Goal: Task Accomplishment & Management: Manage account settings

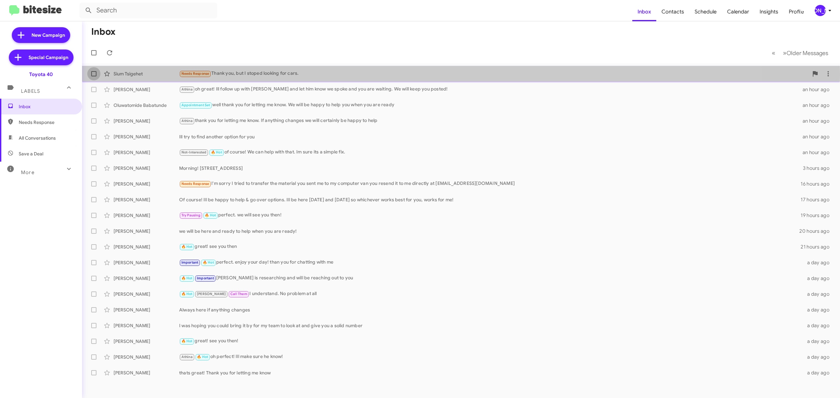
click at [92, 74] on span at bounding box center [93, 73] width 5 height 5
click at [94, 76] on input "checkbox" at bounding box center [94, 76] width 0 height 0
checkbox input "true"
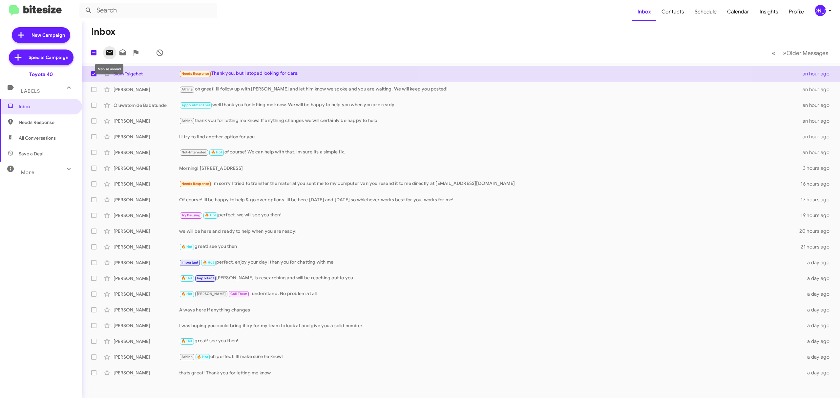
click at [110, 54] on icon at bounding box center [109, 52] width 7 height 5
click at [826, 4] on mat-toolbar "Inbox Contacts Schedule Calendar Insights Profile JA" at bounding box center [420, 10] width 840 height 21
click at [823, 9] on div "[PERSON_NAME]" at bounding box center [820, 10] width 11 height 11
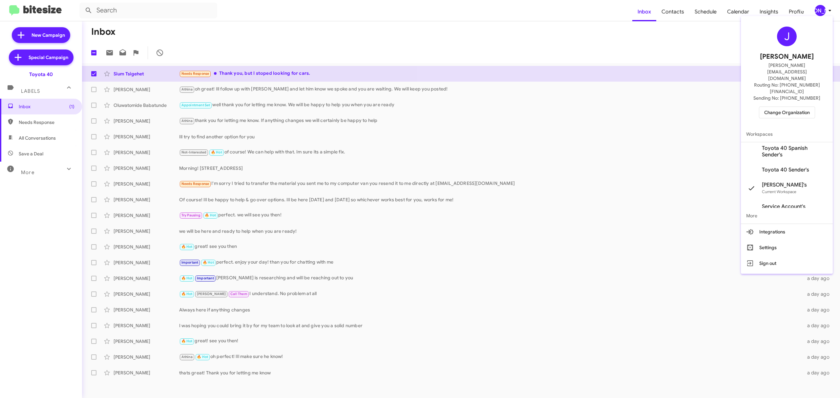
click at [775, 107] on span "Change Organization" at bounding box center [787, 112] width 46 height 11
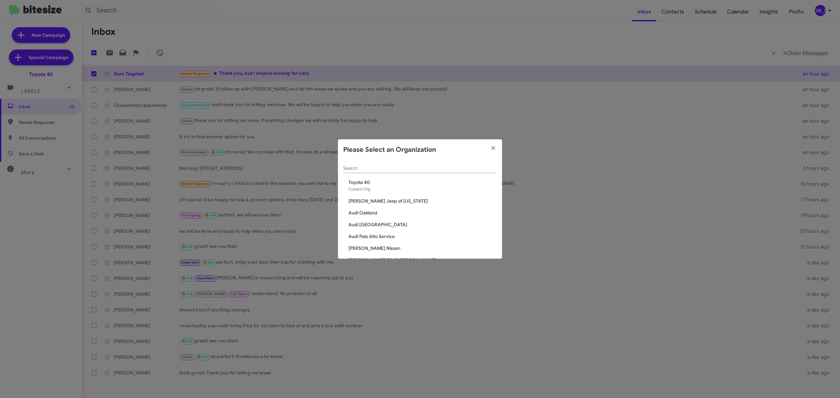
click at [445, 169] on input "Search" at bounding box center [420, 168] width 154 height 5
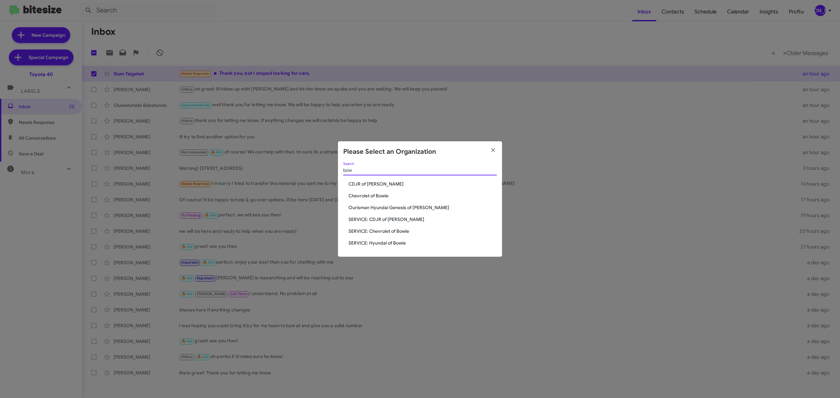
type input "bow"
click at [381, 198] on span "Chevrolet of Bowie" at bounding box center [423, 196] width 148 height 7
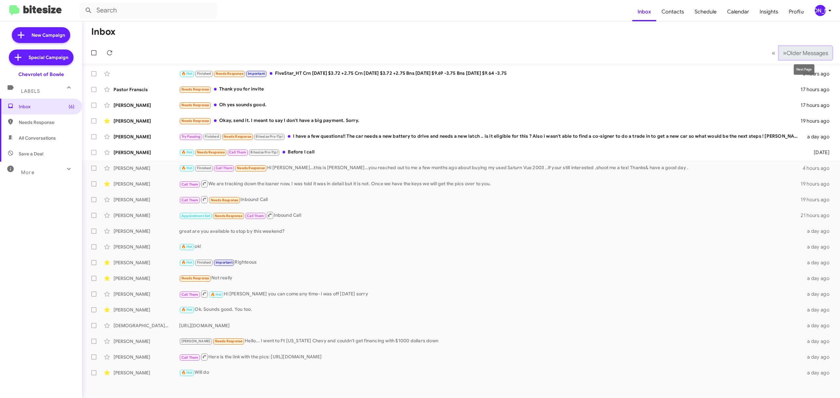
click at [804, 48] on button "» Next Older Messages" at bounding box center [805, 52] width 53 height 13
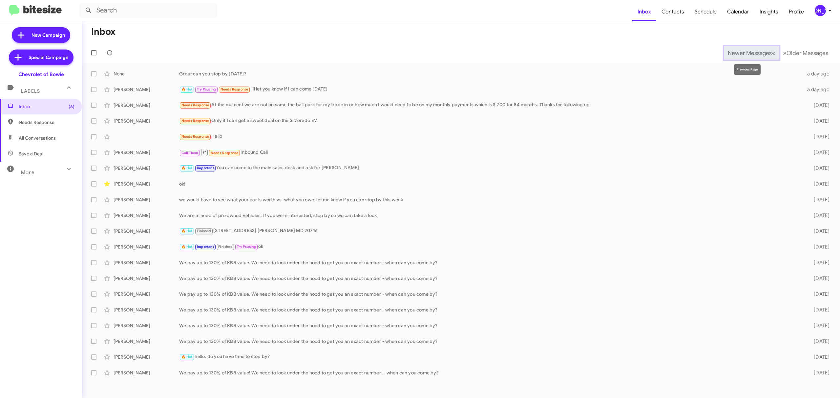
click at [731, 50] on span "Newer Messages" at bounding box center [750, 53] width 44 height 7
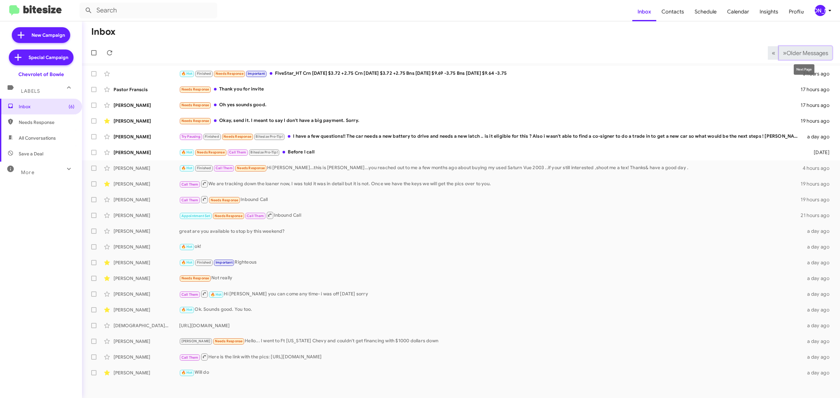
click at [803, 50] on span "Older Messages" at bounding box center [808, 53] width 42 height 7
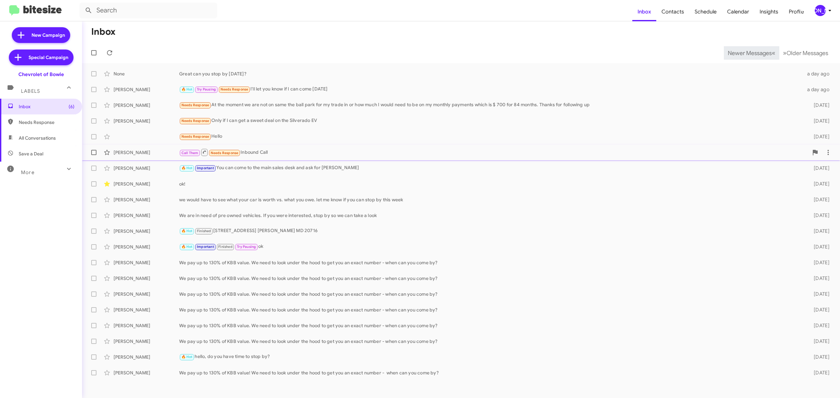
click at [167, 155] on div "[PERSON_NAME]" at bounding box center [147, 152] width 66 height 7
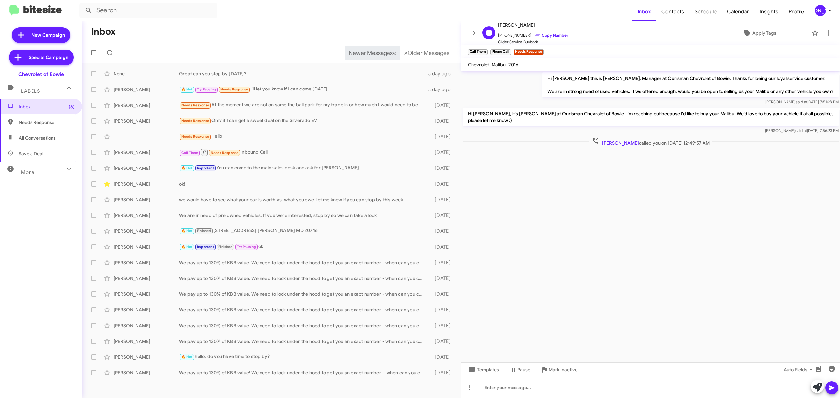
click at [506, 25] on span "Graceon Gibson" at bounding box center [533, 25] width 70 height 8
copy span "Graceon Gibson"
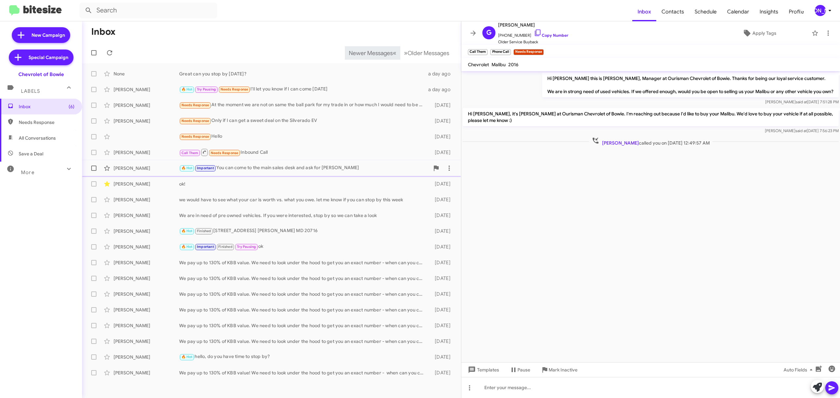
click at [154, 168] on div "Reynaldo Soliz" at bounding box center [147, 168] width 66 height 7
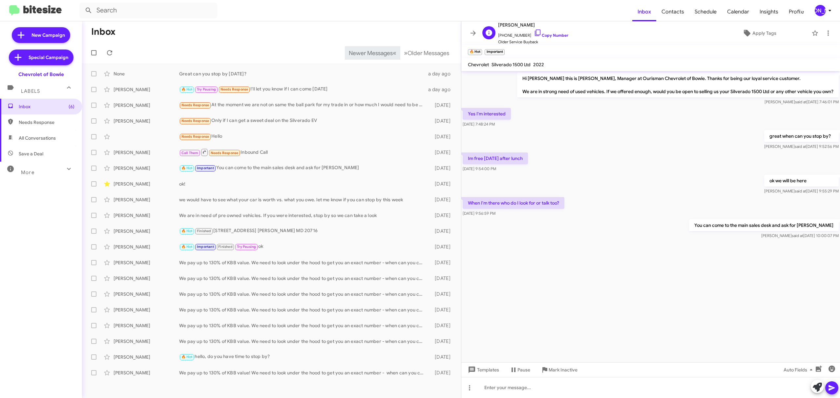
click at [507, 23] on span "Reynaldo Soliz" at bounding box center [533, 25] width 70 height 8
copy span "Reynaldo Soliz"
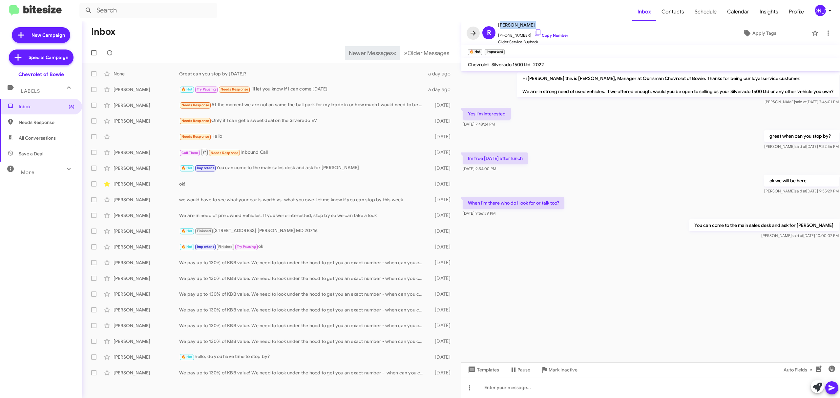
click at [469, 34] on icon at bounding box center [473, 33] width 8 height 8
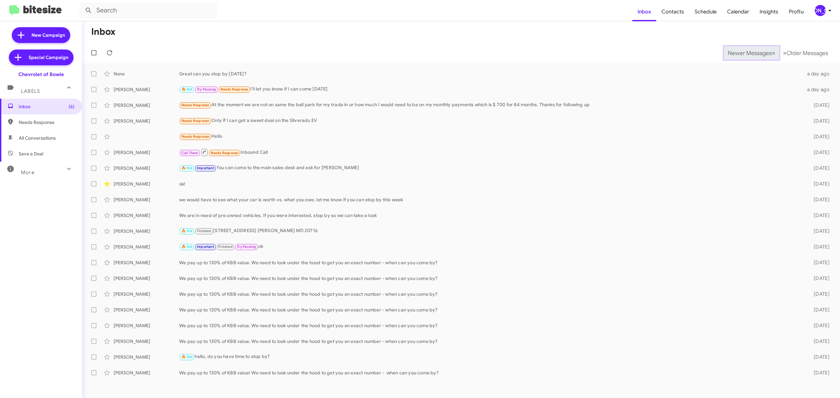
click at [745, 53] on span "Newer Messages" at bounding box center [750, 53] width 44 height 7
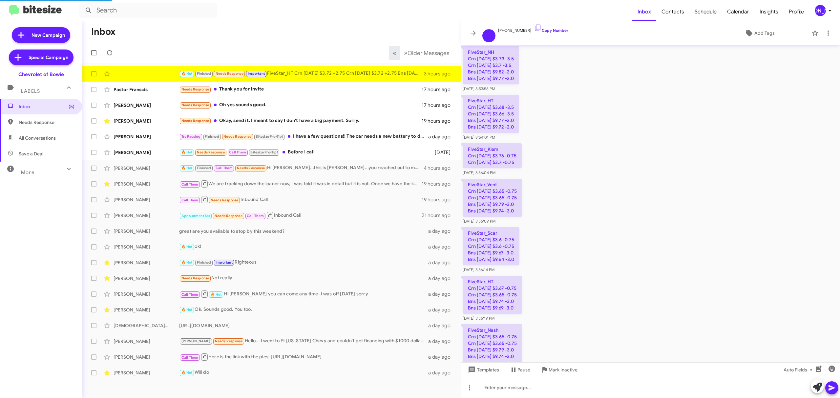
scroll to position [647, 0]
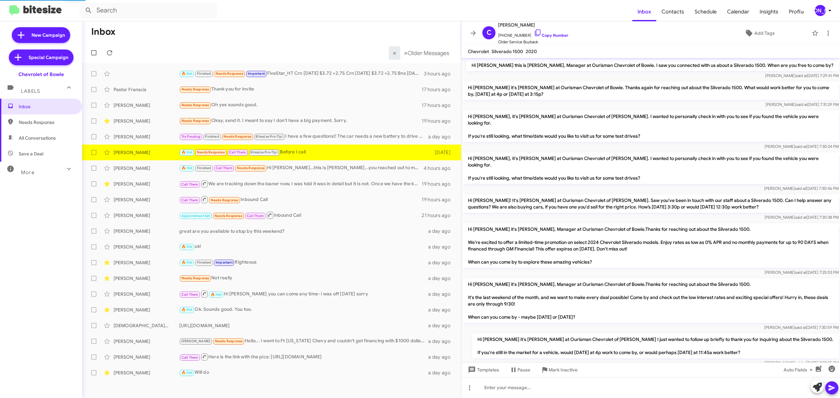
scroll to position [276, 0]
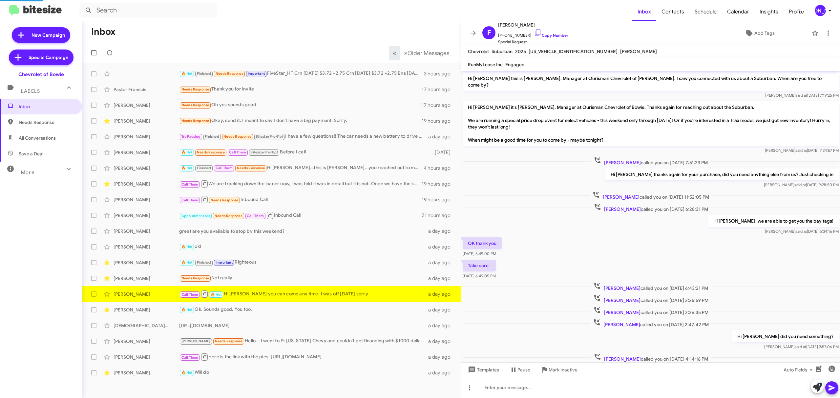
scroll to position [106, 0]
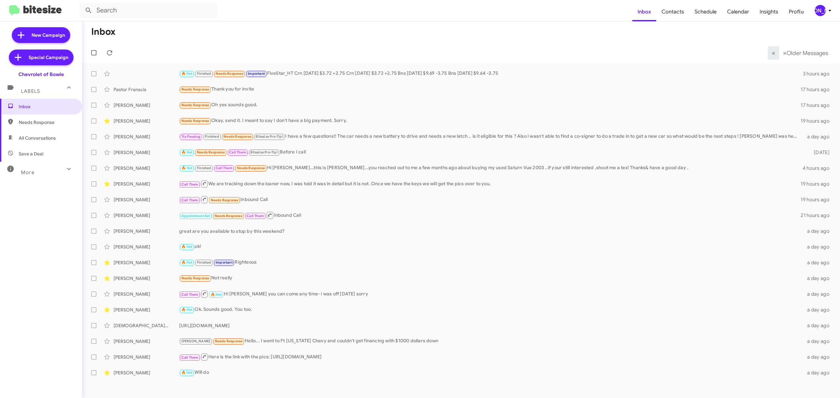
click at [820, 9] on div "[PERSON_NAME]" at bounding box center [820, 10] width 11 height 11
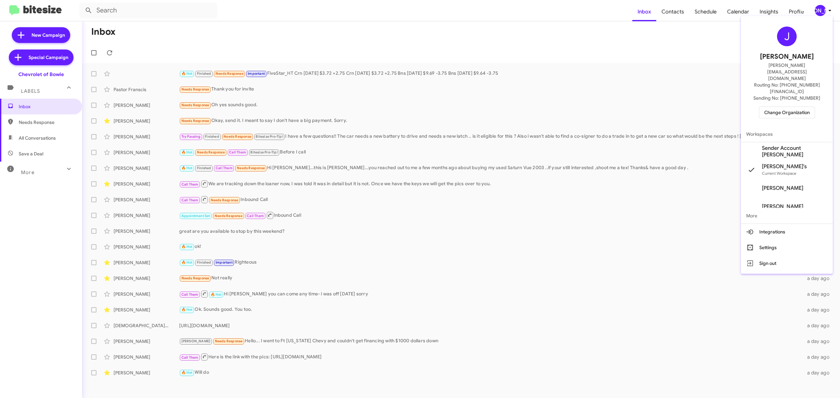
click at [771, 107] on span "Change Organization" at bounding box center [787, 112] width 46 height 11
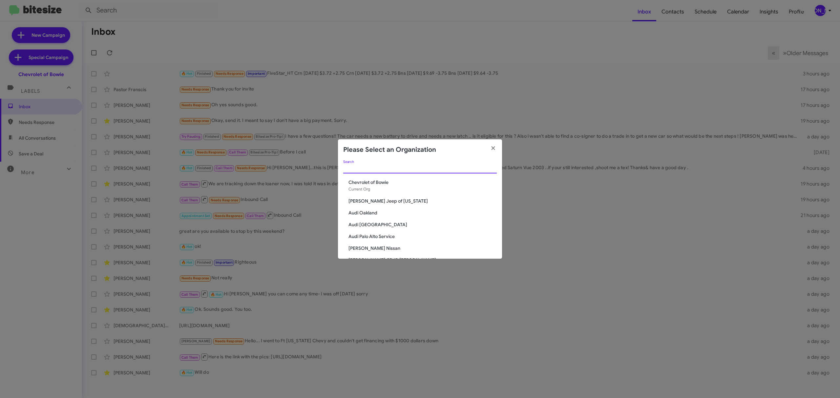
click at [460, 169] on input "Search" at bounding box center [420, 168] width 154 height 5
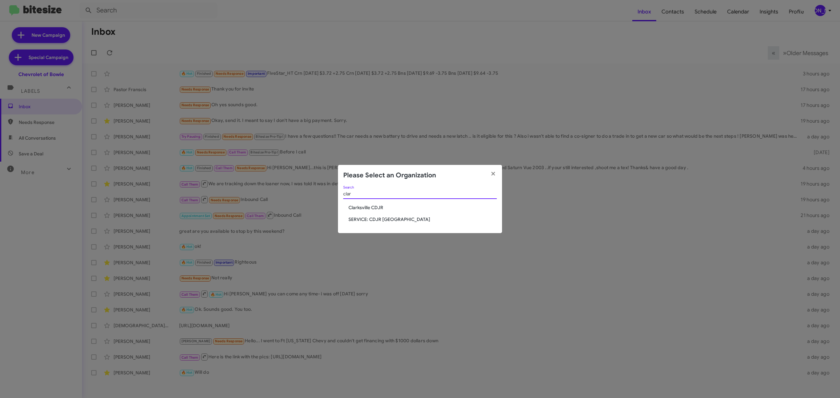
type input "clar"
click at [361, 209] on span "Clarksville CDJR" at bounding box center [423, 207] width 148 height 7
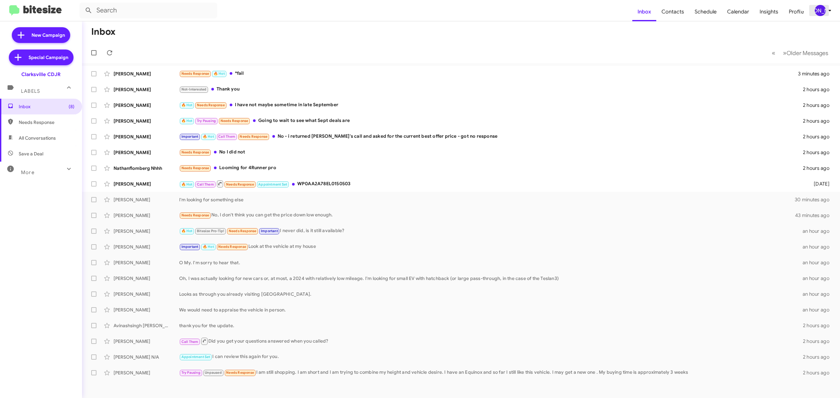
click at [818, 14] on div "[PERSON_NAME]" at bounding box center [820, 10] width 11 height 11
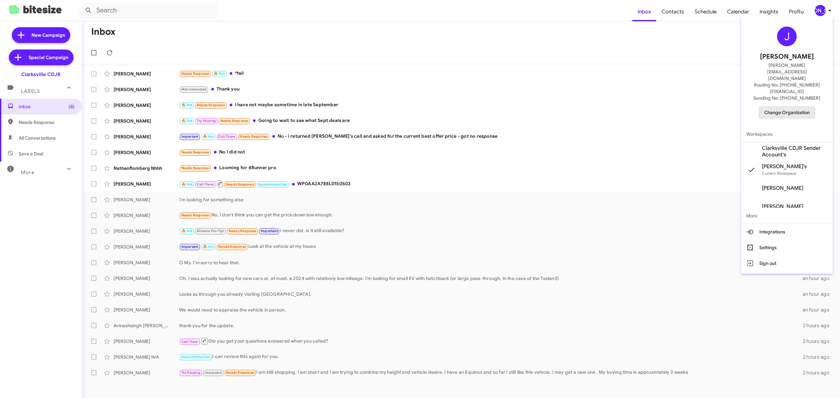
click at [781, 107] on span "Change Organization" at bounding box center [787, 112] width 46 height 11
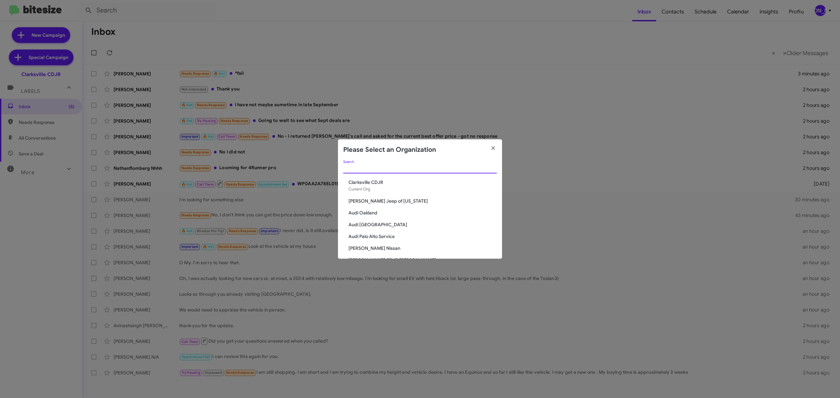
click at [461, 170] on input "Search" at bounding box center [420, 168] width 154 height 5
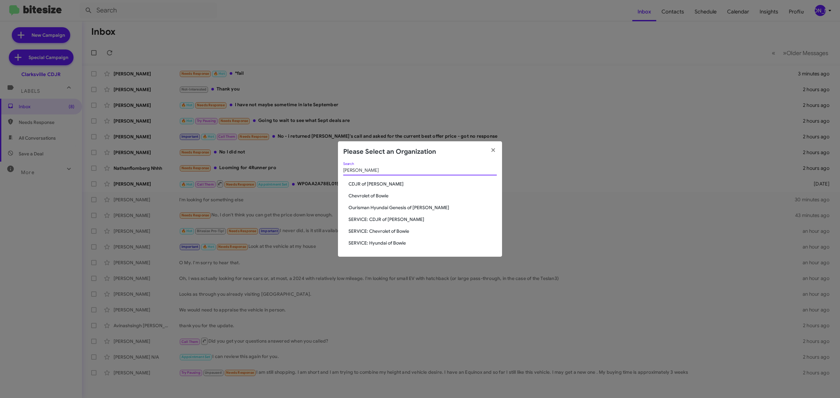
type input "bowie"
click at [375, 198] on span "Chevrolet of Bowie" at bounding box center [423, 196] width 148 height 7
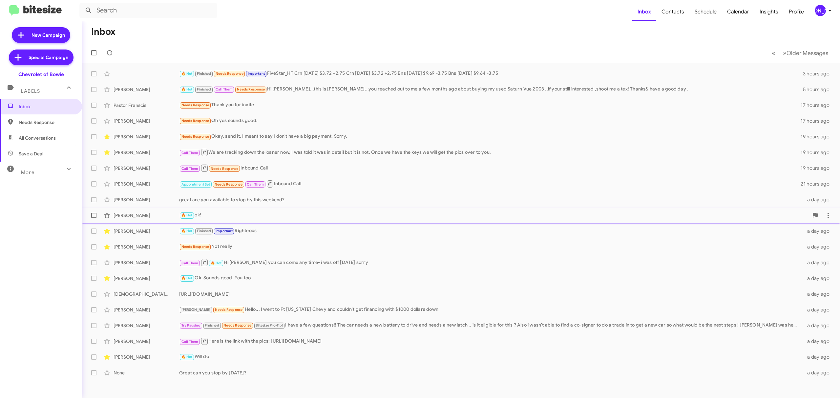
click at [96, 217] on span at bounding box center [93, 215] width 5 height 5
click at [94, 218] on input "checkbox" at bounding box center [94, 218] width 0 height 0
checkbox input "true"
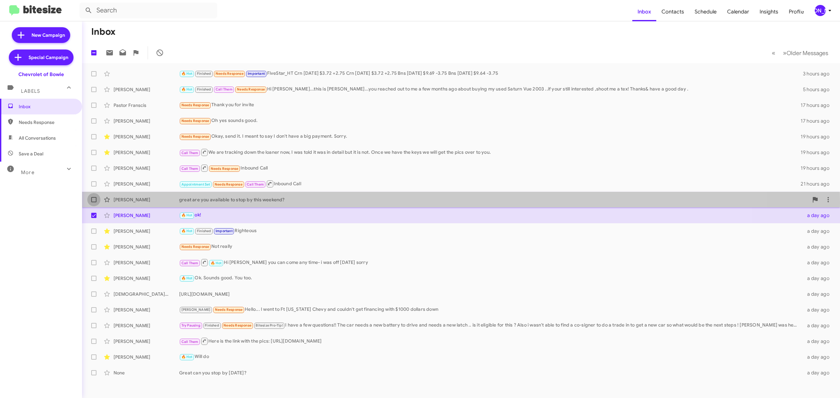
click at [95, 201] on span at bounding box center [93, 199] width 5 height 5
click at [94, 203] on input "checkbox" at bounding box center [94, 203] width 0 height 0
checkbox input "true"
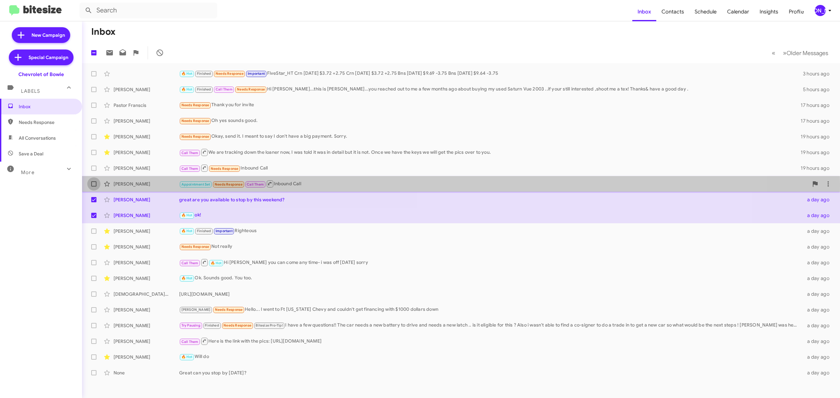
click at [95, 184] on span at bounding box center [93, 184] width 5 height 5
click at [94, 187] on input "checkbox" at bounding box center [94, 187] width 0 height 0
checkbox input "true"
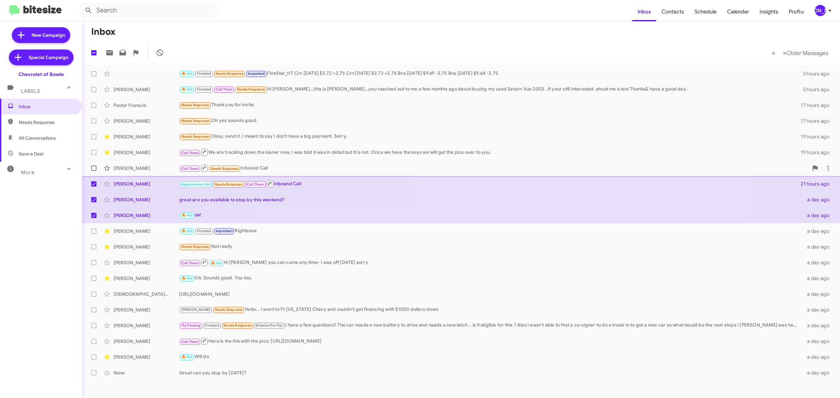
click at [95, 166] on span at bounding box center [93, 168] width 5 height 5
click at [94, 171] on input "checkbox" at bounding box center [94, 171] width 0 height 0
checkbox input "true"
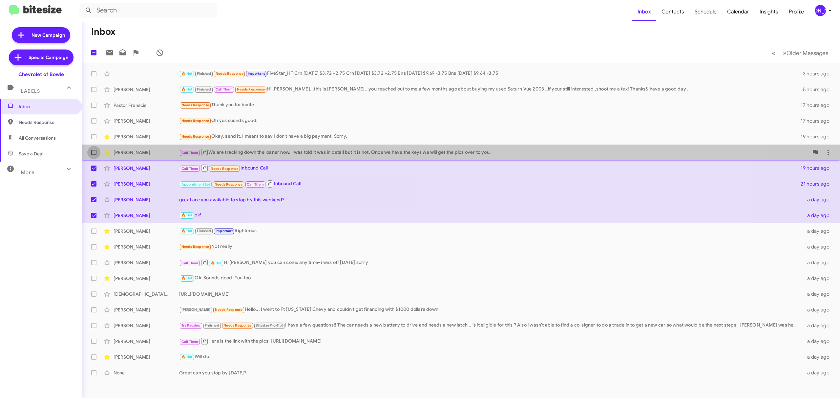
click at [96, 152] on span at bounding box center [93, 152] width 5 height 5
click at [94, 155] on input "checkbox" at bounding box center [94, 155] width 0 height 0
checkbox input "true"
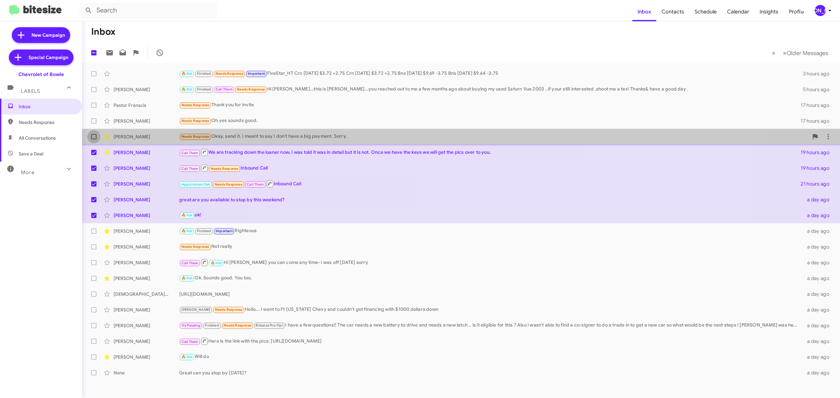
click at [96, 137] on label at bounding box center [93, 136] width 13 height 13
click at [94, 139] on input "checkbox" at bounding box center [94, 139] width 0 height 0
checkbox input "true"
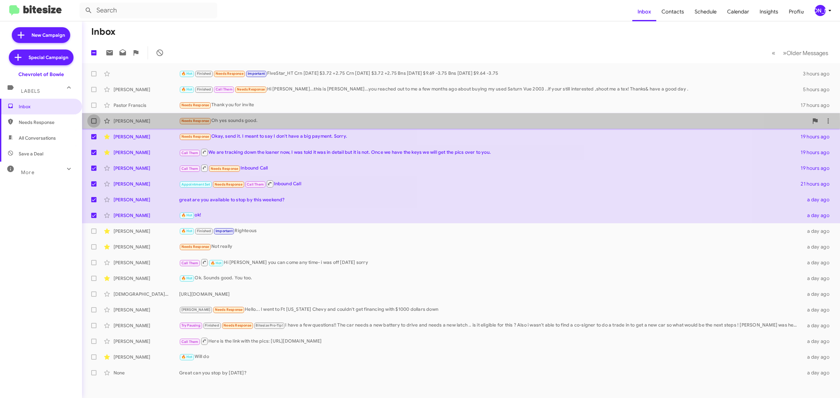
click at [94, 123] on span at bounding box center [93, 120] width 5 height 5
click at [94, 124] on input "checkbox" at bounding box center [94, 124] width 0 height 0
checkbox input "true"
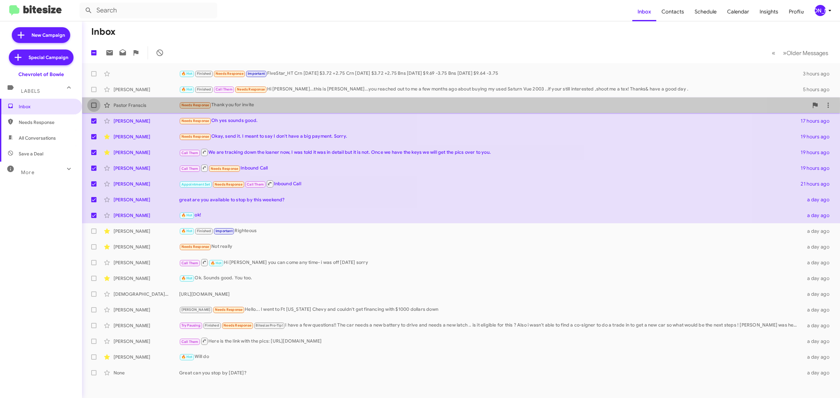
click at [95, 104] on span at bounding box center [93, 105] width 5 height 5
click at [94, 108] on input "checkbox" at bounding box center [94, 108] width 0 height 0
checkbox input "true"
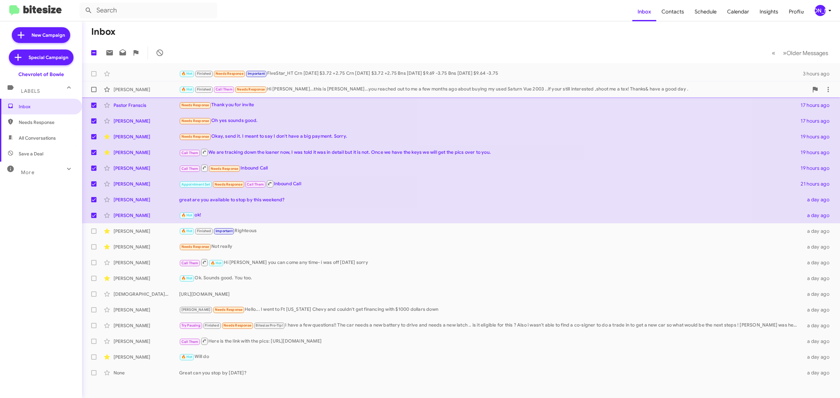
click at [95, 89] on span at bounding box center [93, 89] width 5 height 5
click at [94, 92] on input "checkbox" at bounding box center [94, 92] width 0 height 0
checkbox input "true"
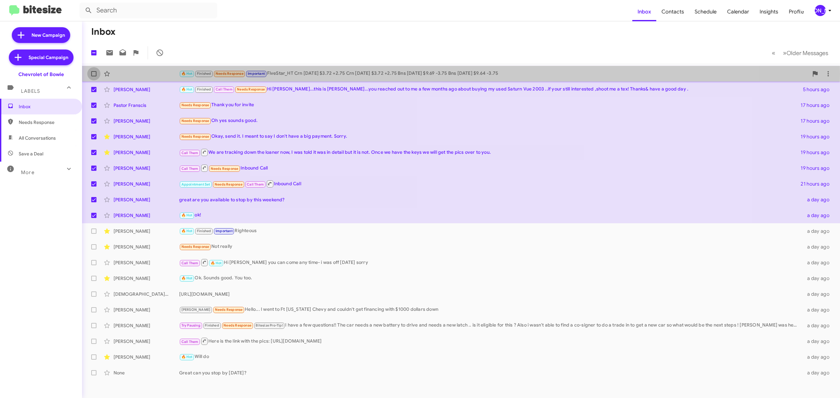
click at [91, 74] on span at bounding box center [93, 73] width 5 height 5
click at [94, 76] on input "checkbox" at bounding box center [94, 76] width 0 height 0
checkbox input "true"
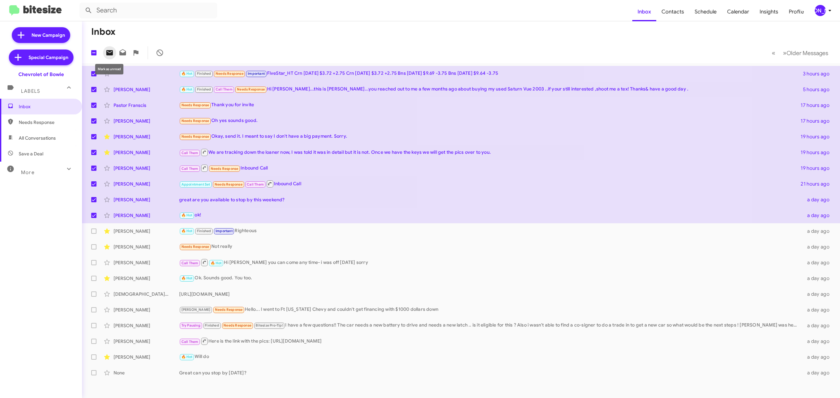
click at [109, 52] on icon at bounding box center [109, 52] width 7 height 5
click at [94, 52] on span at bounding box center [93, 52] width 5 height 5
click at [94, 55] on input "checkbox" at bounding box center [94, 55] width 0 height 0
checkbox input "true"
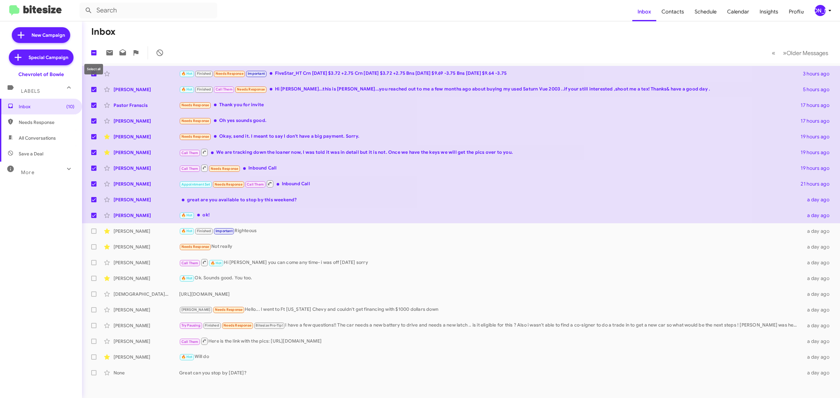
checkbox input "true"
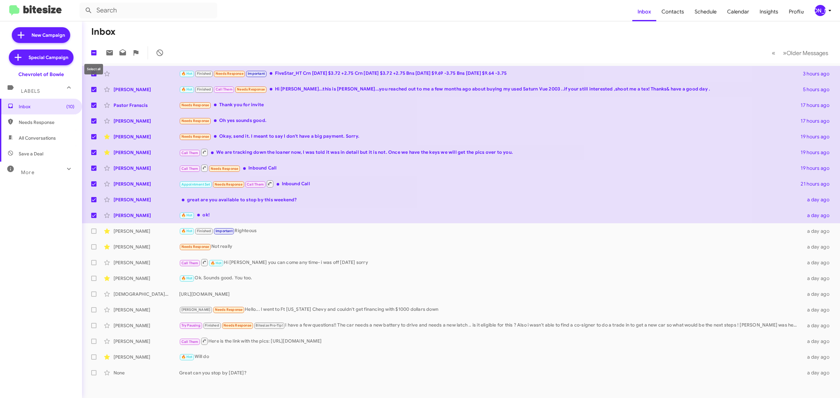
checkbox input "true"
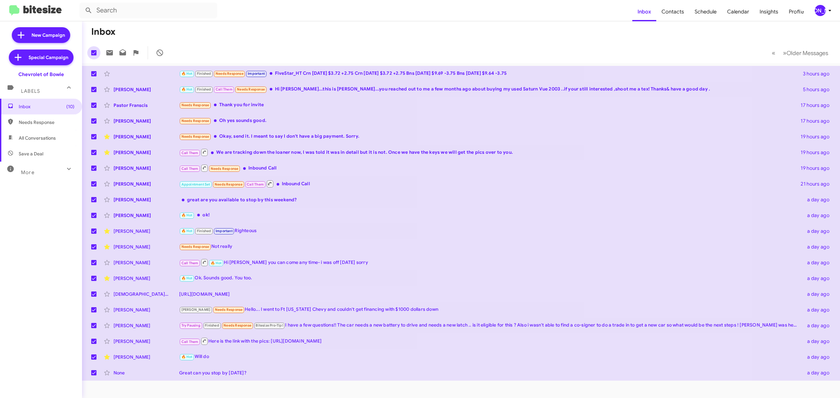
click at [94, 52] on span at bounding box center [93, 52] width 5 height 5
click at [94, 55] on input "checkbox" at bounding box center [94, 55] width 0 height 0
checkbox input "false"
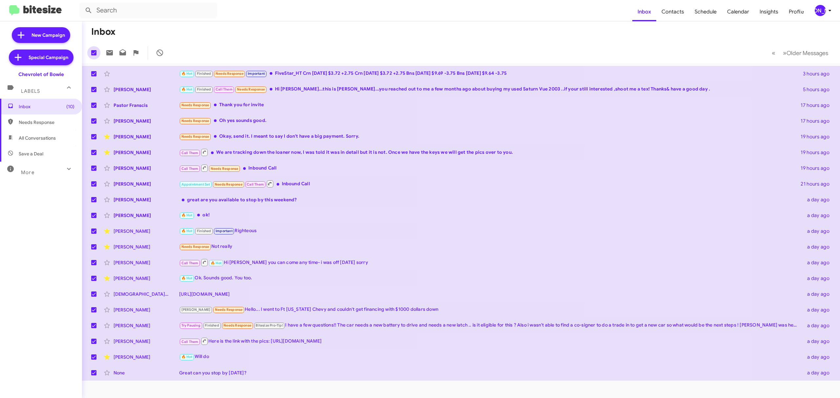
checkbox input "false"
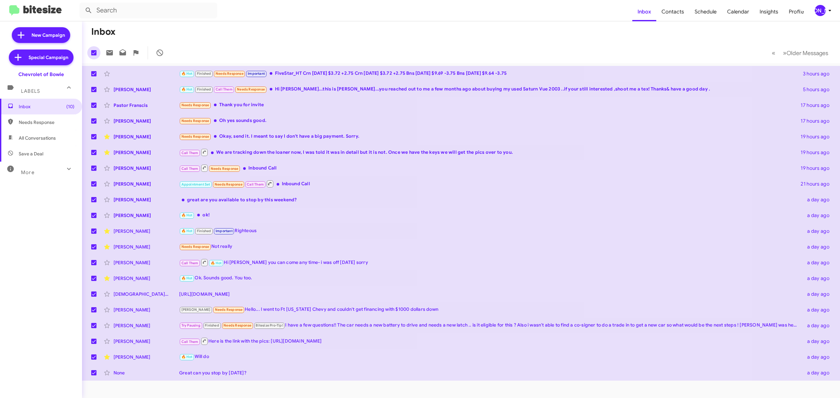
checkbox input "false"
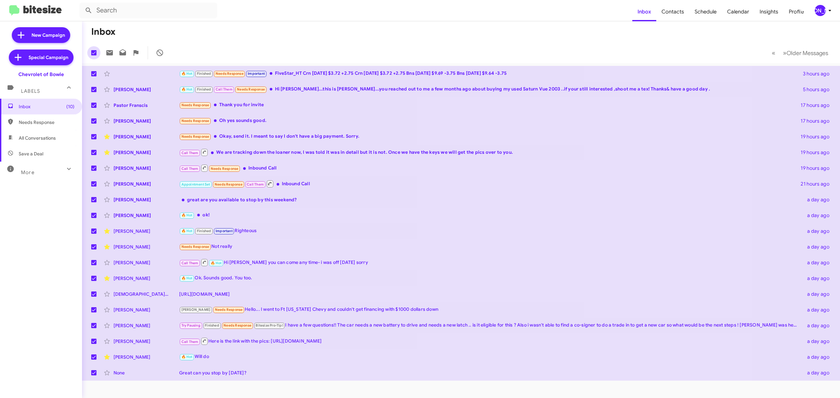
checkbox input "false"
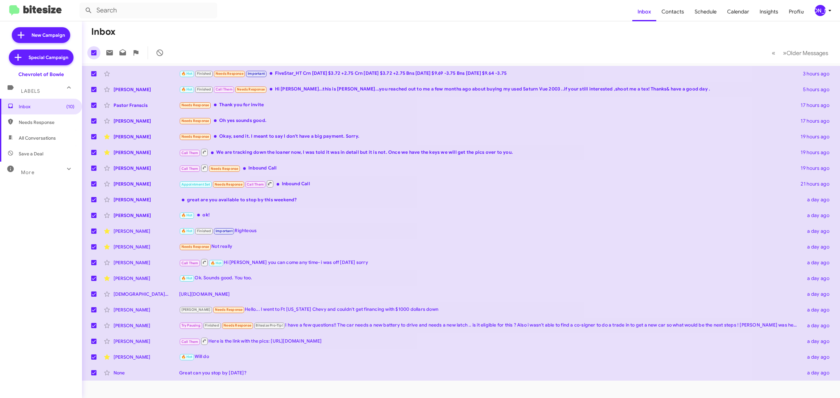
checkbox input "false"
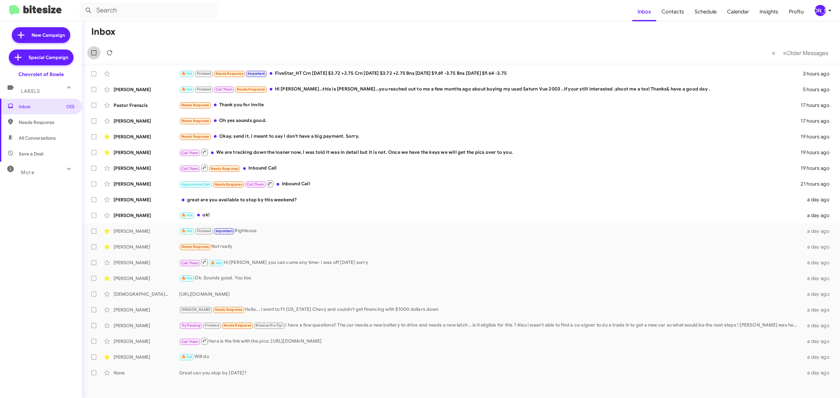
click at [94, 52] on span at bounding box center [93, 52] width 5 height 5
click at [94, 55] on input "checkbox" at bounding box center [94, 55] width 0 height 0
checkbox input "true"
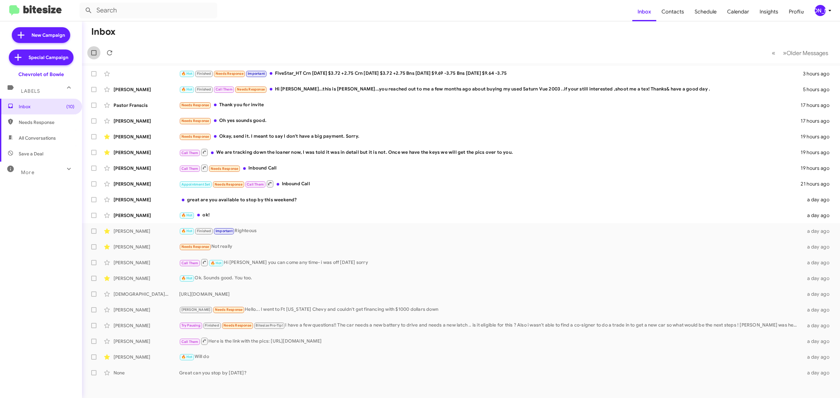
checkbox input "true"
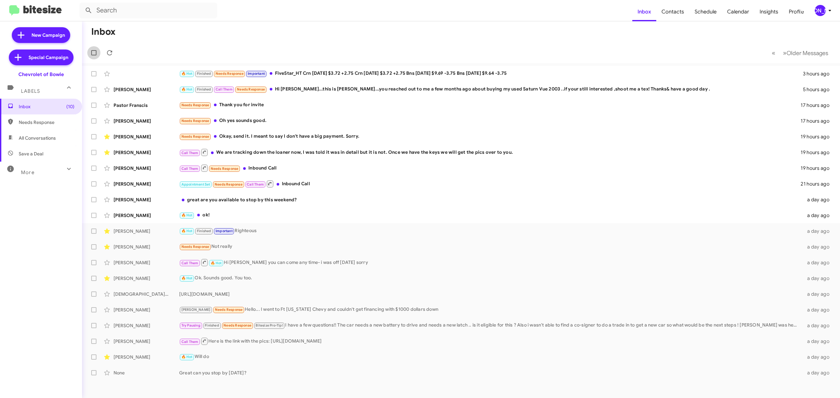
checkbox input "true"
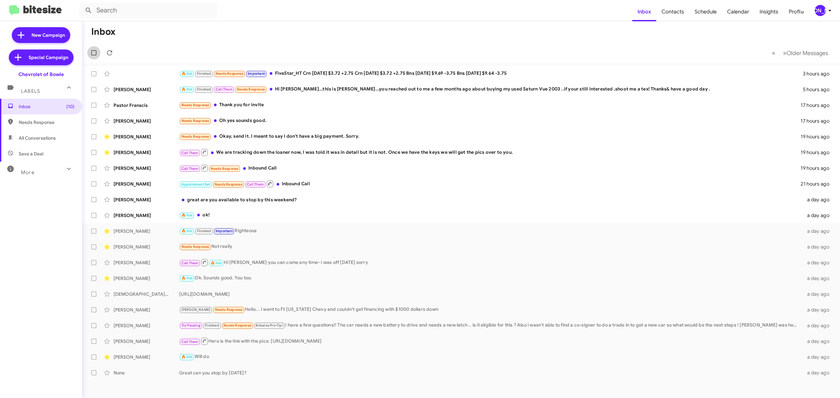
checkbox input "true"
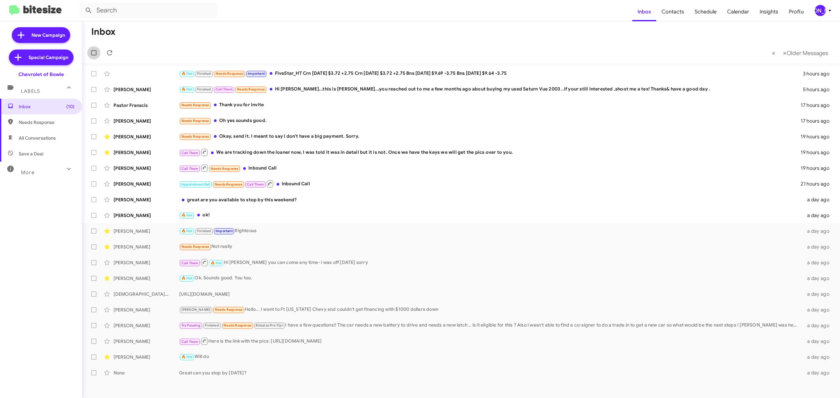
checkbox input "true"
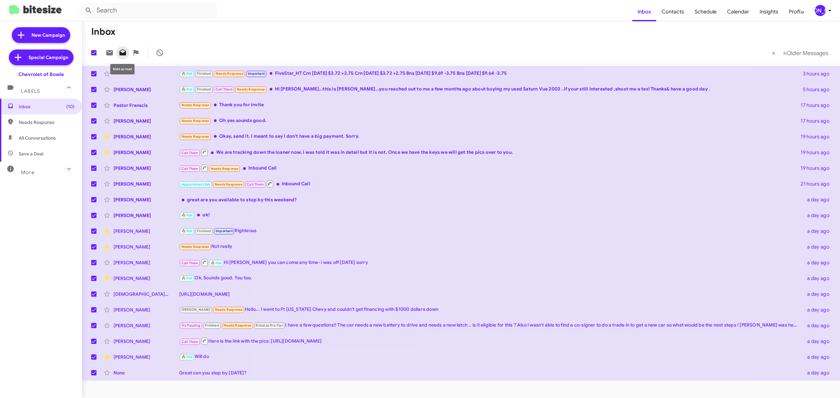
click at [120, 52] on icon at bounding box center [123, 53] width 8 height 8
click at [95, 54] on span at bounding box center [93, 52] width 5 height 5
click at [94, 55] on input "checkbox" at bounding box center [94, 55] width 0 height 0
checkbox input "false"
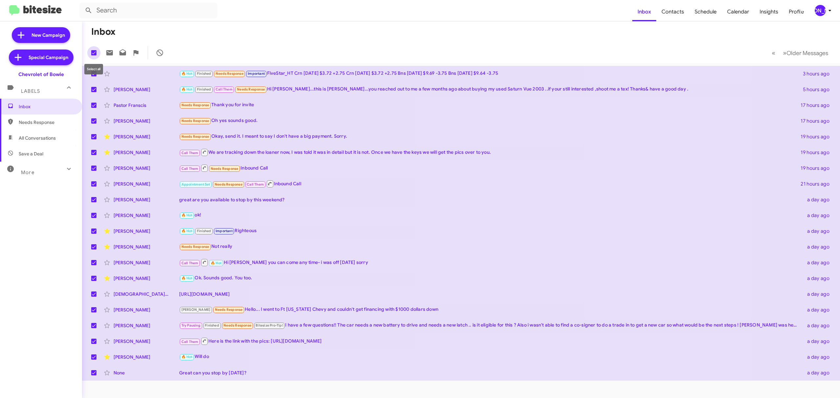
checkbox input "false"
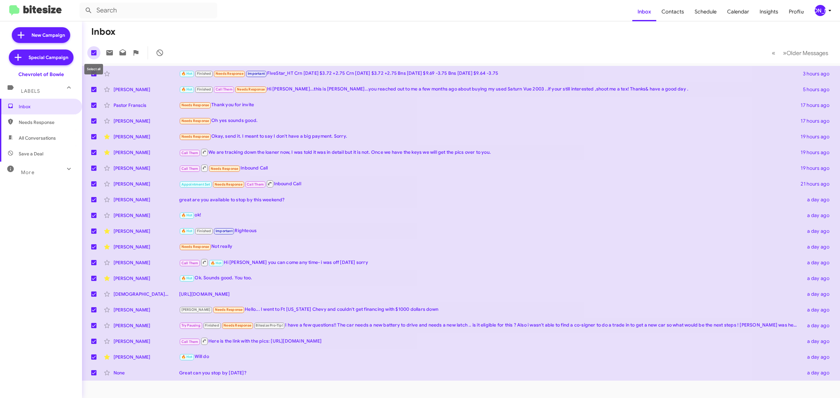
checkbox input "false"
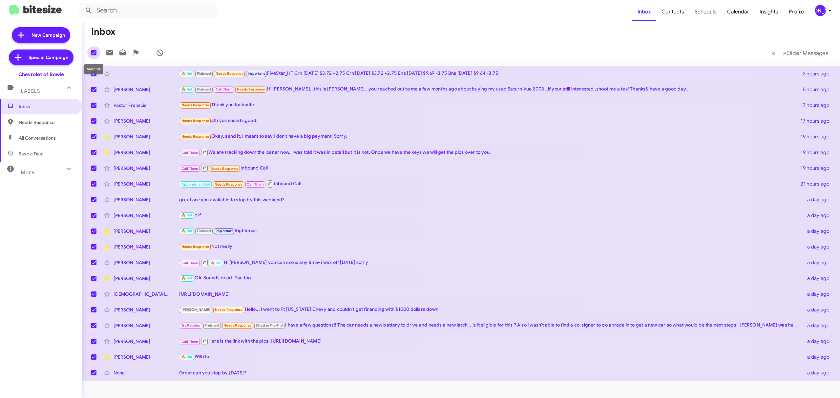
checkbox input "false"
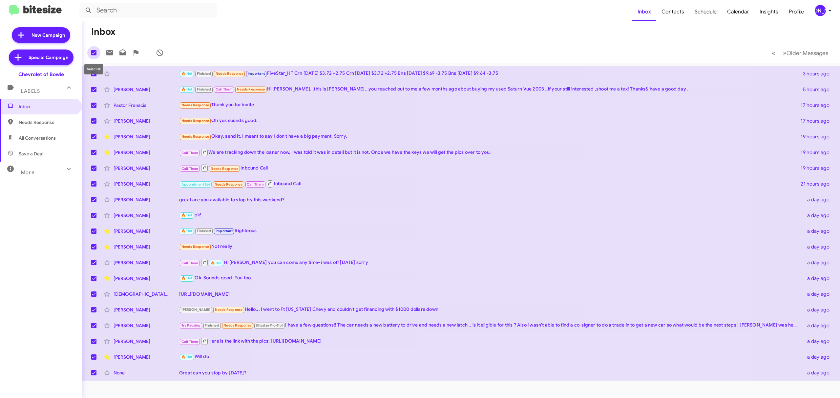
checkbox input "false"
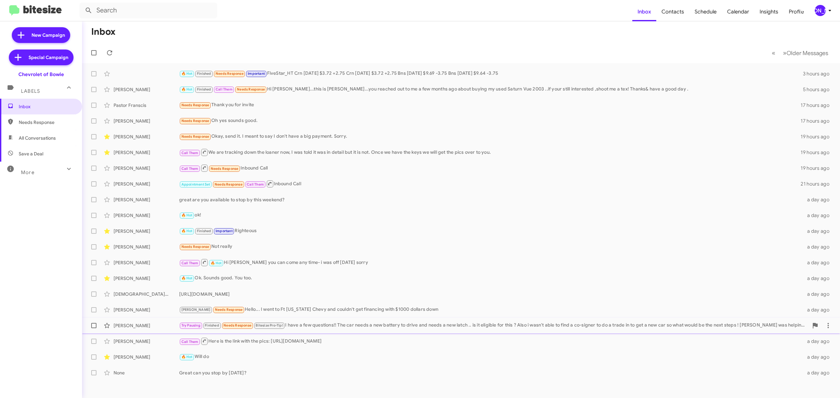
click at [93, 326] on span at bounding box center [93, 325] width 5 height 5
click at [94, 329] on input "checkbox" at bounding box center [94, 329] width 0 height 0
checkbox input "true"
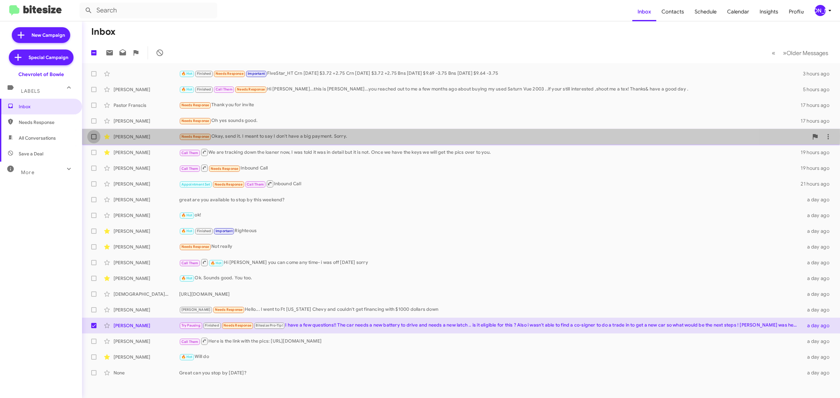
click at [91, 136] on span at bounding box center [93, 136] width 5 height 5
click at [94, 139] on input "checkbox" at bounding box center [94, 139] width 0 height 0
checkbox input "true"
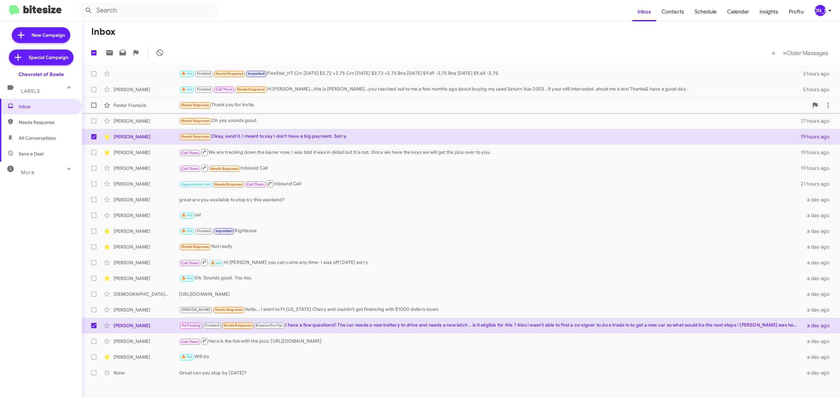
drag, startPoint x: 92, startPoint y: 118, endPoint x: 94, endPoint y: 103, distance: 14.5
click at [94, 103] on mat-action-list "🔥 Hot Finished Needs Response Important FiveStar_HT Crn Aug 2025 $3.72 +2.75 Cr…" at bounding box center [461, 222] width 758 height 318
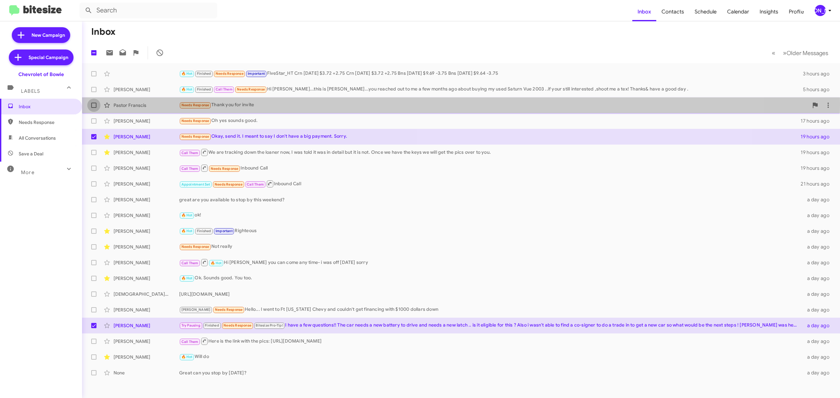
click at [94, 103] on span at bounding box center [93, 105] width 5 height 5
click at [94, 108] on input "checkbox" at bounding box center [94, 108] width 0 height 0
checkbox input "true"
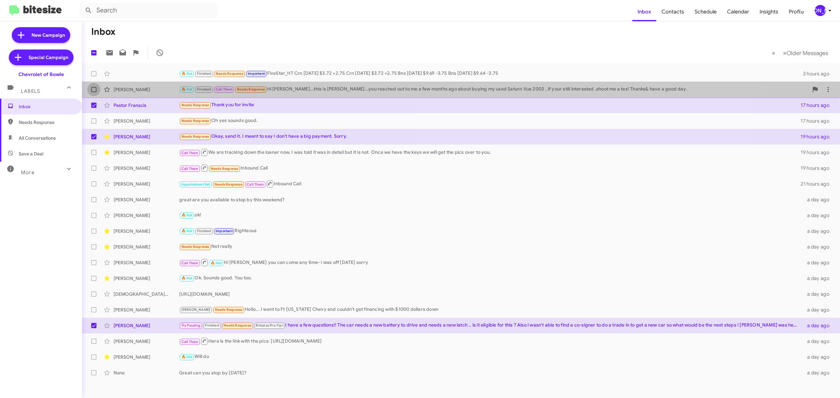
click at [95, 87] on span at bounding box center [93, 89] width 5 height 5
click at [94, 92] on input "checkbox" at bounding box center [94, 92] width 0 height 0
checkbox input "true"
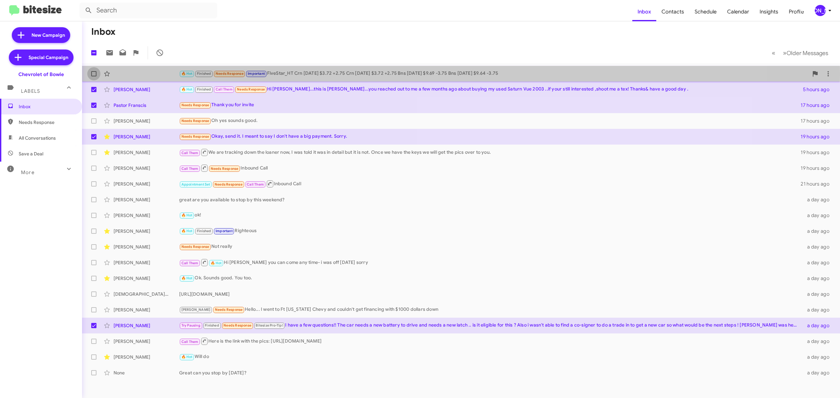
click at [95, 73] on span at bounding box center [93, 73] width 5 height 5
click at [94, 76] on input "checkbox" at bounding box center [94, 76] width 0 height 0
checkbox input "true"
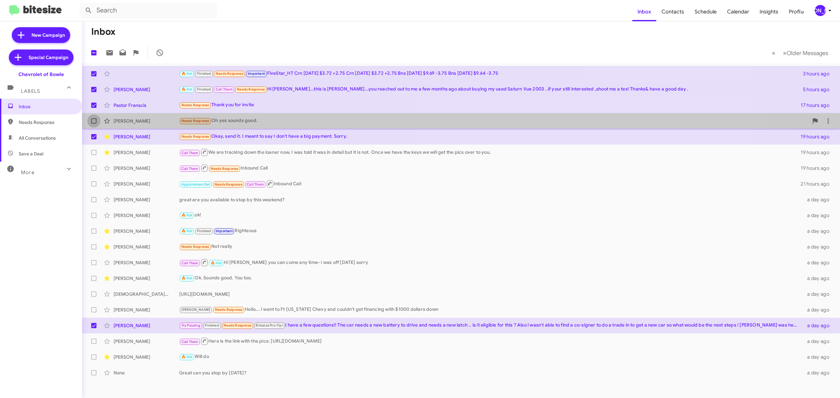
click at [95, 121] on span at bounding box center [93, 120] width 5 height 5
click at [94, 124] on input "checkbox" at bounding box center [94, 124] width 0 height 0
checkbox input "true"
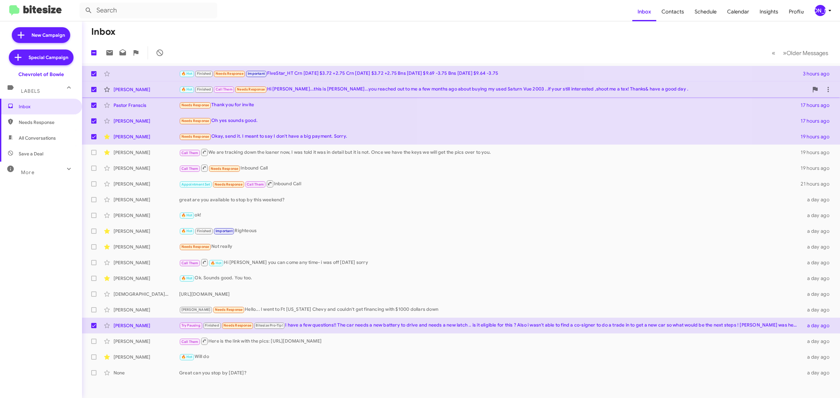
click at [94, 88] on span at bounding box center [93, 89] width 5 height 5
click at [94, 92] on input "checkbox" at bounding box center [94, 92] width 0 height 0
checkbox input "false"
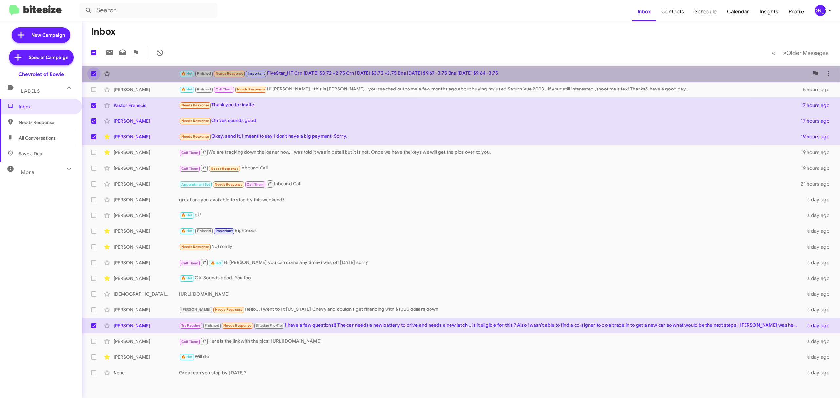
click at [96, 74] on span at bounding box center [93, 73] width 5 height 5
click at [94, 76] on input "checkbox" at bounding box center [94, 76] width 0 height 0
checkbox input "false"
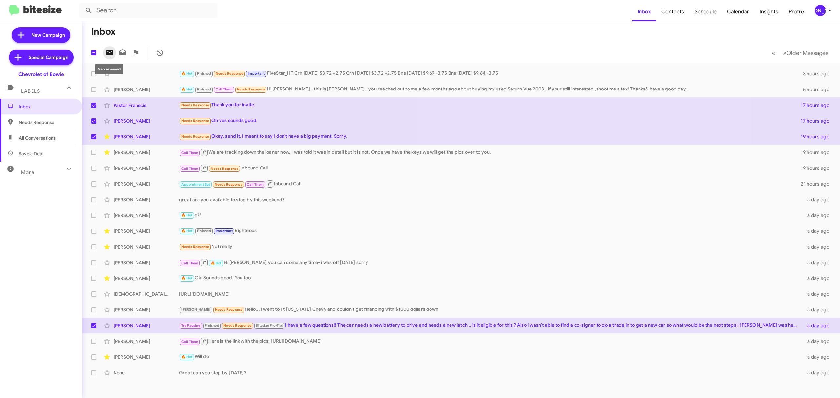
click at [109, 51] on icon at bounding box center [109, 52] width 7 height 5
click at [816, 10] on div "[PERSON_NAME]" at bounding box center [820, 10] width 11 height 11
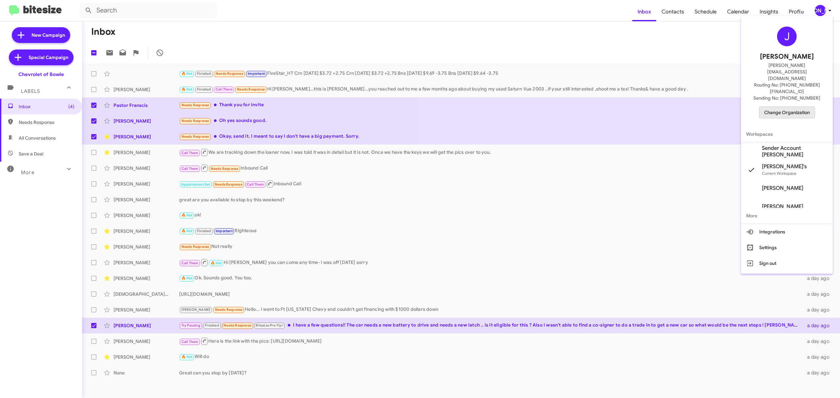
click at [780, 107] on span "Change Organization" at bounding box center [787, 112] width 46 height 11
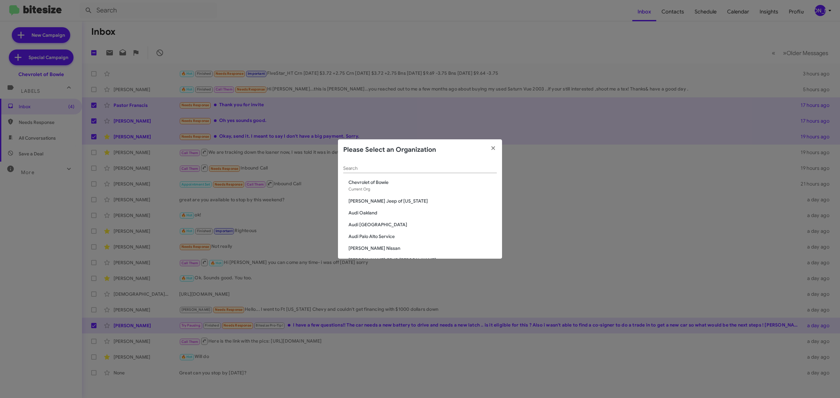
click at [451, 164] on div "Search" at bounding box center [420, 166] width 154 height 13
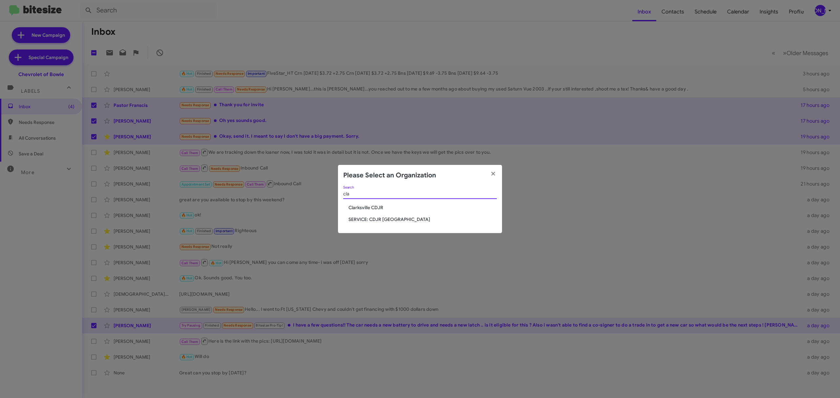
type input "cla"
click at [371, 205] on span "Clarksville CDJR" at bounding box center [423, 207] width 148 height 7
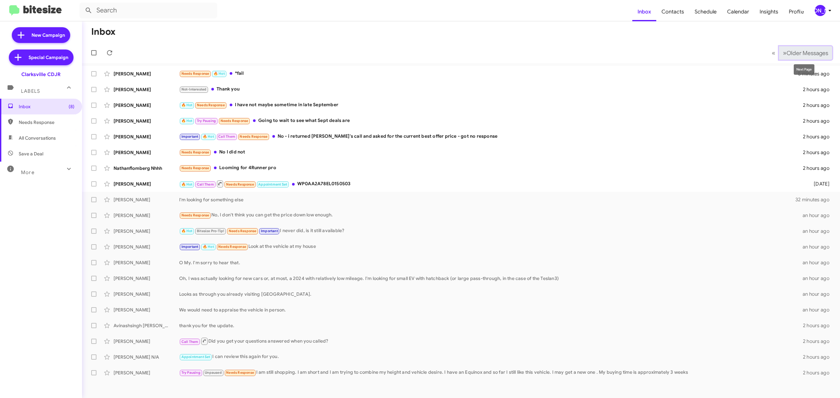
click at [805, 50] on span "Older Messages" at bounding box center [808, 53] width 42 height 7
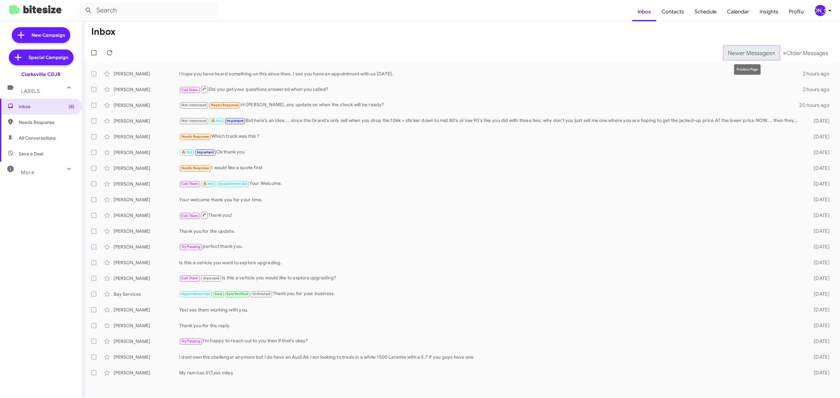
click at [732, 54] on span "Newer Messages" at bounding box center [750, 53] width 44 height 7
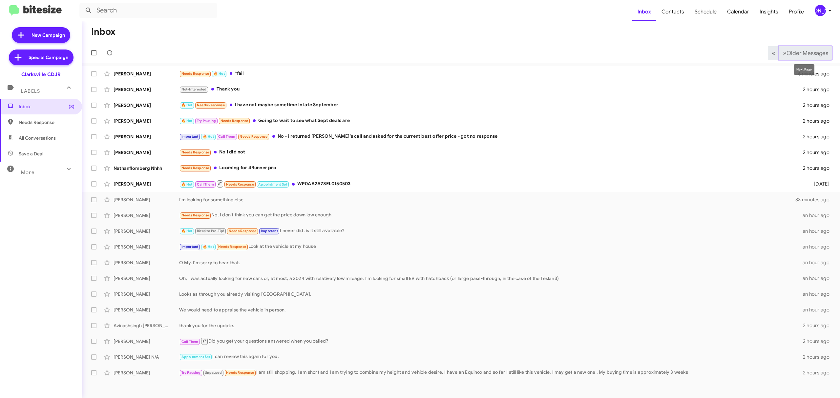
click at [810, 58] on button "» Next Older Messages" at bounding box center [805, 52] width 53 height 13
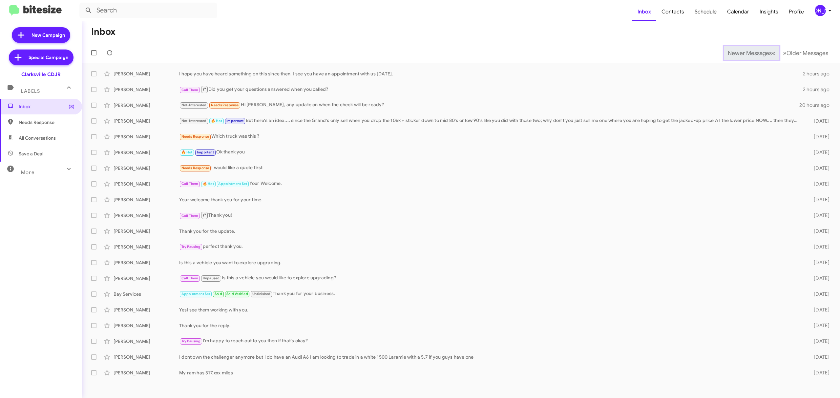
click at [745, 53] on span "Newer Messages" at bounding box center [750, 53] width 44 height 7
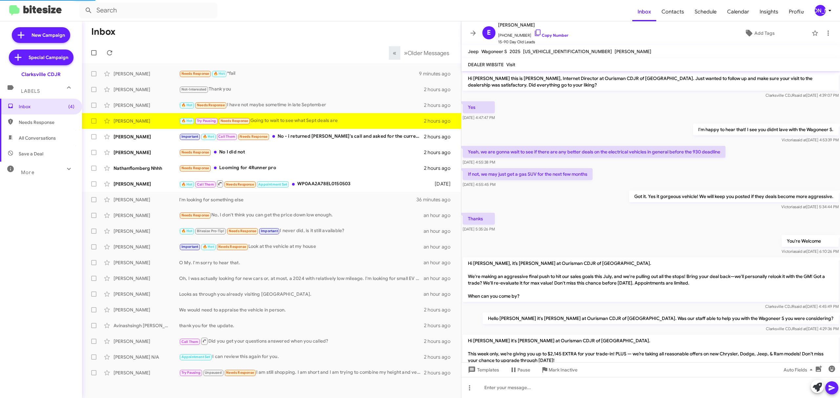
scroll to position [332, 0]
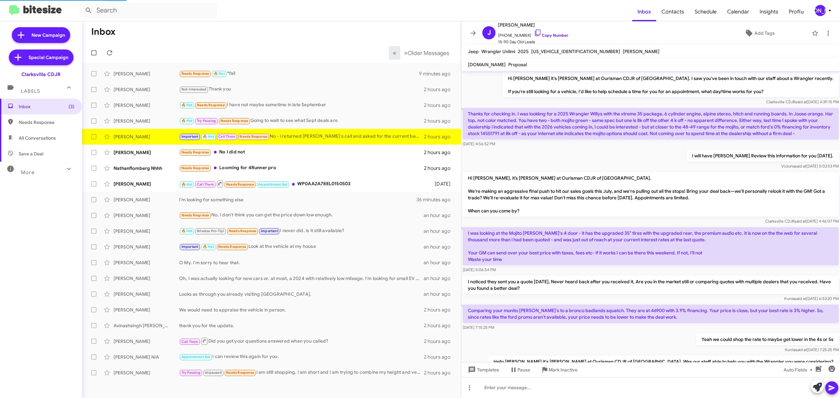
scroll to position [417, 0]
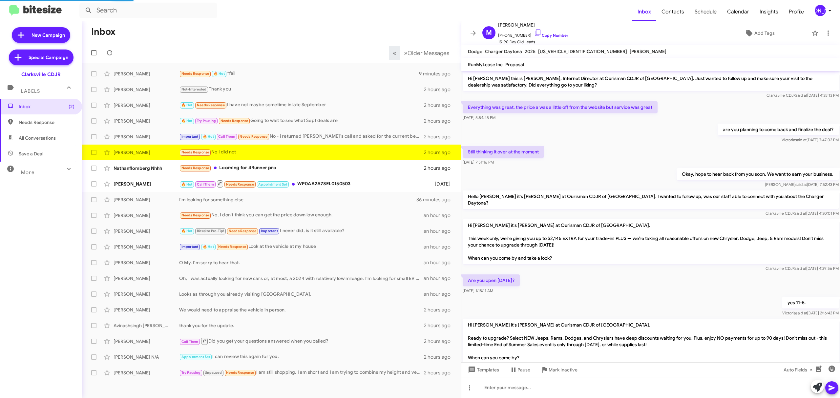
scroll to position [125, 0]
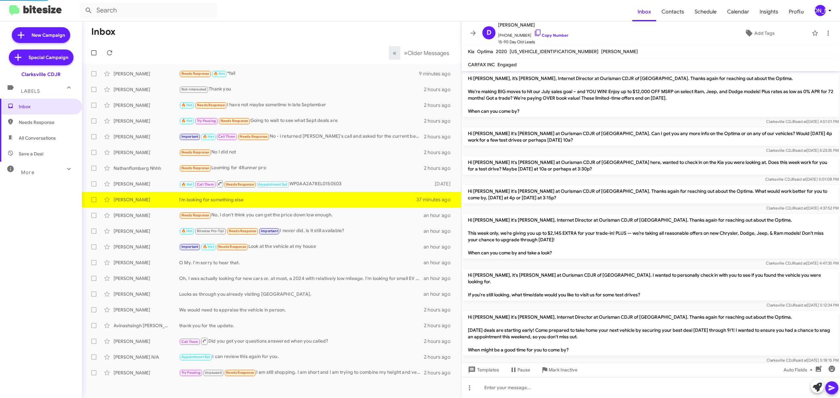
scroll to position [62, 0]
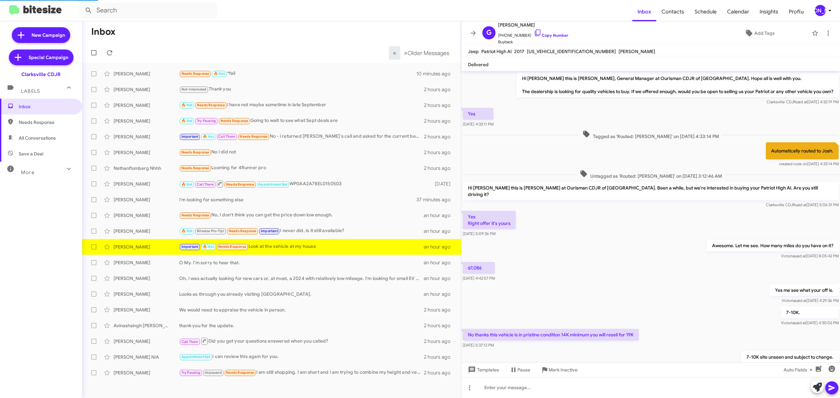
scroll to position [49, 0]
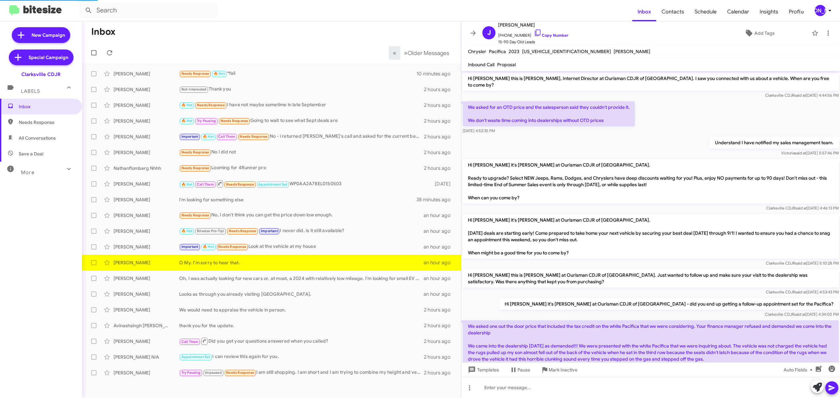
scroll to position [55, 0]
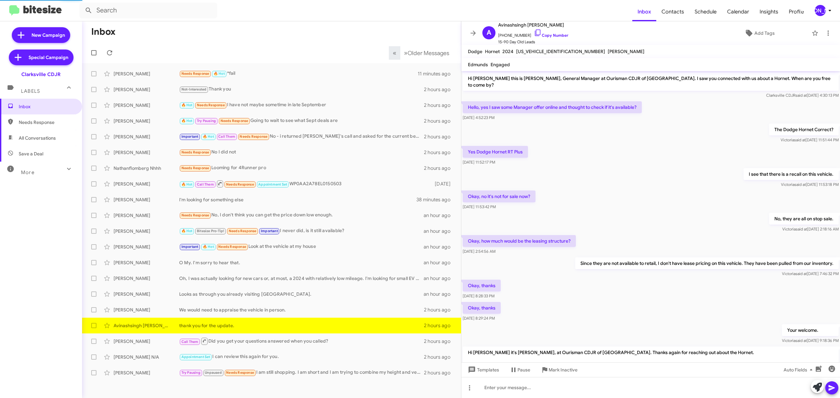
scroll to position [238, 0]
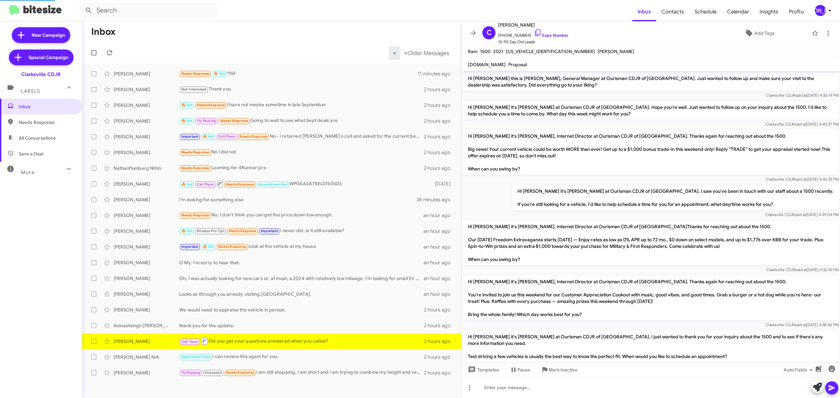
scroll to position [384, 0]
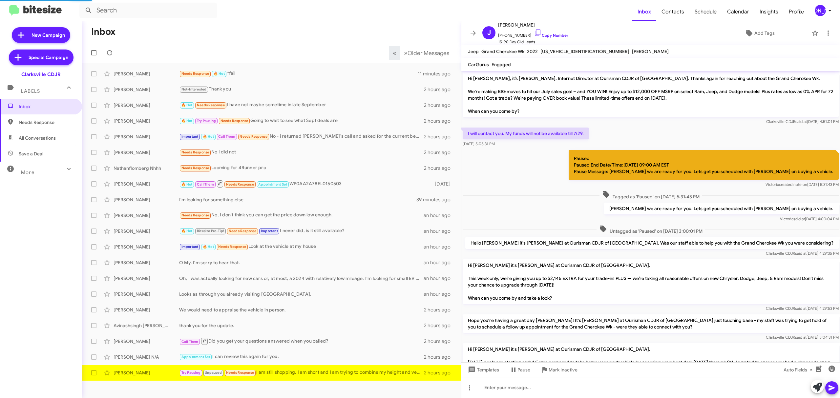
scroll to position [106, 0]
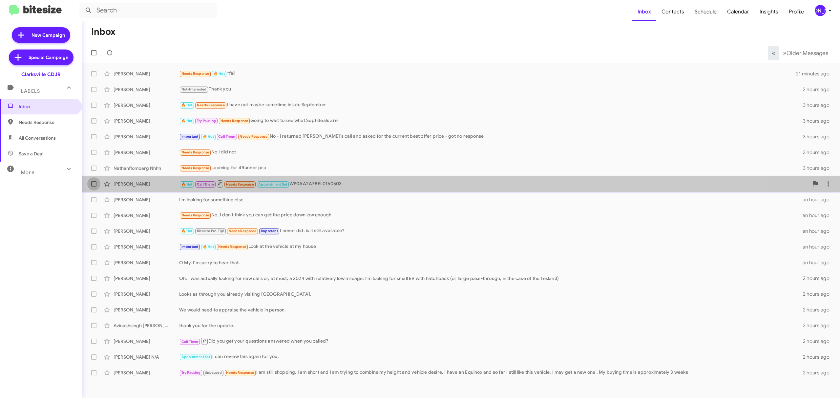
click at [95, 185] on span at bounding box center [93, 184] width 5 height 5
click at [94, 187] on input "checkbox" at bounding box center [94, 187] width 0 height 0
checkbox input "true"
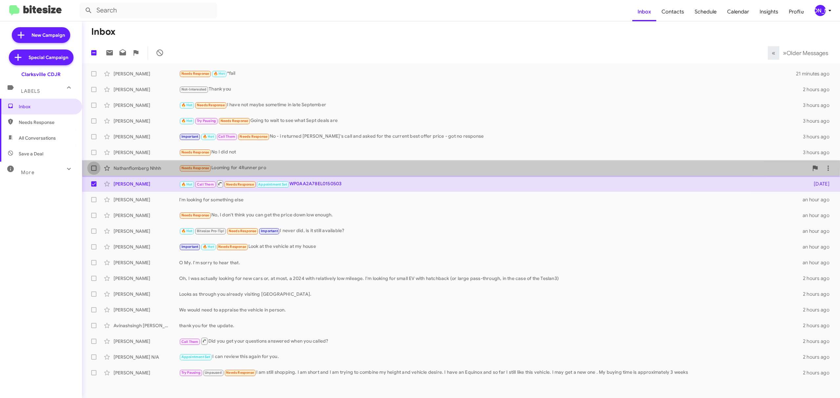
click at [94, 163] on label at bounding box center [93, 168] width 13 height 13
click at [94, 171] on input "checkbox" at bounding box center [94, 171] width 0 height 0
checkbox input "true"
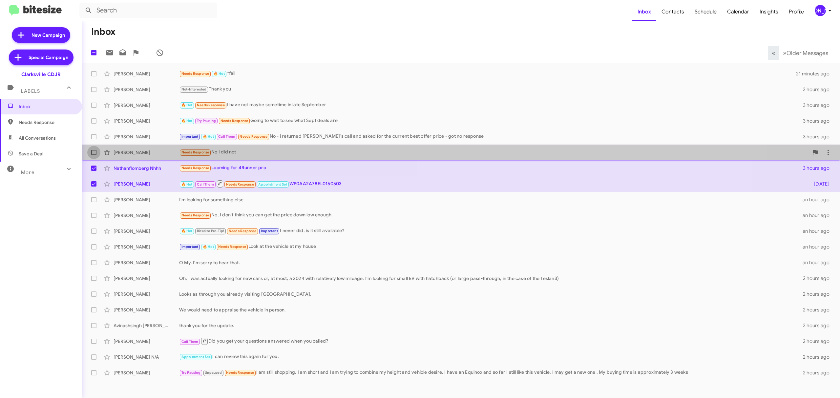
click at [95, 149] on label at bounding box center [93, 152] width 13 height 13
click at [94, 155] on input "checkbox" at bounding box center [94, 155] width 0 height 0
checkbox input "true"
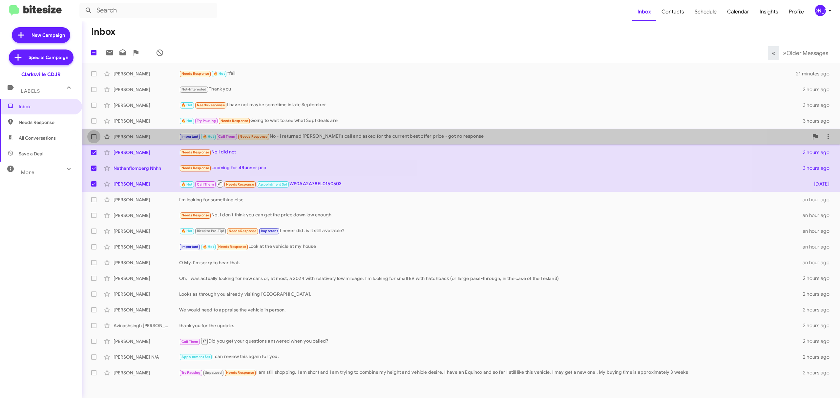
click at [95, 133] on label at bounding box center [93, 136] width 13 height 13
click at [94, 139] on input "checkbox" at bounding box center [94, 139] width 0 height 0
checkbox input "true"
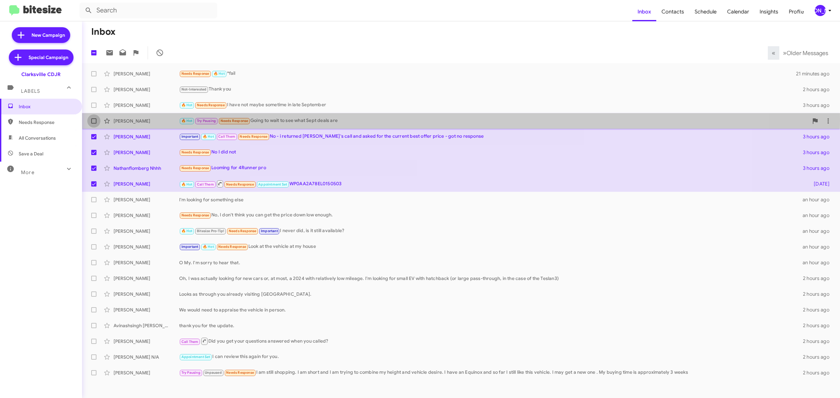
click at [96, 118] on span at bounding box center [93, 120] width 5 height 5
click at [94, 124] on input "checkbox" at bounding box center [94, 124] width 0 height 0
checkbox input "true"
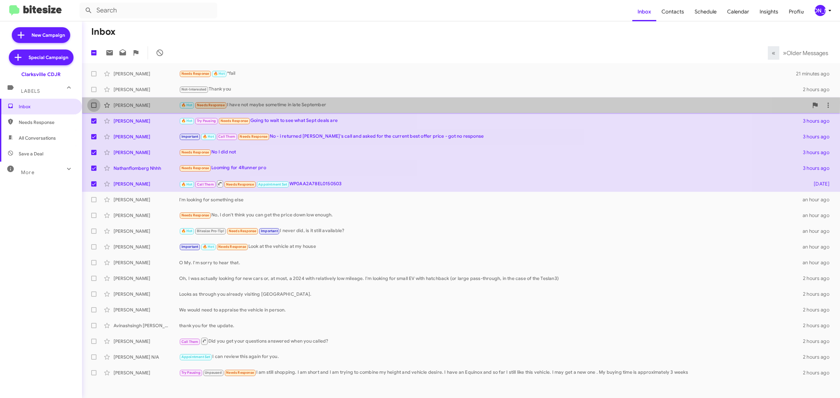
click at [97, 101] on label at bounding box center [93, 105] width 13 height 13
click at [94, 108] on input "checkbox" at bounding box center [94, 108] width 0 height 0
checkbox input "true"
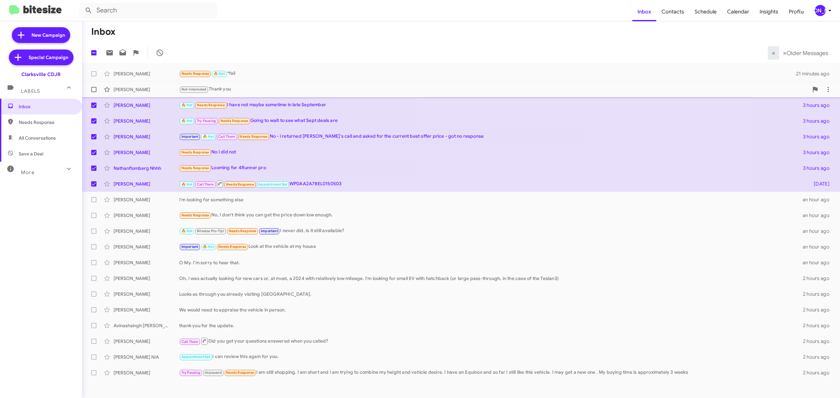
click at [94, 91] on span at bounding box center [93, 89] width 5 height 5
click at [94, 92] on input "checkbox" at bounding box center [94, 92] width 0 height 0
checkbox input "true"
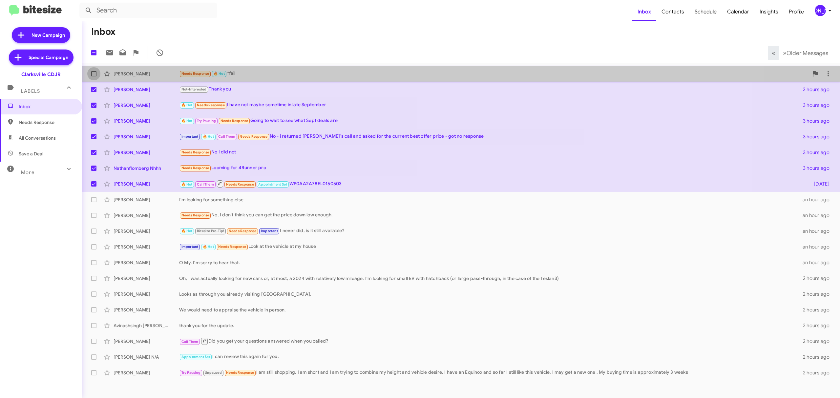
click at [93, 74] on span at bounding box center [93, 73] width 5 height 5
click at [94, 76] on input "checkbox" at bounding box center [94, 76] width 0 height 0
checkbox input "true"
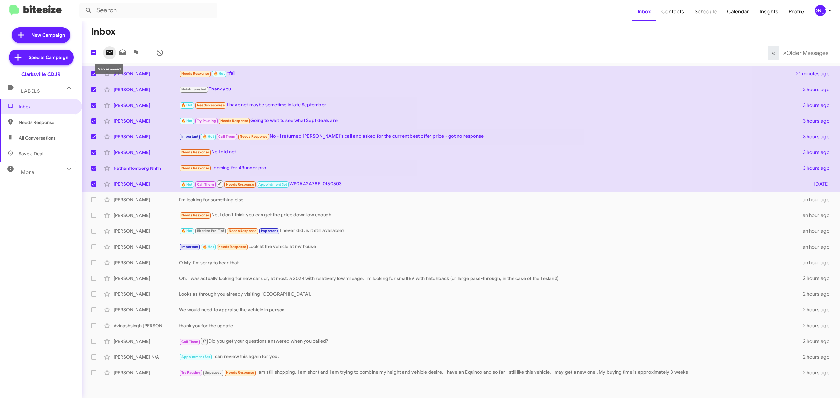
click at [112, 51] on icon at bounding box center [109, 52] width 7 height 5
click at [817, 10] on div "[PERSON_NAME]" at bounding box center [820, 10] width 11 height 11
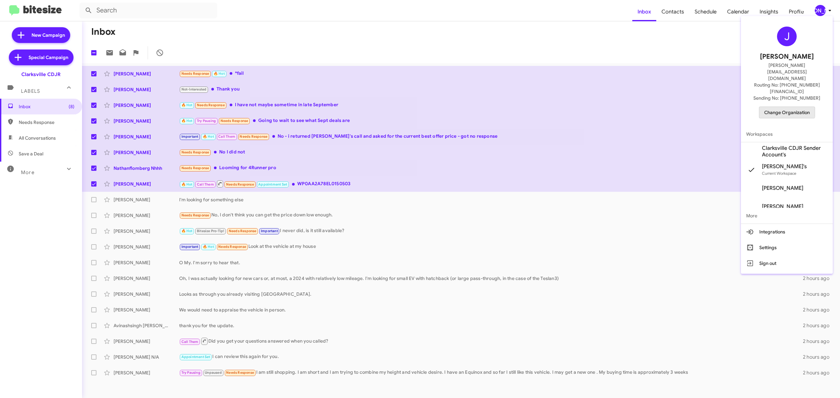
click at [779, 107] on span "Change Organization" at bounding box center [787, 112] width 46 height 11
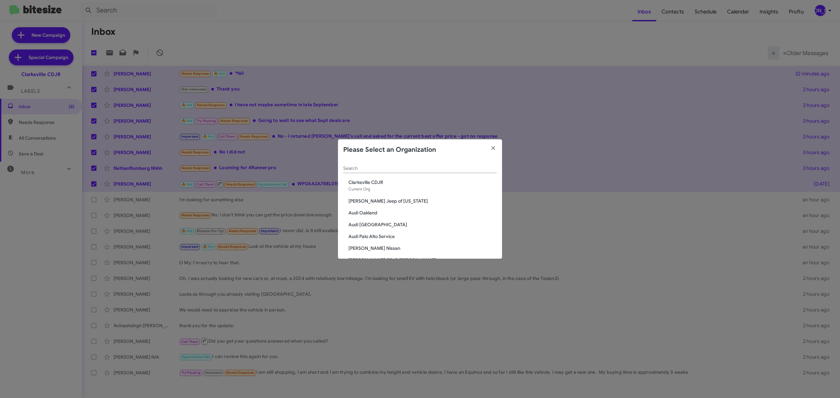
click at [419, 173] on div "Search" at bounding box center [420, 166] width 154 height 13
click at [435, 169] on input "Search" at bounding box center [420, 168] width 154 height 5
type input "ford"
click at [362, 252] on span "Tri-State Ford" at bounding box center [423, 253] width 148 height 7
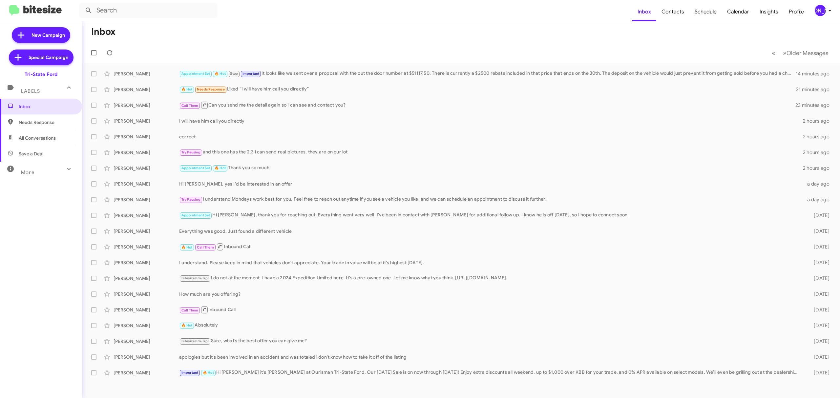
click at [817, 12] on div "[PERSON_NAME]" at bounding box center [820, 10] width 11 height 11
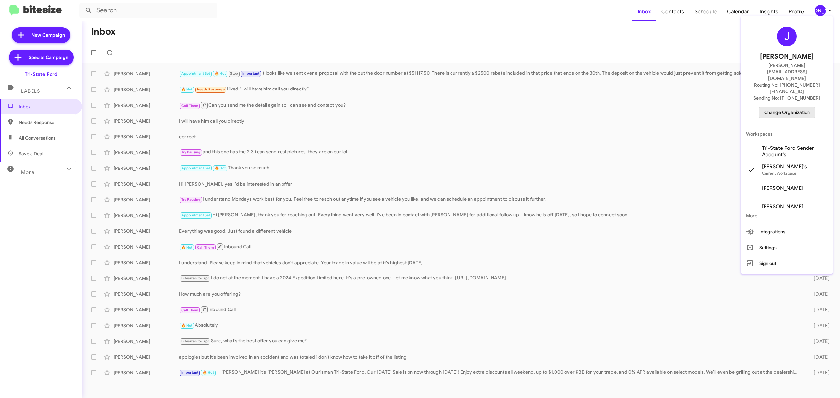
click at [780, 107] on span "Change Organization" at bounding box center [787, 112] width 46 height 11
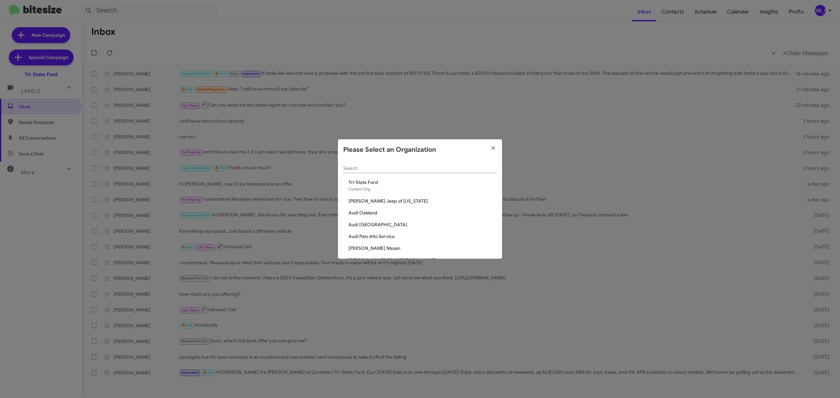
click at [407, 163] on div "Search" at bounding box center [420, 166] width 154 height 13
click at [396, 167] on input "Search" at bounding box center [420, 168] width 154 height 5
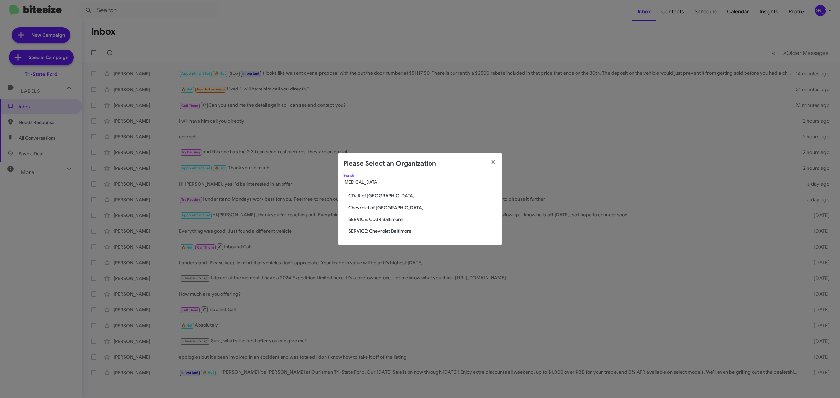
type input "[MEDICAL_DATA]"
click at [377, 196] on span "CDJR of [GEOGRAPHIC_DATA]" at bounding box center [423, 196] width 148 height 7
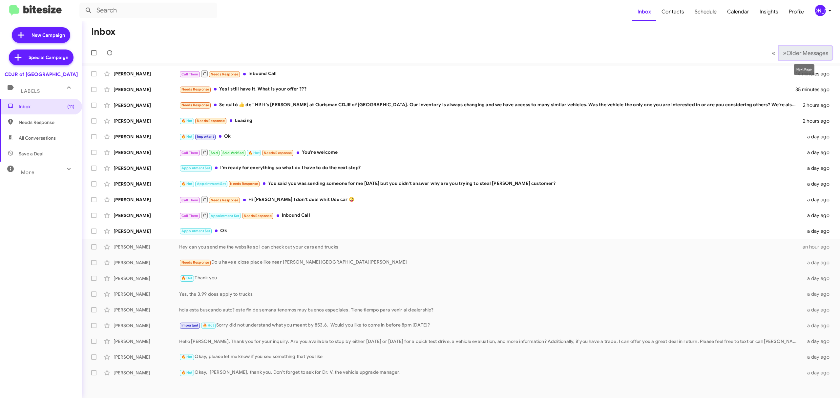
click at [802, 52] on span "Older Messages" at bounding box center [808, 53] width 42 height 7
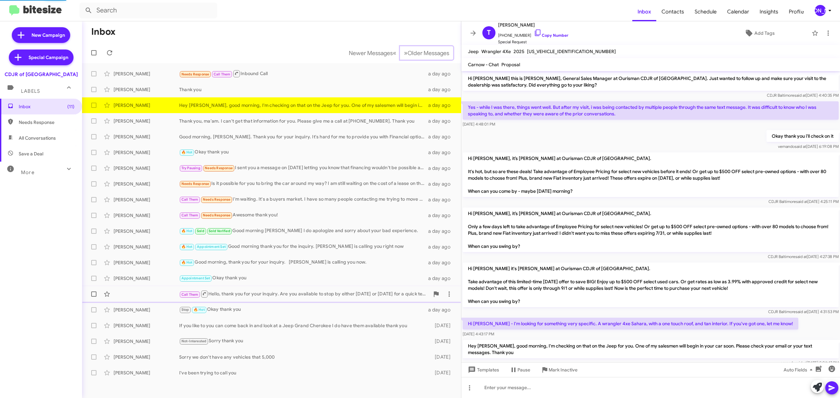
scroll to position [18, 0]
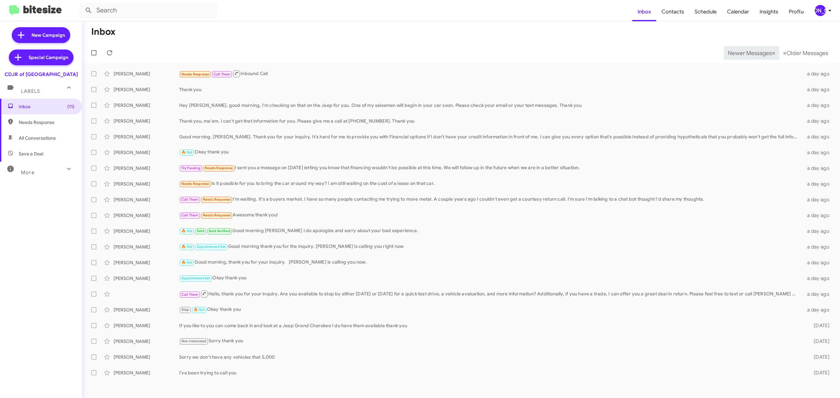
click at [745, 53] on span "Newer Messages" at bounding box center [750, 53] width 44 height 7
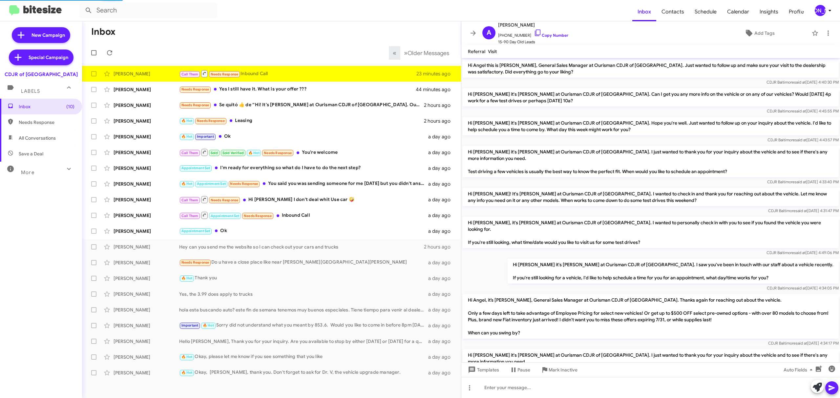
scroll to position [259, 0]
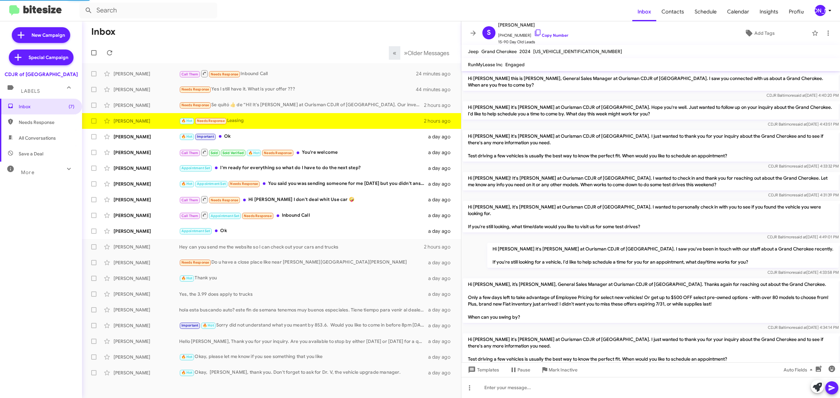
scroll to position [276, 0]
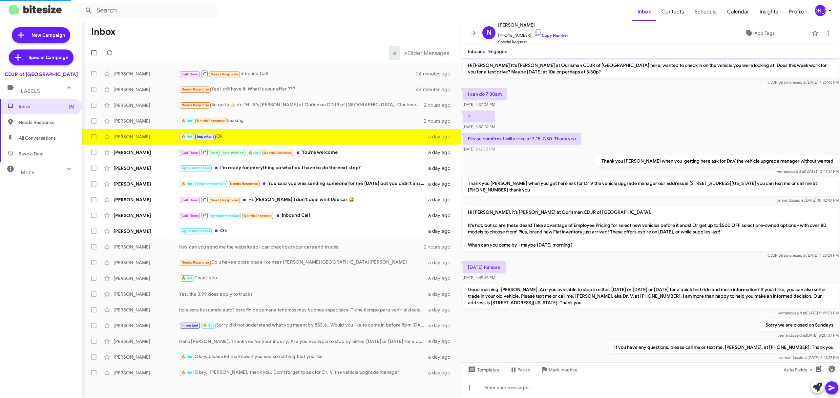
scroll to position [299, 0]
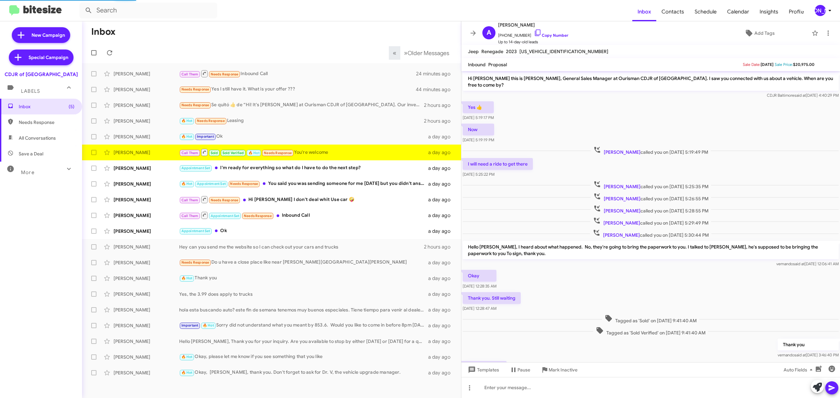
scroll to position [42, 0]
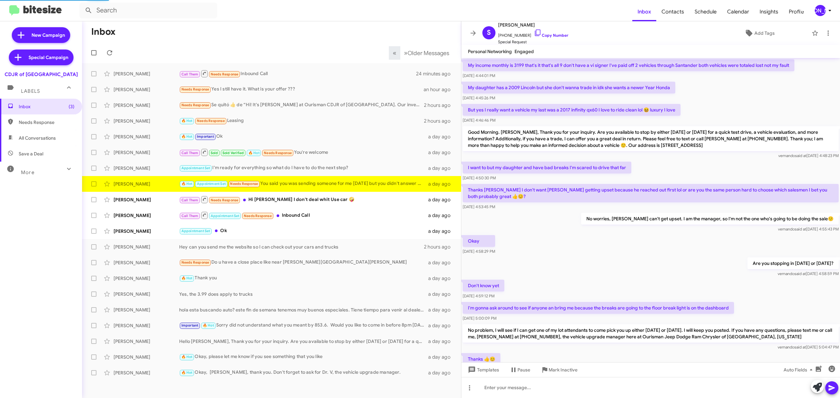
scroll to position [243, 0]
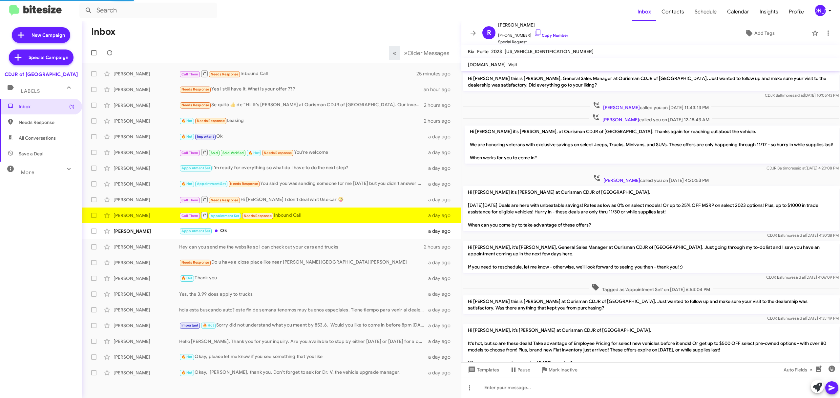
scroll to position [167, 0]
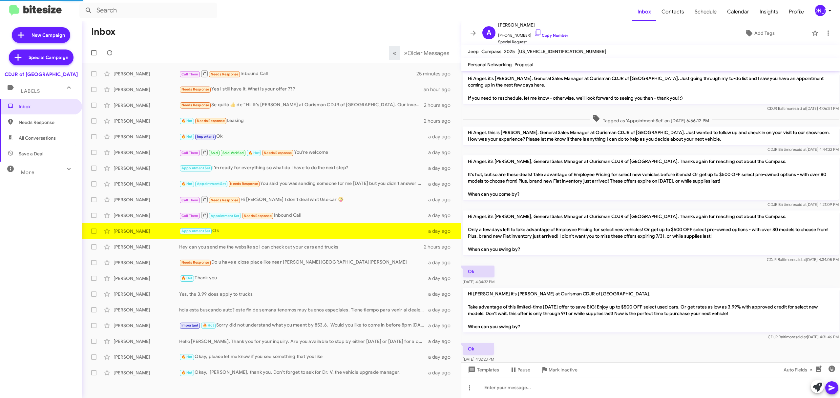
scroll to position [15, 0]
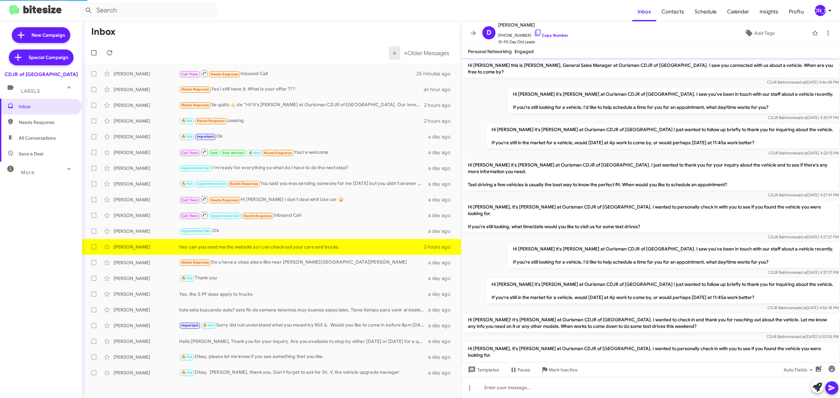
scroll to position [70, 0]
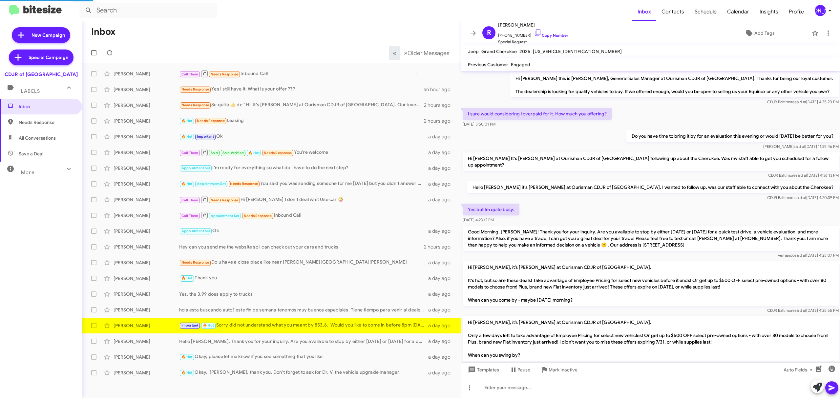
scroll to position [121, 0]
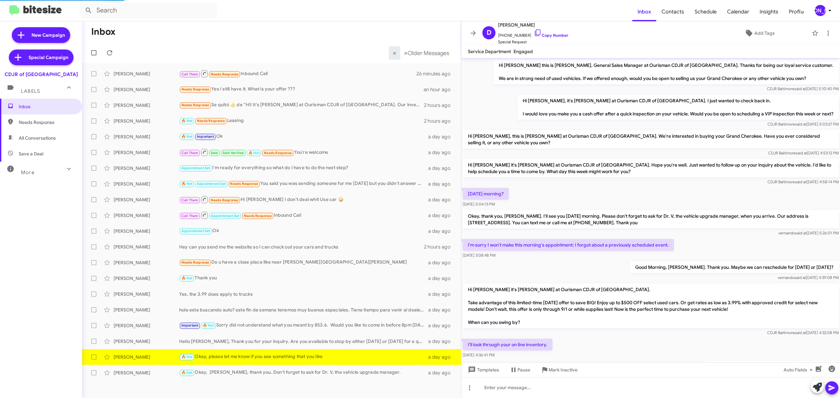
scroll to position [37, 0]
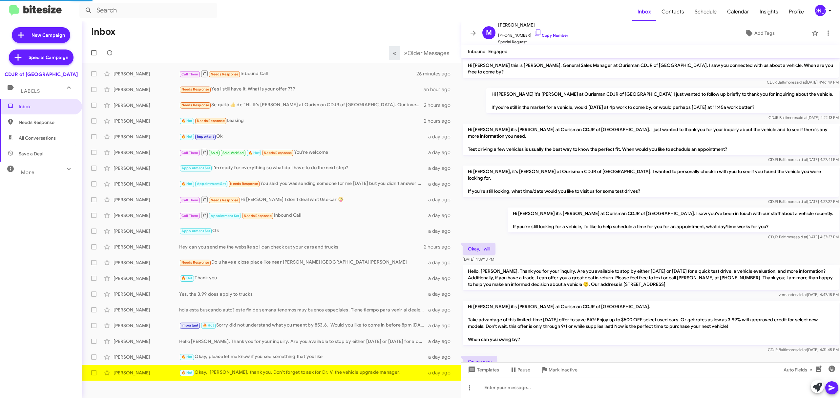
scroll to position [40, 0]
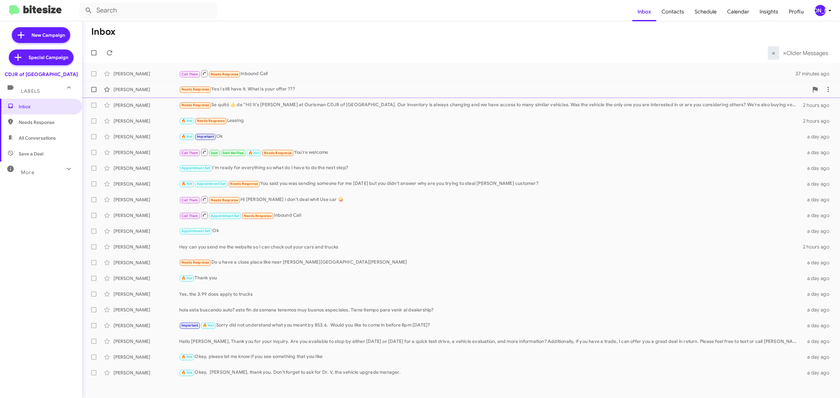
click at [270, 88] on div "Needs Response Yes I still have it. What is your offer ???" at bounding box center [494, 90] width 630 height 8
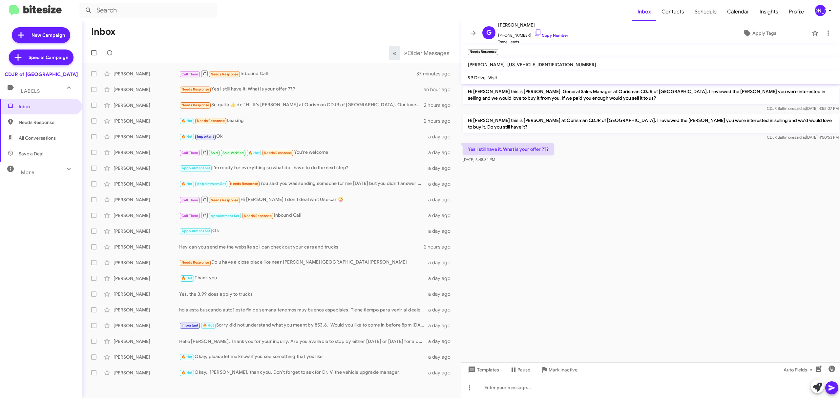
click at [371, 43] on mat-toolbar-row "« Previous » Next Older Messages" at bounding box center [271, 52] width 379 height 21
drag, startPoint x: 397, startPoint y: 205, endPoint x: 310, endPoint y: 163, distance: 97.0
click at [310, 163] on div "Biruk Dawit Appointment Set I'm ready for everything so what do I have to do th…" at bounding box center [271, 168] width 369 height 13
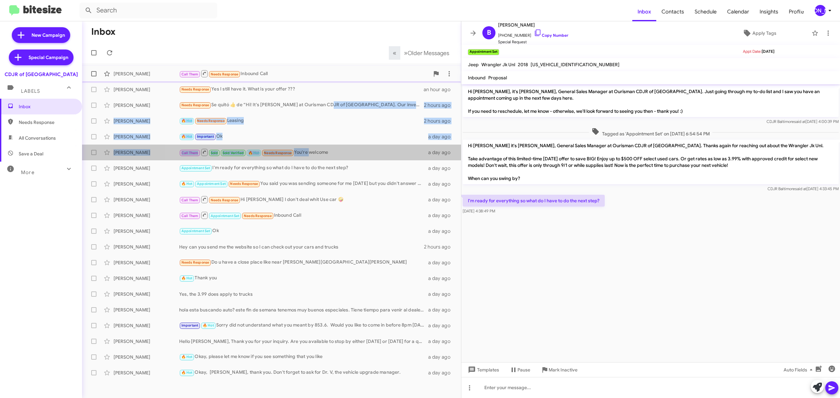
drag, startPoint x: 333, startPoint y: 100, endPoint x: 366, endPoint y: 74, distance: 42.0
click at [366, 74] on mat-action-list "Angel Ventura Mendez Call Them Needs Response Inbound Call 37 minutes ago Gilbe…" at bounding box center [271, 222] width 379 height 318
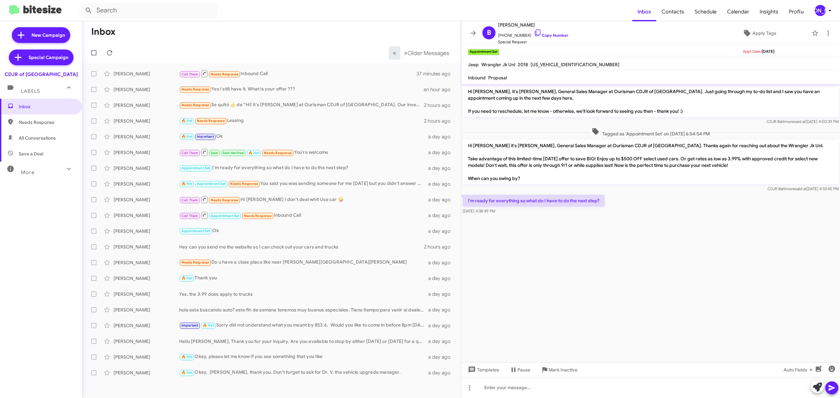
click at [291, 34] on mat-toolbar-row "Inbox" at bounding box center [271, 31] width 379 height 21
click at [282, 41] on mat-toolbar-row "Inbox" at bounding box center [271, 31] width 379 height 21
click at [462, 32] on mat-toolbar "B Biruk Dawit +12027511379 Copy Number Special Request Apply Tags" at bounding box center [650, 33] width 379 height 24
click at [475, 33] on icon at bounding box center [473, 33] width 5 height 5
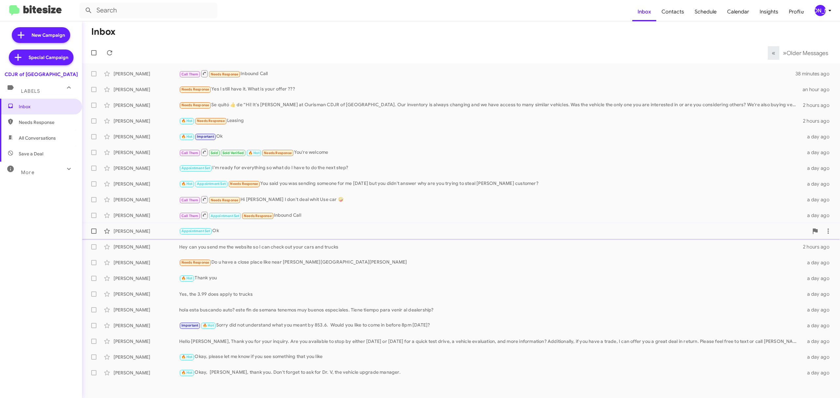
click at [95, 235] on label at bounding box center [93, 231] width 13 height 13
click at [94, 234] on input "checkbox" at bounding box center [94, 234] width 0 height 0
checkbox input "true"
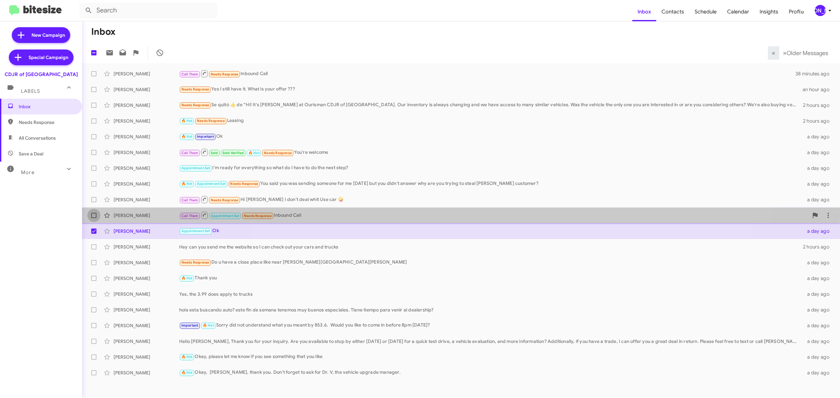
click at [97, 215] on label at bounding box center [93, 215] width 13 height 13
click at [94, 218] on input "checkbox" at bounding box center [94, 218] width 0 height 0
checkbox input "true"
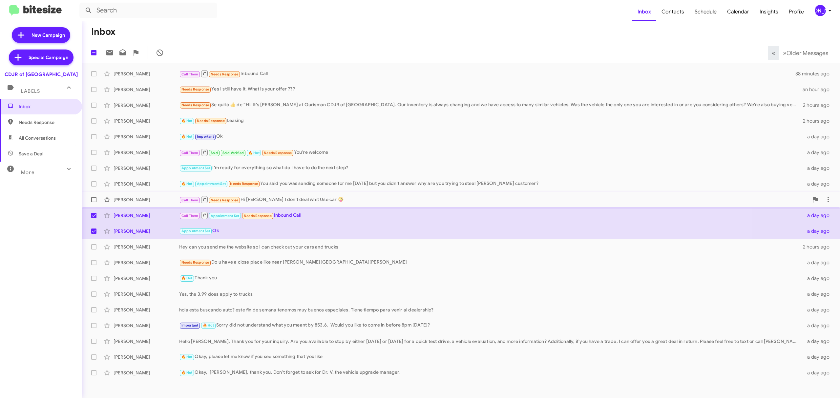
click at [97, 194] on label at bounding box center [93, 199] width 13 height 13
click at [94, 203] on input "checkbox" at bounding box center [94, 203] width 0 height 0
checkbox input "true"
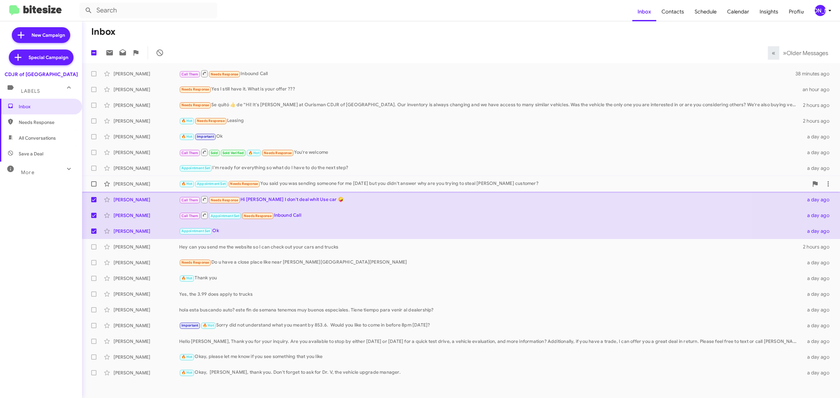
click at [97, 181] on label at bounding box center [93, 184] width 13 height 13
click at [94, 187] on input "checkbox" at bounding box center [94, 187] width 0 height 0
checkbox input "true"
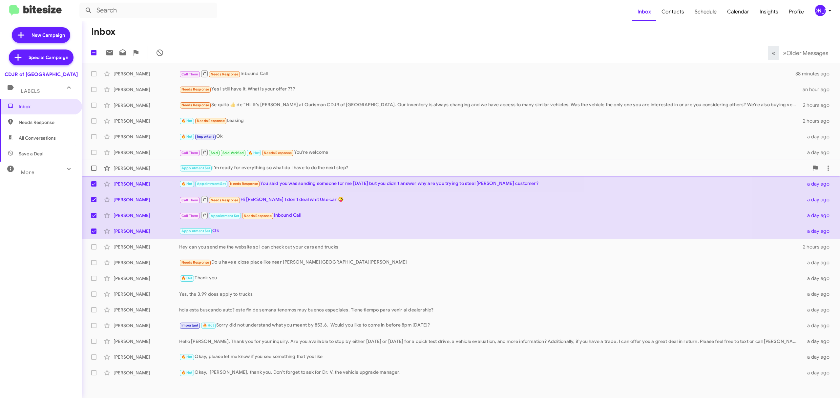
click at [93, 164] on label at bounding box center [93, 168] width 13 height 13
click at [94, 171] on input "checkbox" at bounding box center [94, 171] width 0 height 0
checkbox input "true"
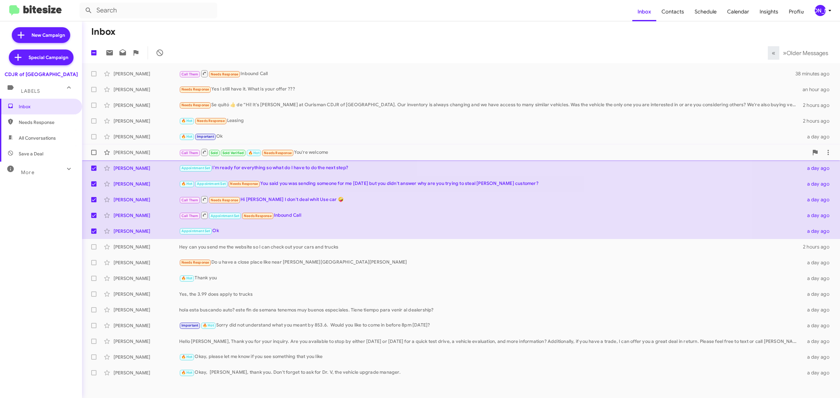
click at [95, 150] on span at bounding box center [93, 152] width 5 height 5
click at [94, 155] on input "checkbox" at bounding box center [94, 155] width 0 height 0
checkbox input "true"
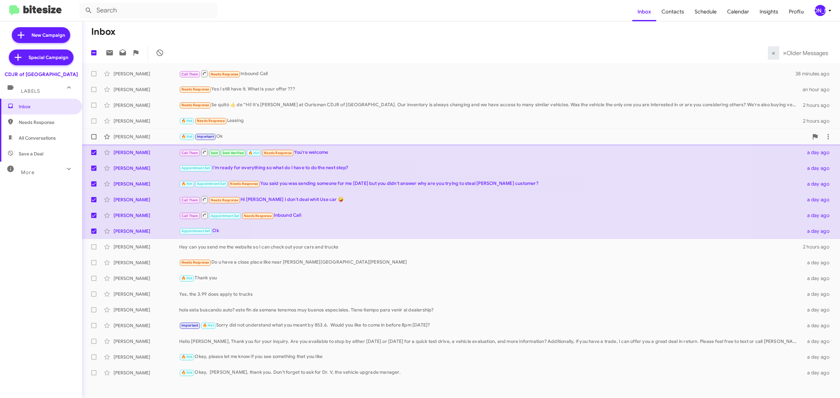
click at [97, 134] on label at bounding box center [93, 136] width 13 height 13
click at [94, 139] on input "checkbox" at bounding box center [94, 139] width 0 height 0
checkbox input "true"
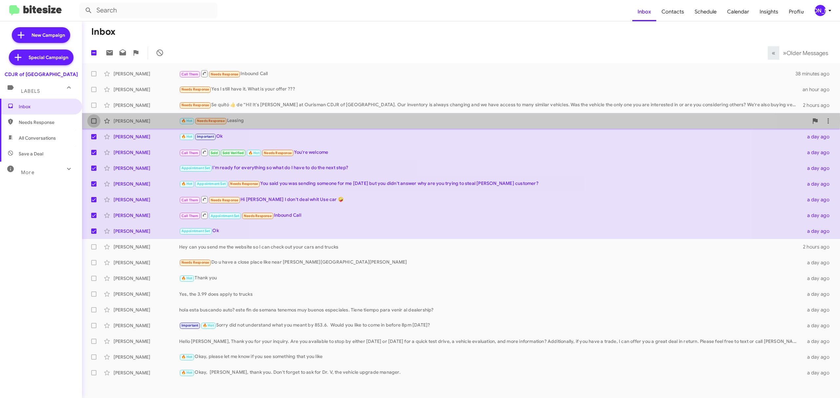
click at [99, 119] on label at bounding box center [93, 121] width 13 height 13
click at [94, 124] on input "checkbox" at bounding box center [94, 124] width 0 height 0
checkbox input "true"
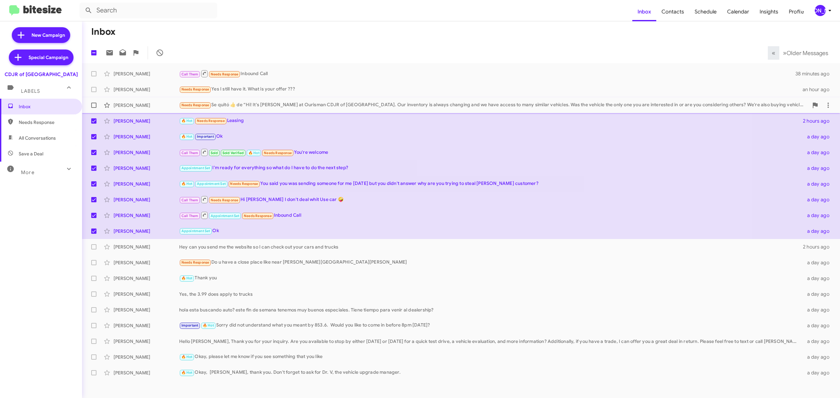
click at [98, 101] on label at bounding box center [93, 105] width 13 height 13
click at [94, 108] on input "checkbox" at bounding box center [94, 108] width 0 height 0
checkbox input "true"
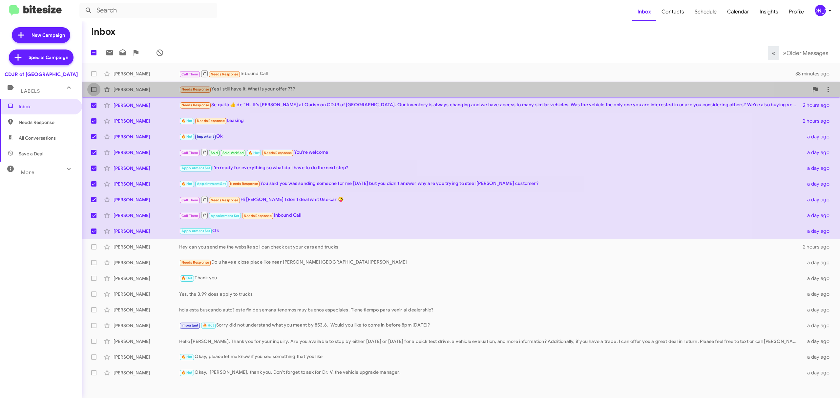
click at [98, 93] on label at bounding box center [93, 89] width 13 height 13
click at [94, 93] on input "checkbox" at bounding box center [94, 92] width 0 height 0
checkbox input "true"
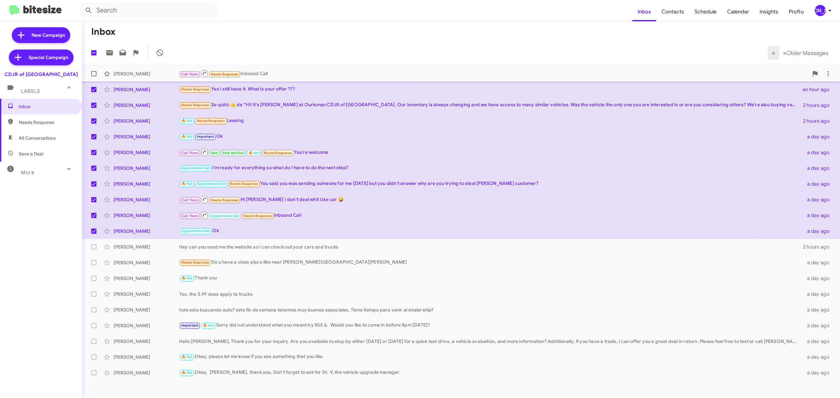
click at [94, 72] on span at bounding box center [93, 73] width 5 height 5
click at [94, 76] on input "checkbox" at bounding box center [94, 76] width 0 height 0
checkbox input "true"
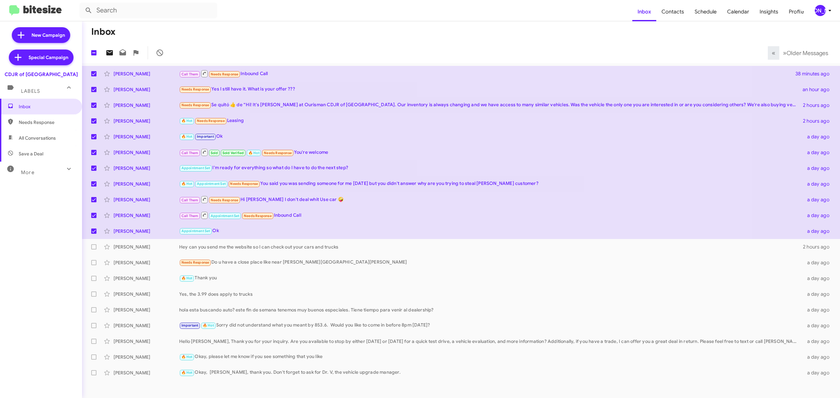
click at [112, 54] on icon at bounding box center [109, 52] width 7 height 5
click at [824, 12] on div "[PERSON_NAME]" at bounding box center [820, 10] width 11 height 11
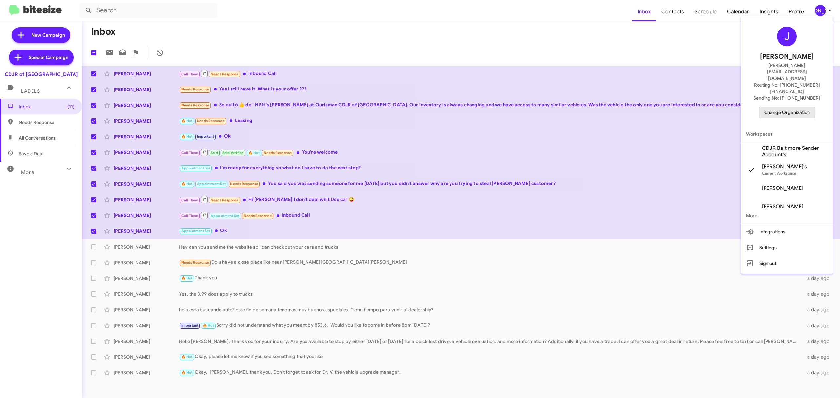
click at [778, 107] on span "Change Organization" at bounding box center [787, 112] width 46 height 11
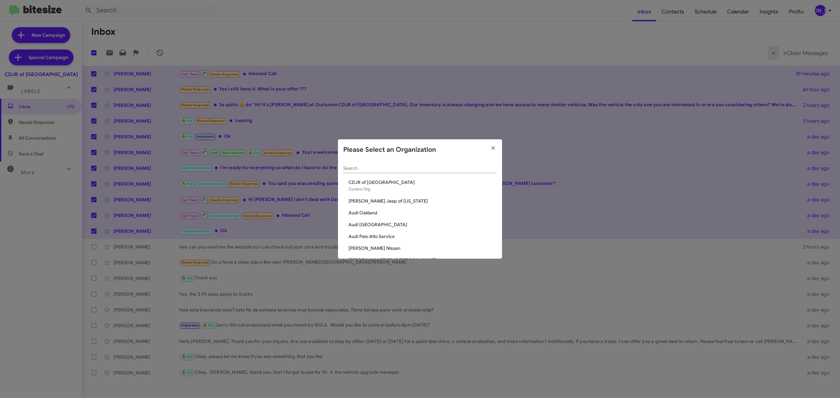
click at [434, 171] on input "Search" at bounding box center [420, 168] width 154 height 5
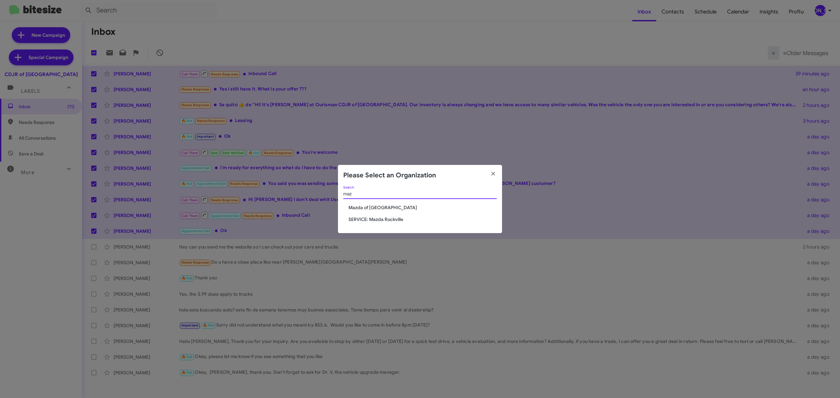
type input "maz"
click at [368, 208] on span "Mazda of [GEOGRAPHIC_DATA]" at bounding box center [423, 207] width 148 height 7
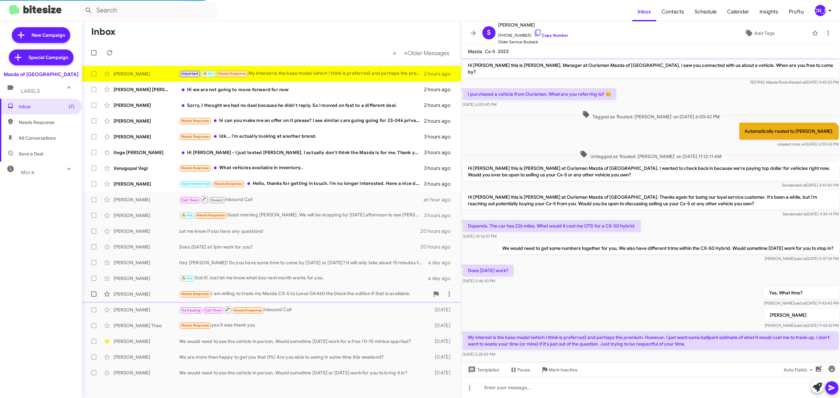
scroll to position [12, 0]
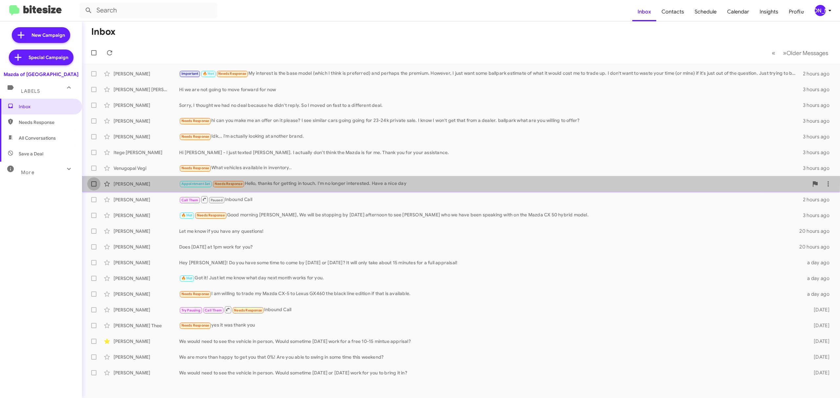
click at [93, 181] on label at bounding box center [93, 184] width 13 height 13
click at [94, 187] on input "checkbox" at bounding box center [94, 187] width 0 height 0
checkbox input "true"
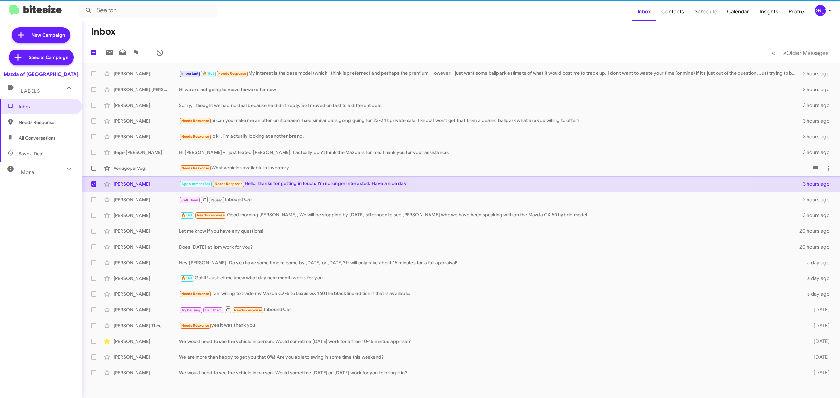
click at [96, 171] on label at bounding box center [93, 168] width 13 height 13
click at [94, 171] on input "checkbox" at bounding box center [94, 171] width 0 height 0
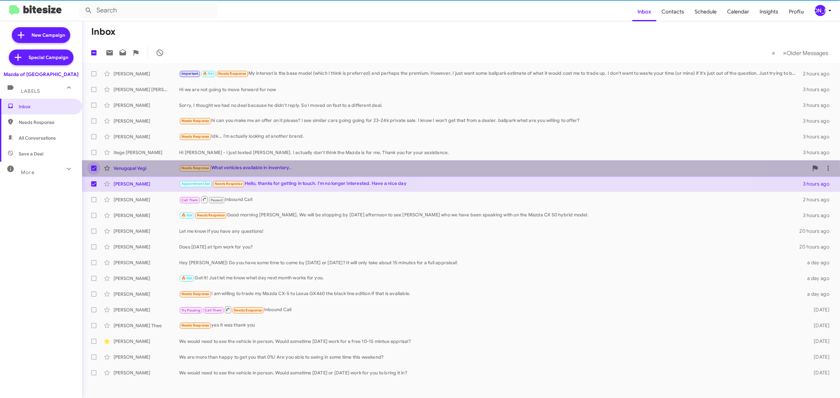
click at [96, 171] on label at bounding box center [93, 168] width 13 height 13
click at [94, 171] on input "checkbox" at bounding box center [94, 171] width 0 height 0
checkbox input "false"
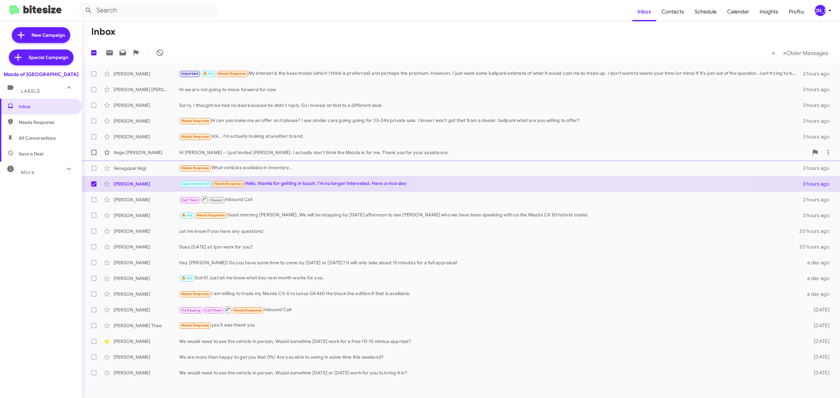
click at [95, 153] on span at bounding box center [93, 152] width 5 height 5
click at [94, 155] on input "checkbox" at bounding box center [94, 155] width 0 height 0
checkbox input "true"
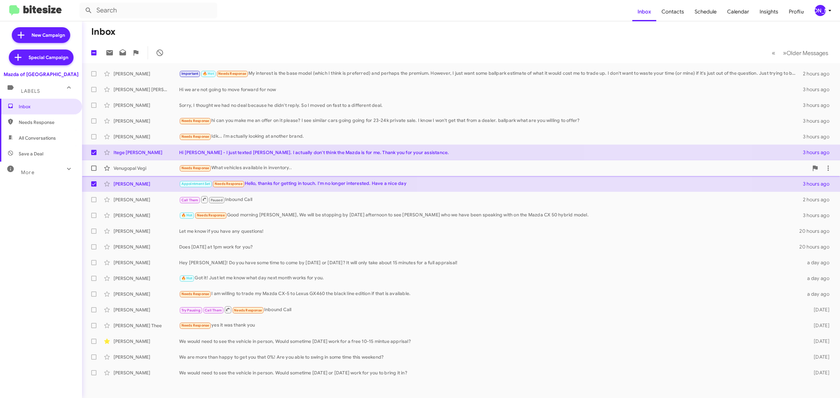
click at [95, 167] on span at bounding box center [93, 168] width 5 height 5
click at [94, 171] on input "checkbox" at bounding box center [94, 171] width 0 height 0
checkbox input "true"
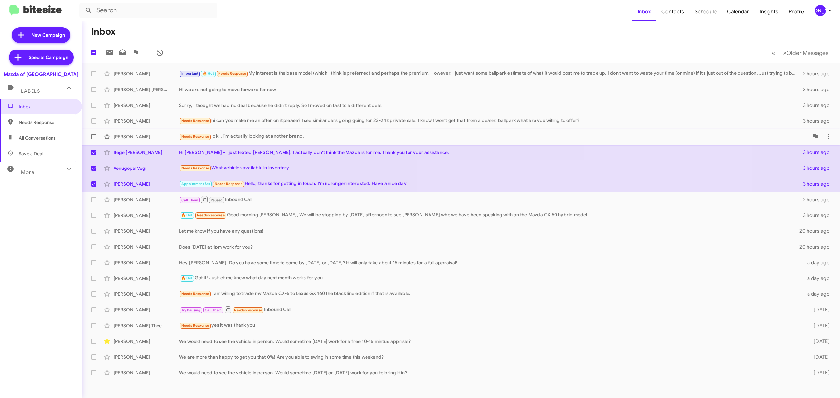
click at [97, 136] on label at bounding box center [93, 136] width 13 height 13
click at [94, 139] on input "checkbox" at bounding box center [94, 139] width 0 height 0
checkbox input "true"
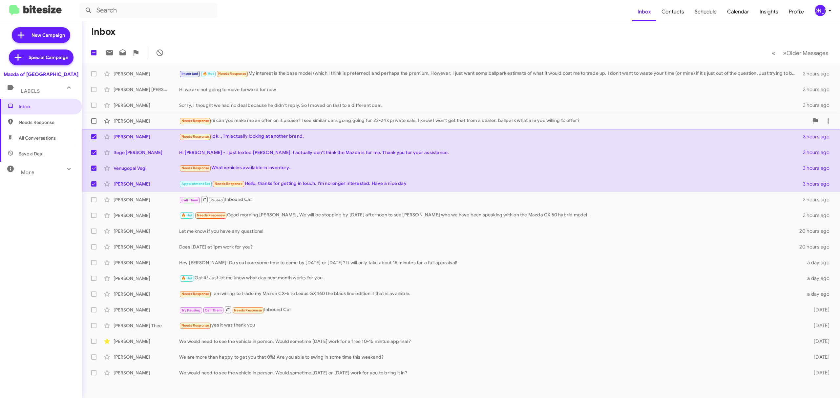
click at [96, 119] on span at bounding box center [93, 120] width 5 height 5
click at [94, 124] on input "checkbox" at bounding box center [94, 124] width 0 height 0
checkbox input "true"
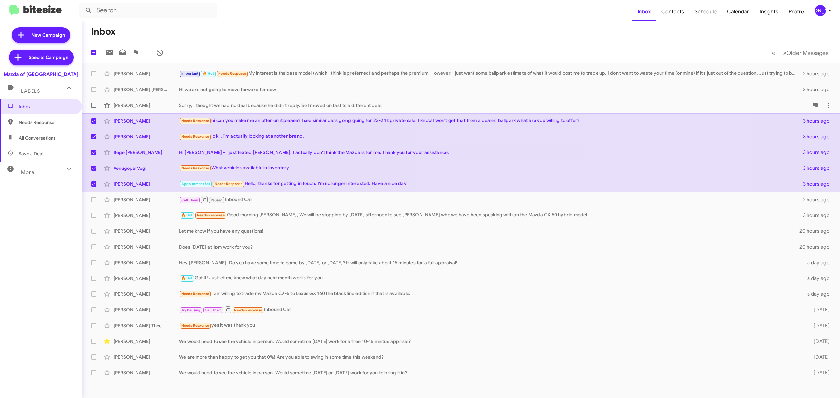
click at [93, 102] on label at bounding box center [93, 105] width 13 height 13
click at [94, 108] on input "checkbox" at bounding box center [94, 108] width 0 height 0
checkbox input "true"
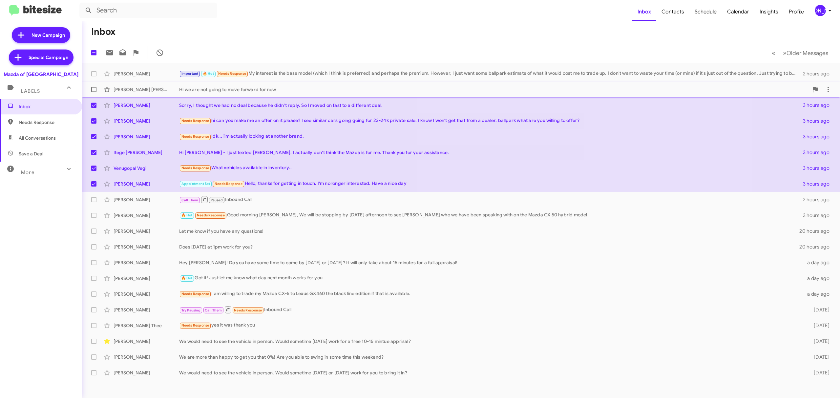
click at [93, 90] on span at bounding box center [93, 89] width 5 height 5
click at [94, 92] on input "checkbox" at bounding box center [94, 92] width 0 height 0
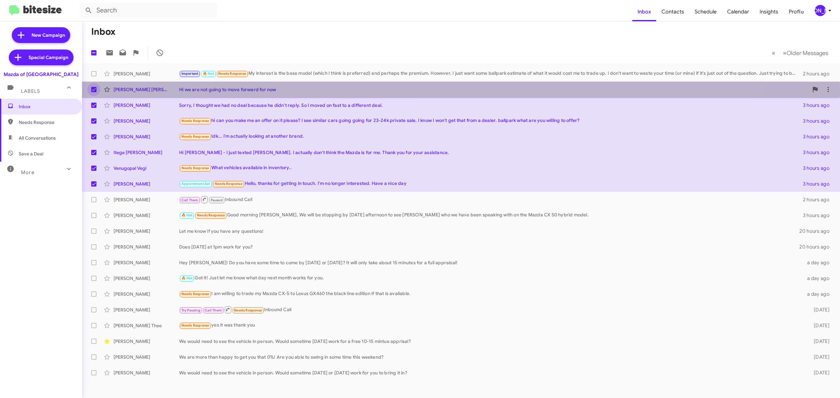
click at [93, 90] on span at bounding box center [93, 89] width 5 height 5
click at [94, 92] on input "checkbox" at bounding box center [94, 92] width 0 height 0
checkbox input "false"
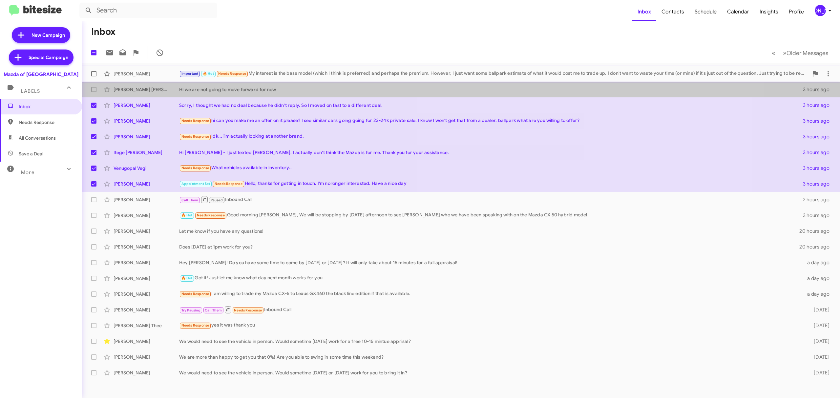
click at [92, 75] on span at bounding box center [93, 73] width 5 height 5
click at [94, 76] on input "checkbox" at bounding box center [94, 76] width 0 height 0
checkbox input "true"
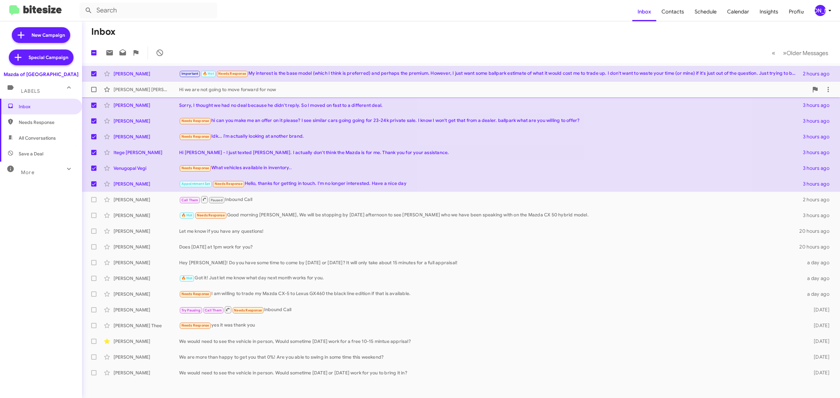
click at [92, 93] on label at bounding box center [93, 89] width 13 height 13
click at [94, 93] on input "checkbox" at bounding box center [94, 92] width 0 height 0
checkbox input "true"
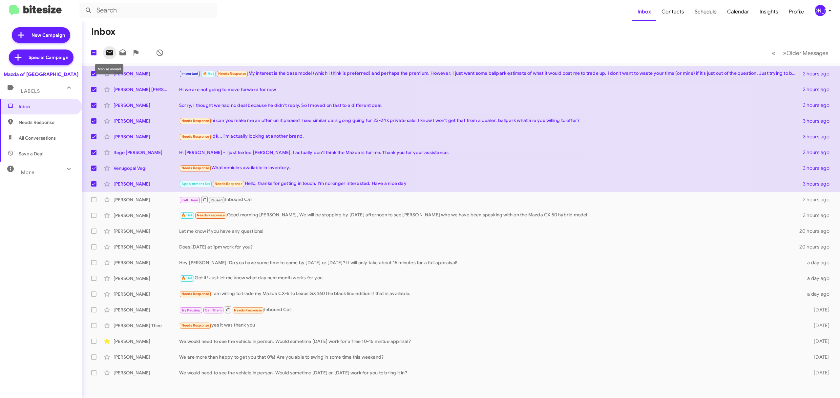
click at [112, 52] on icon at bounding box center [110, 53] width 8 height 8
click at [819, 9] on div "[PERSON_NAME]" at bounding box center [820, 10] width 11 height 11
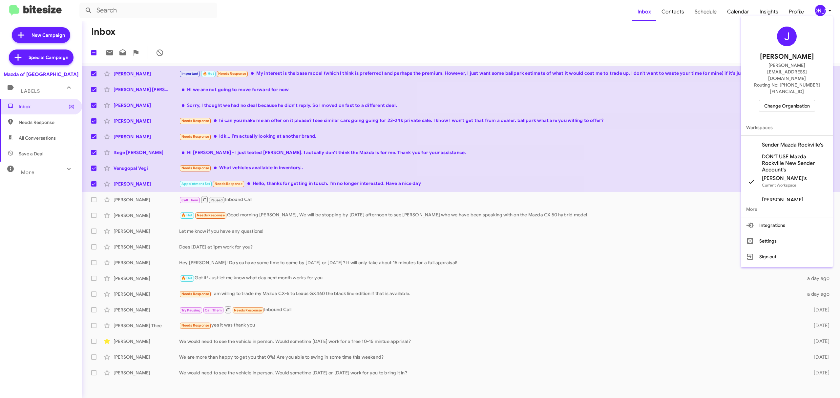
click at [783, 100] on span "Change Organization" at bounding box center [787, 105] width 46 height 11
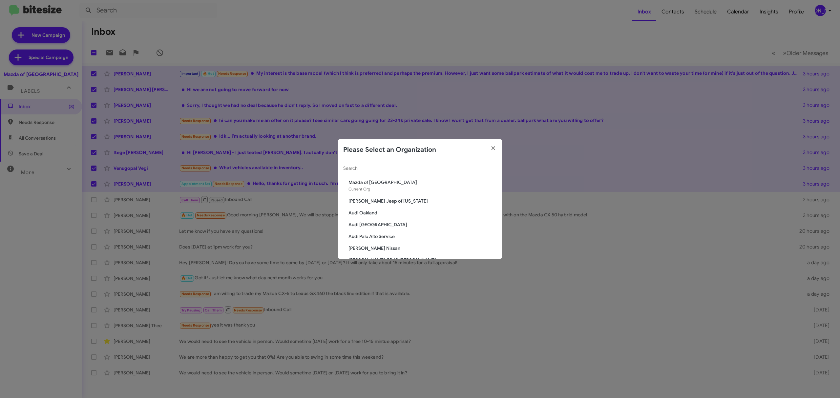
click at [413, 167] on input "Search" at bounding box center [420, 168] width 154 height 5
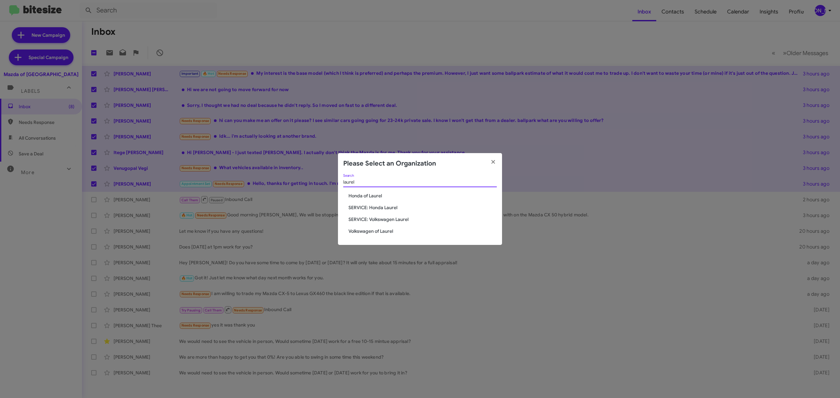
type input "laurel"
click at [386, 232] on span "Volkswagen of Laurel" at bounding box center [423, 231] width 148 height 7
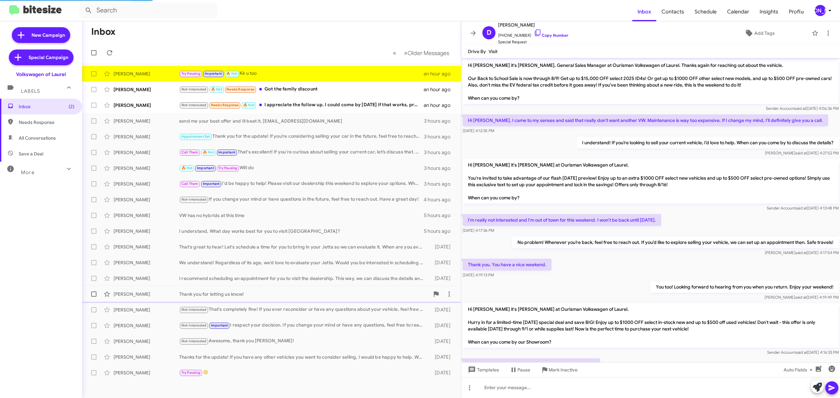
scroll to position [88, 0]
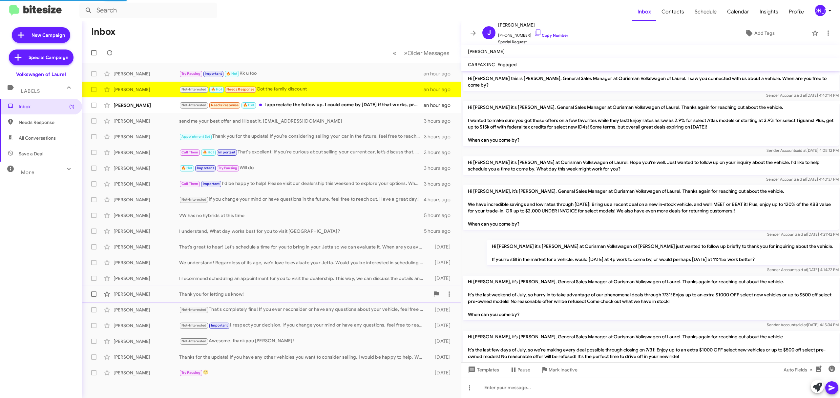
scroll to position [351, 0]
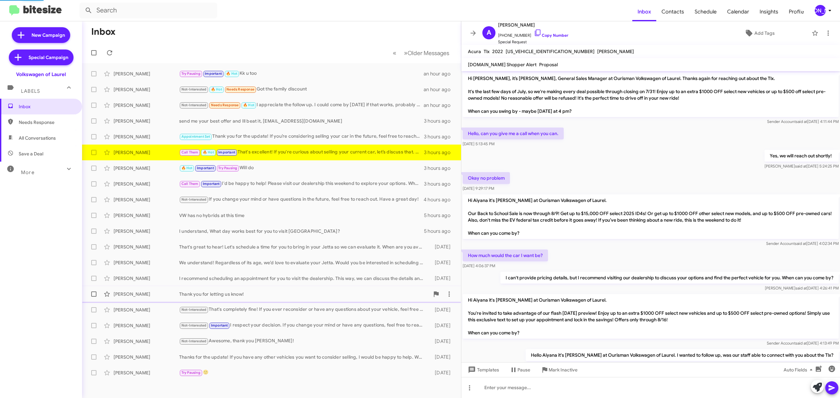
scroll to position [199, 0]
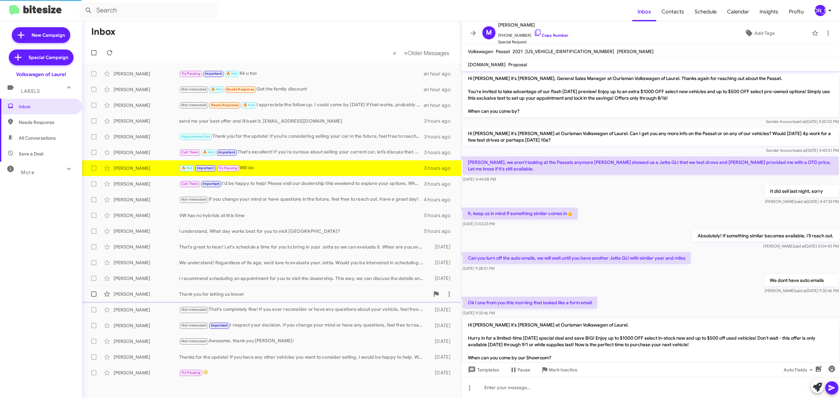
scroll to position [75, 0]
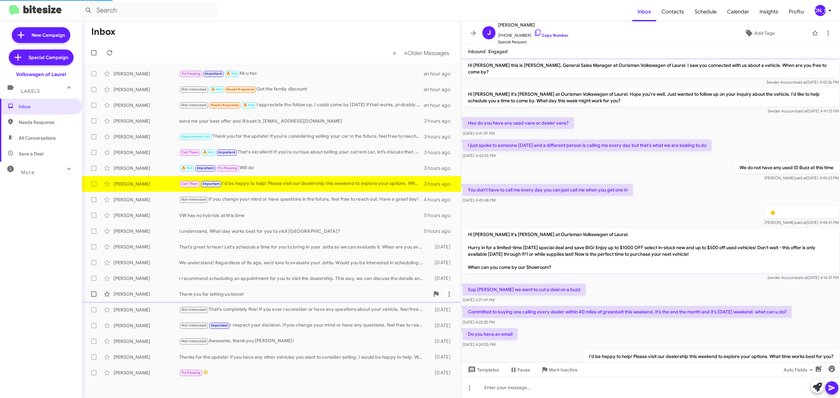
scroll to position [22, 0]
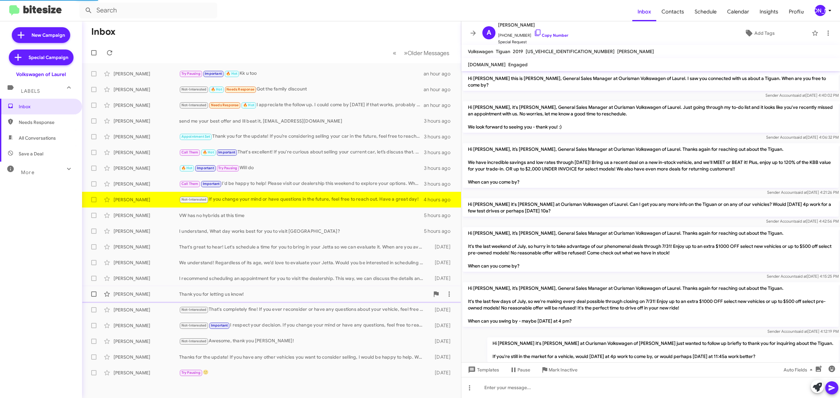
scroll to position [396, 0]
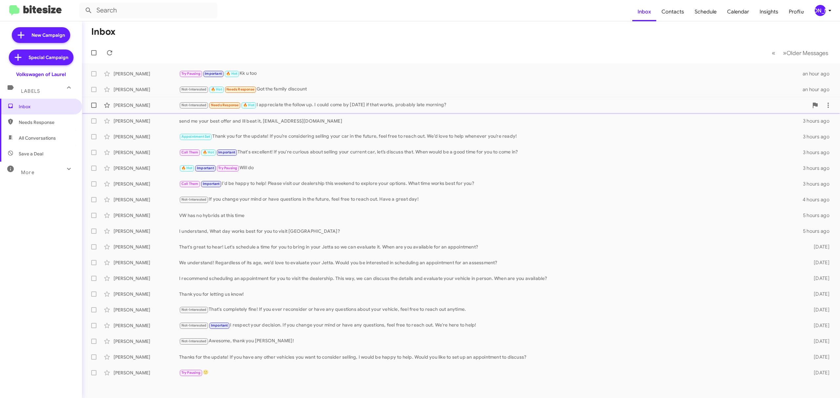
click at [93, 104] on span at bounding box center [93, 105] width 5 height 5
click at [94, 108] on input "checkbox" at bounding box center [94, 108] width 0 height 0
checkbox input "true"
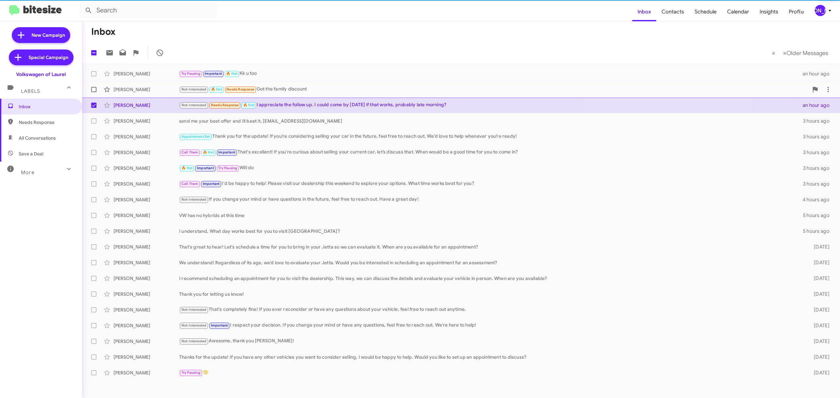
click at [96, 88] on span at bounding box center [93, 89] width 5 height 5
click at [94, 92] on input "checkbox" at bounding box center [94, 92] width 0 height 0
checkbox input "true"
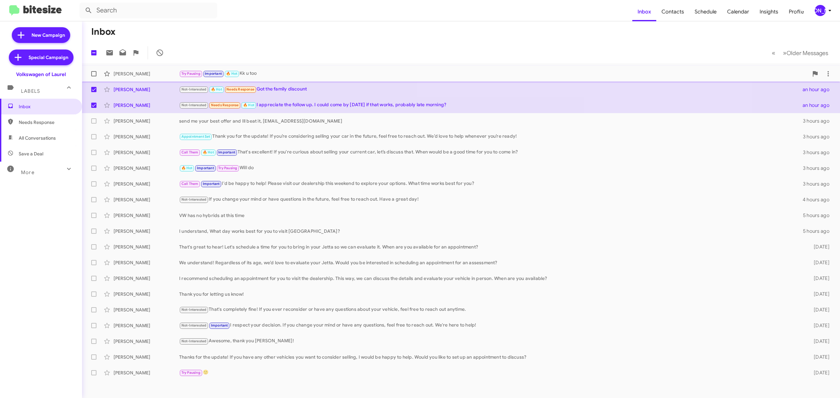
click at [95, 75] on span at bounding box center [93, 73] width 5 height 5
click at [94, 76] on input "checkbox" at bounding box center [94, 76] width 0 height 0
checkbox input "true"
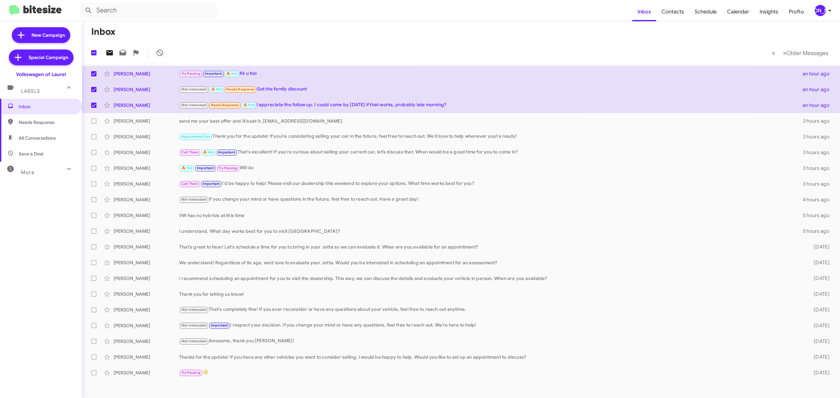
click at [108, 53] on icon at bounding box center [109, 52] width 7 height 5
click at [245, 33] on mat-toolbar-row "Inbox" at bounding box center [461, 31] width 758 height 21
click at [827, 8] on span "[PERSON_NAME]" at bounding box center [825, 10] width 20 height 11
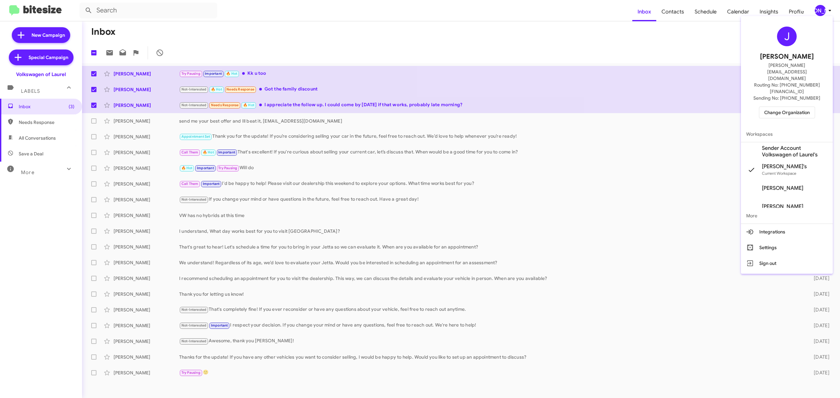
click at [781, 107] on span "Change Organization" at bounding box center [787, 112] width 46 height 11
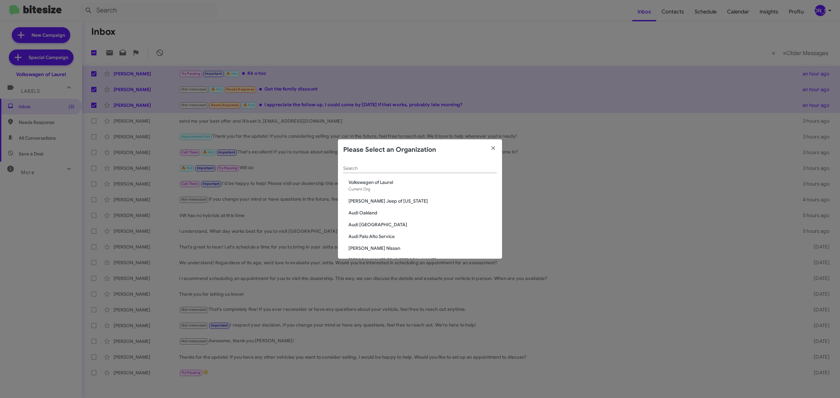
click at [453, 168] on input "Search" at bounding box center [420, 168] width 154 height 5
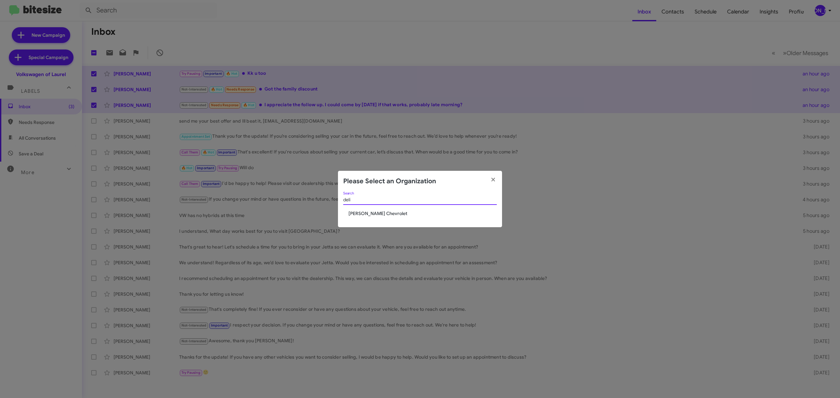
type input "deli"
click at [375, 209] on div "deli Search" at bounding box center [420, 201] width 154 height 19
click at [371, 215] on span "[PERSON_NAME] Chevrolet" at bounding box center [423, 213] width 148 height 7
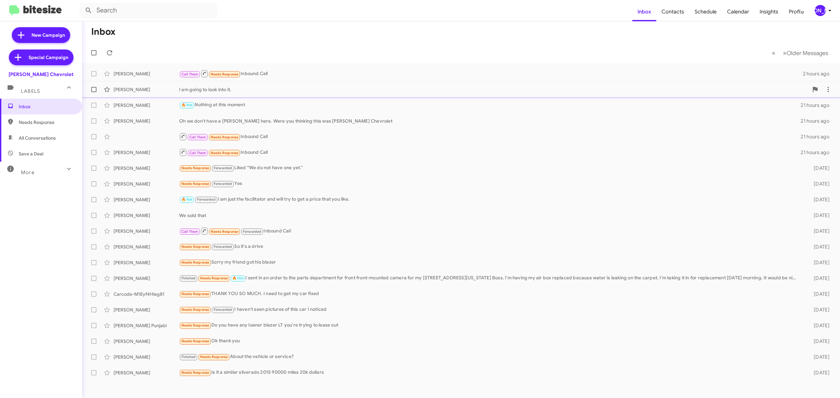
click at [290, 87] on div "I am going to look into it." at bounding box center [494, 89] width 630 height 7
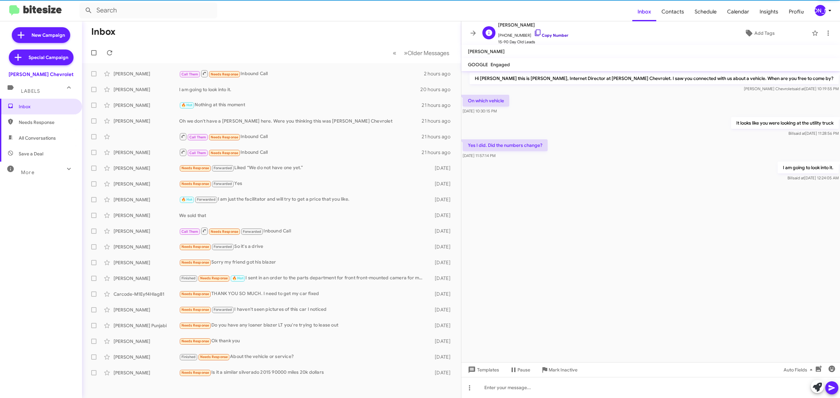
click at [549, 34] on link "Copy Number" at bounding box center [551, 35] width 34 height 5
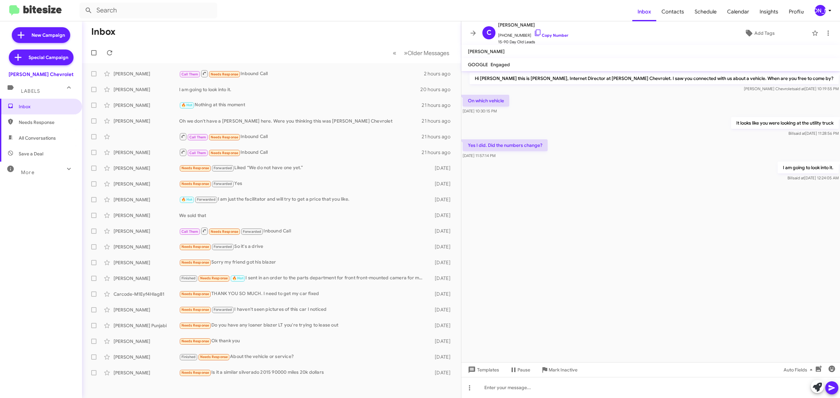
click at [821, 12] on div "[PERSON_NAME]" at bounding box center [820, 10] width 11 height 11
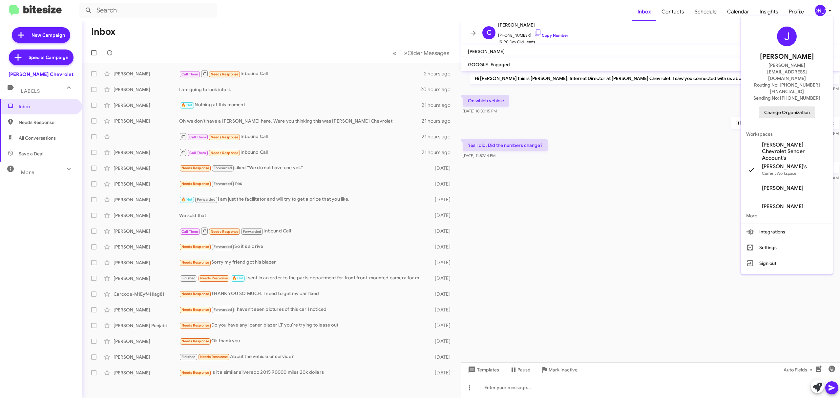
click at [785, 107] on span "Change Organization" at bounding box center [787, 112] width 46 height 11
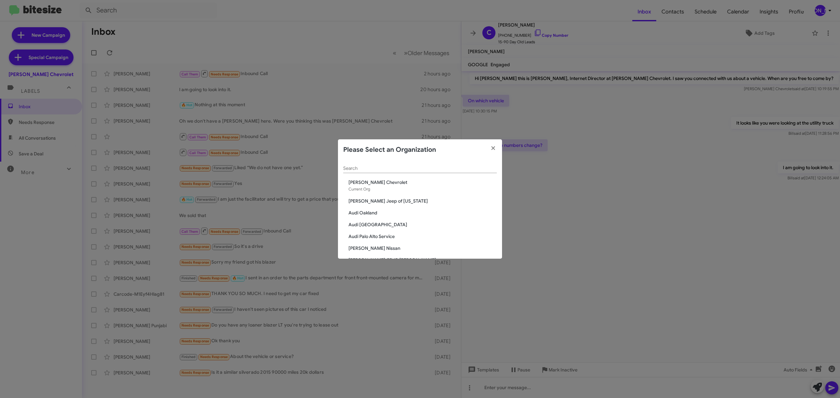
click at [435, 172] on div "Search" at bounding box center [420, 166] width 154 height 13
click at [431, 166] on input "Search" at bounding box center [420, 168] width 154 height 5
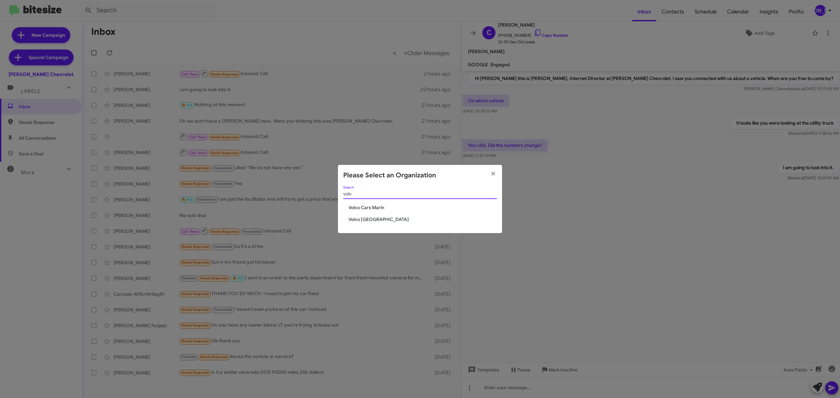
type input "volv"
click at [372, 221] on span "Volvo [GEOGRAPHIC_DATA]" at bounding box center [423, 219] width 148 height 7
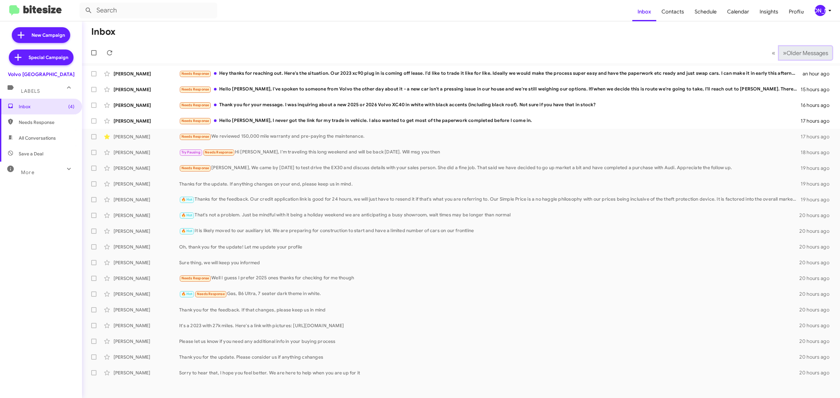
click at [803, 54] on span "Older Messages" at bounding box center [808, 53] width 42 height 7
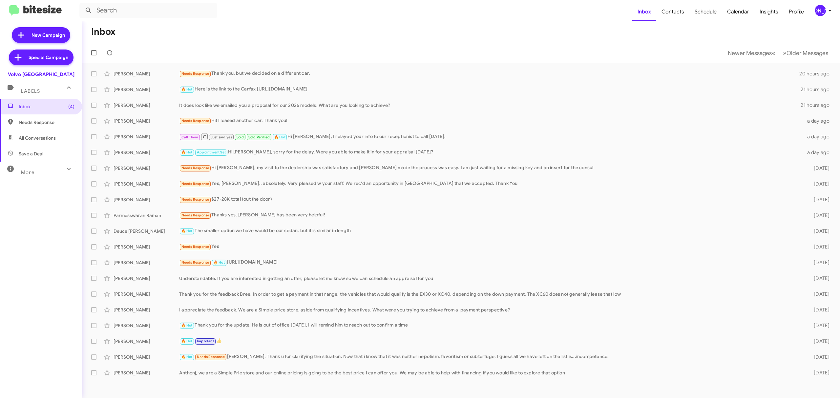
click at [258, 32] on mat-toolbar-row "Inbox" at bounding box center [461, 31] width 758 height 21
click at [745, 53] on span "Newer Messages" at bounding box center [750, 53] width 44 height 7
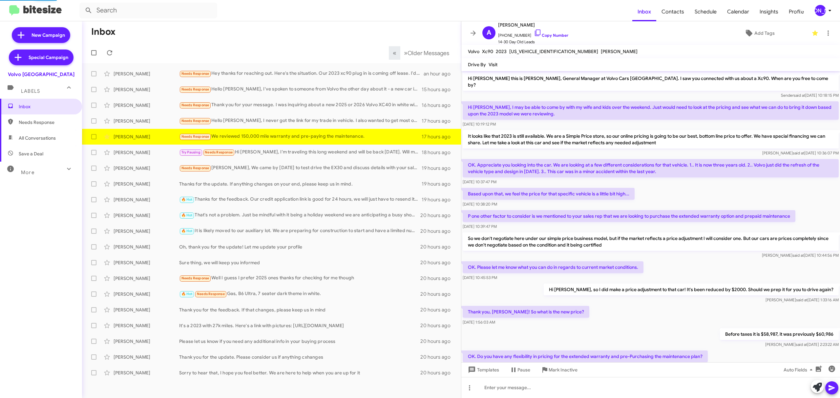
scroll to position [118, 0]
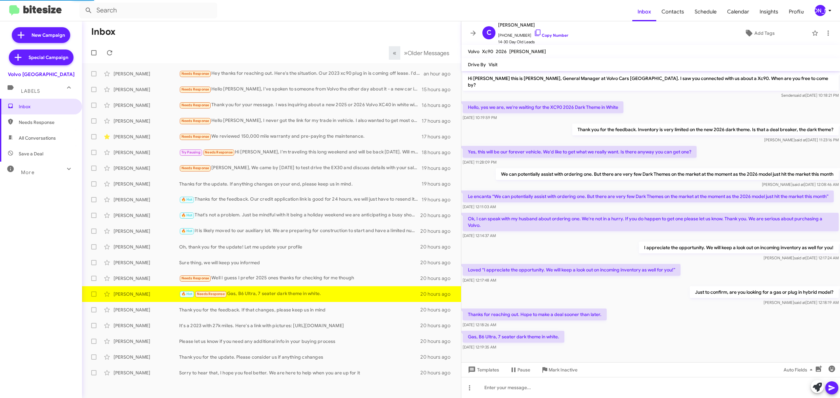
scroll to position [9, 0]
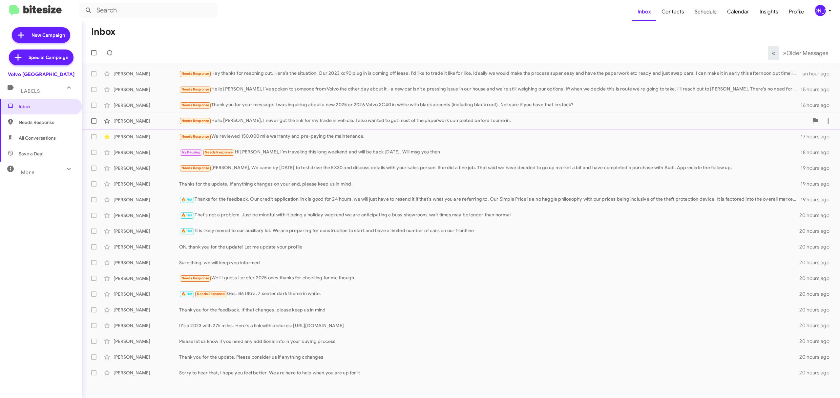
click at [100, 120] on label at bounding box center [93, 121] width 13 height 13
click at [94, 124] on input "checkbox" at bounding box center [94, 124] width 0 height 0
checkbox input "true"
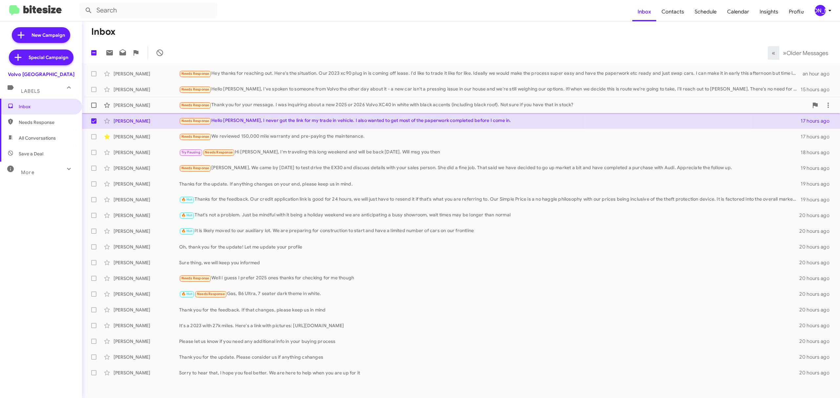
click at [95, 111] on label at bounding box center [93, 105] width 13 height 13
click at [94, 108] on input "checkbox" at bounding box center [94, 108] width 0 height 0
checkbox input "true"
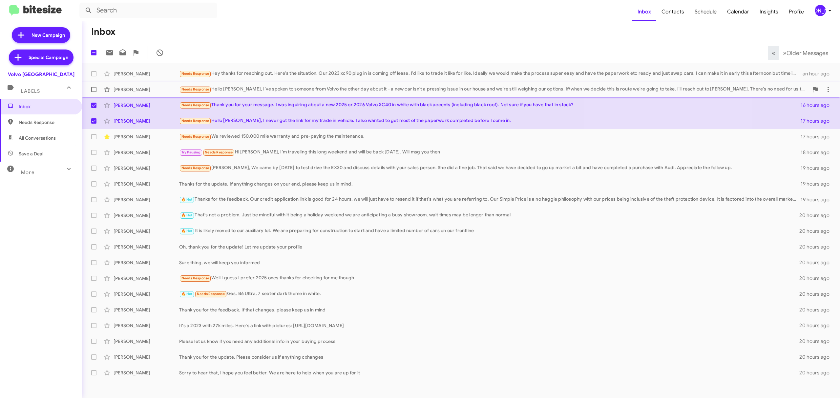
click at [96, 89] on span at bounding box center [93, 89] width 5 height 5
click at [94, 92] on input "checkbox" at bounding box center [94, 92] width 0 height 0
checkbox input "true"
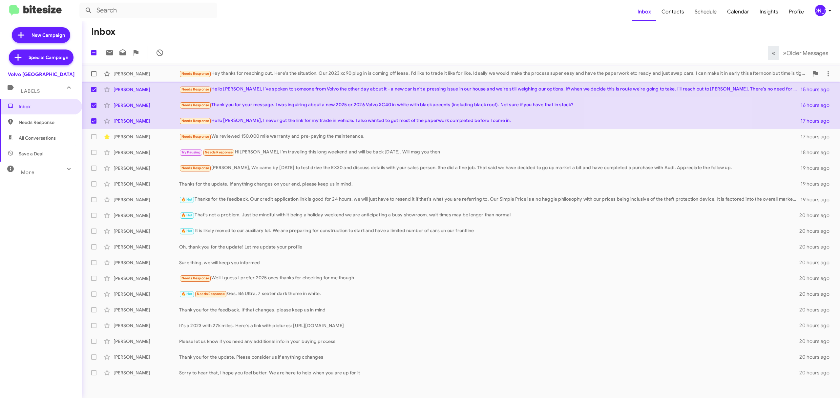
click at [95, 75] on span at bounding box center [93, 73] width 5 height 5
click at [94, 76] on input "checkbox" at bounding box center [94, 76] width 0 height 0
checkbox input "true"
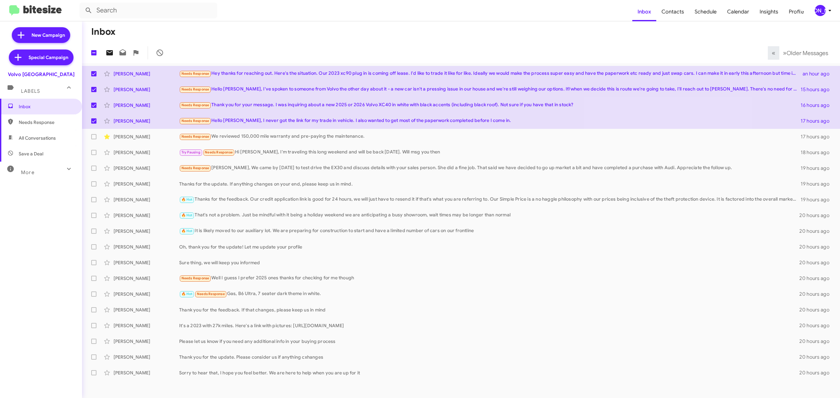
click at [106, 56] on icon at bounding box center [110, 53] width 8 height 8
click at [822, 11] on div "[PERSON_NAME]" at bounding box center [820, 10] width 11 height 11
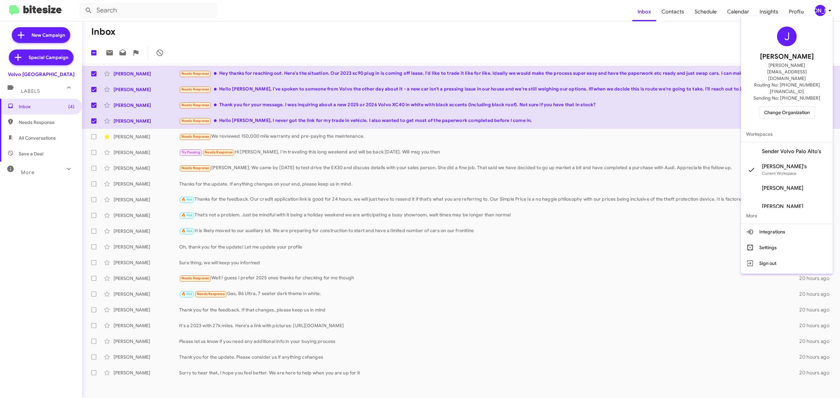
click at [287, 154] on div at bounding box center [420, 199] width 840 height 398
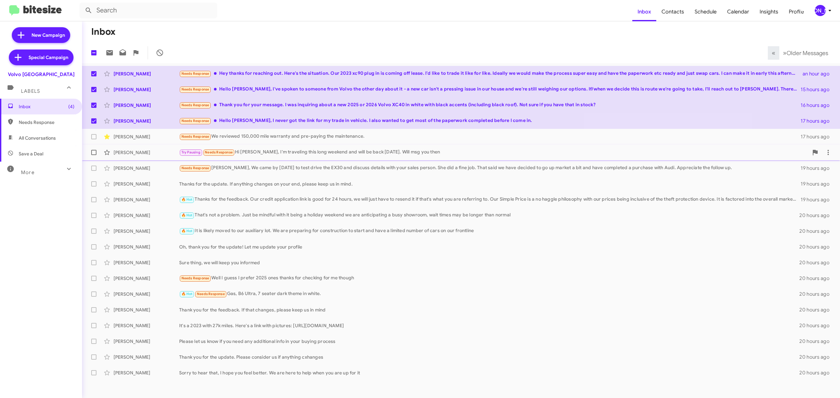
click at [342, 153] on div "Try Pausing Needs Response Hi David, I'm traveling this long weekend and will b…" at bounding box center [494, 153] width 630 height 8
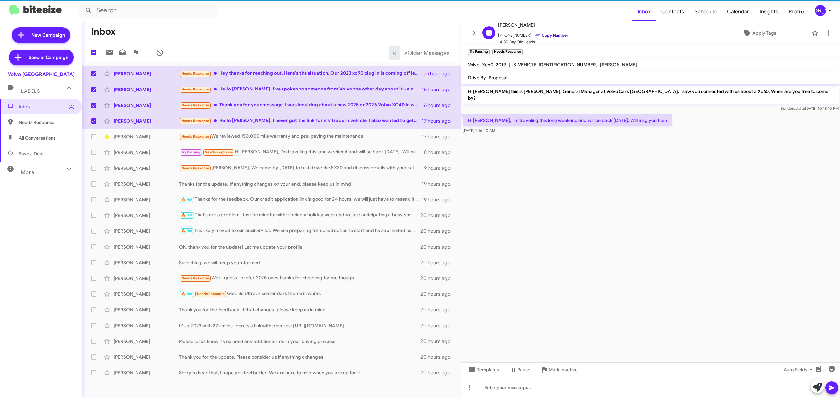
click at [547, 34] on link "Copy Number" at bounding box center [551, 35] width 34 height 5
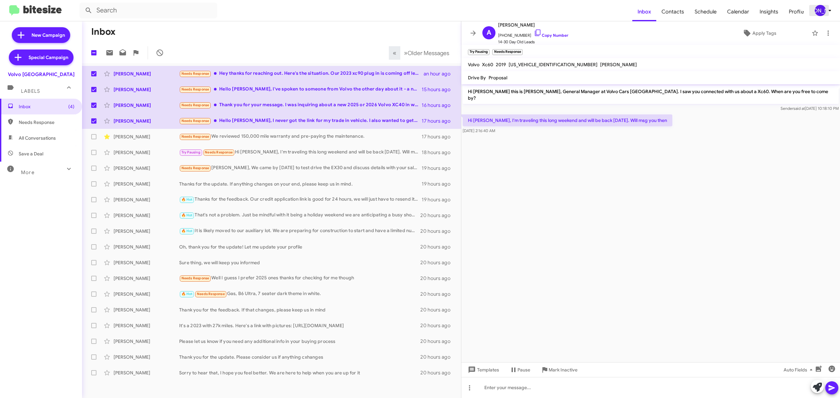
click at [816, 11] on div "[PERSON_NAME]" at bounding box center [820, 10] width 11 height 11
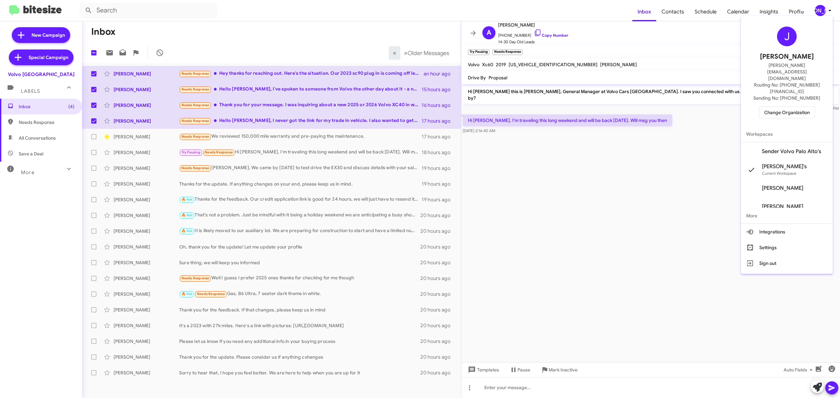
click at [781, 107] on span "Change Organization" at bounding box center [787, 112] width 46 height 11
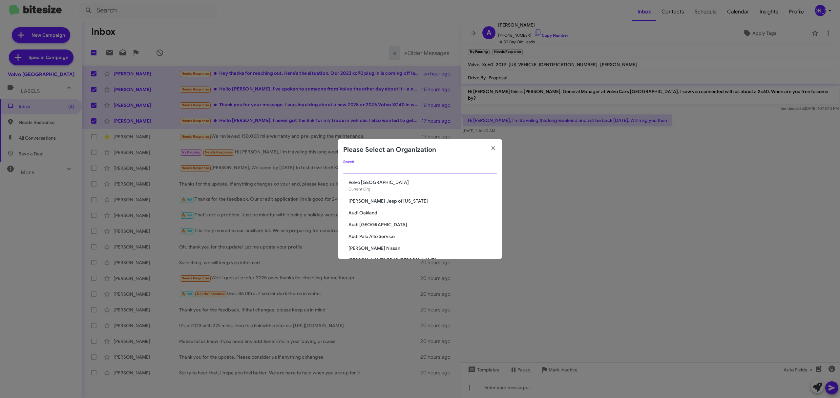
click at [419, 168] on input "Search" at bounding box center [420, 168] width 154 height 5
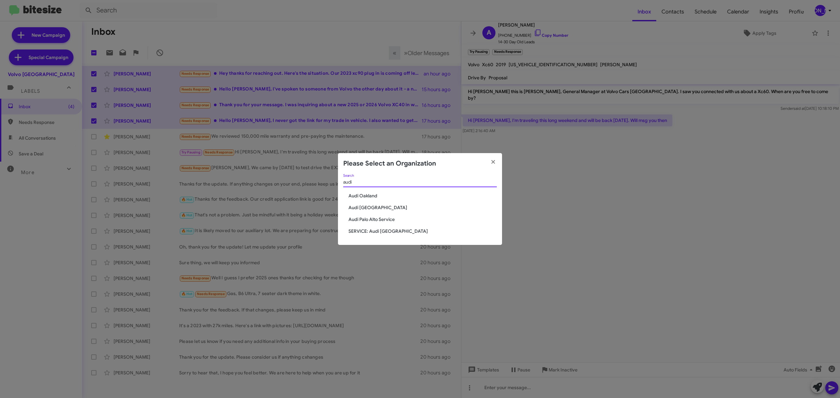
type input "audi"
click at [373, 196] on span "Audi Oakland" at bounding box center [423, 196] width 148 height 7
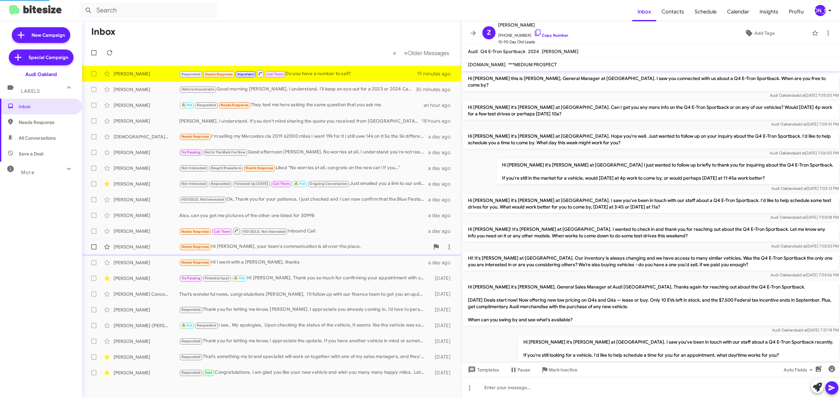
scroll to position [218, 0]
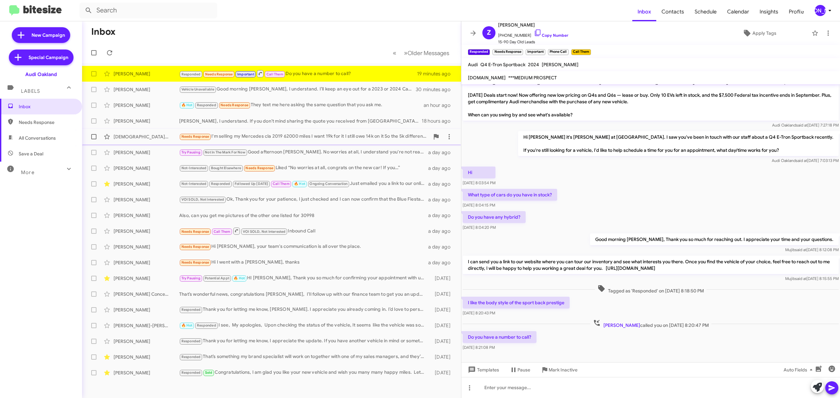
click at [302, 136] on div "Needs Response I'm selling my Mercedes cla 2019 62000 miles I want 19k for it I…" at bounding box center [304, 137] width 250 height 8
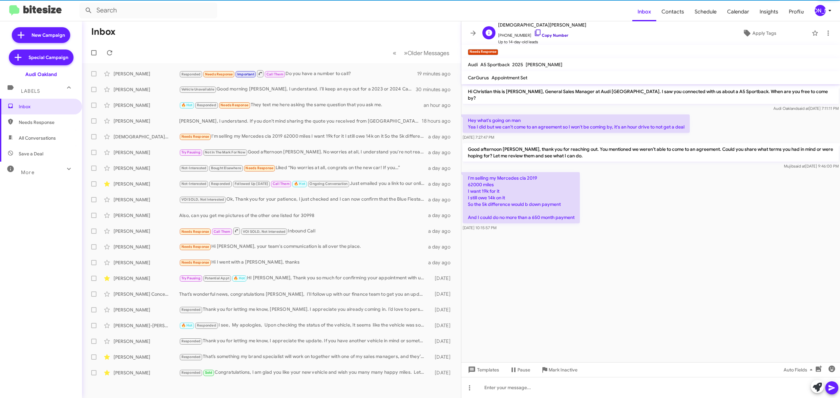
click at [547, 35] on link "Copy Number" at bounding box center [551, 35] width 34 height 5
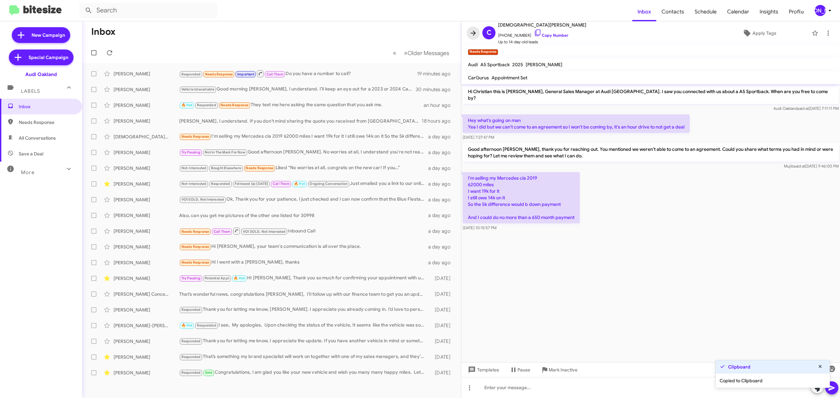
click at [470, 33] on icon at bounding box center [473, 33] width 8 height 8
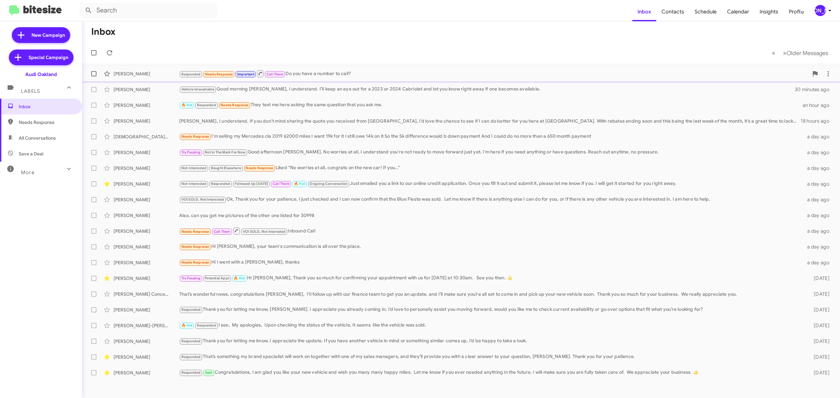
click at [93, 75] on span at bounding box center [93, 73] width 5 height 5
click at [94, 76] on input "checkbox" at bounding box center [94, 76] width 0 height 0
checkbox input "true"
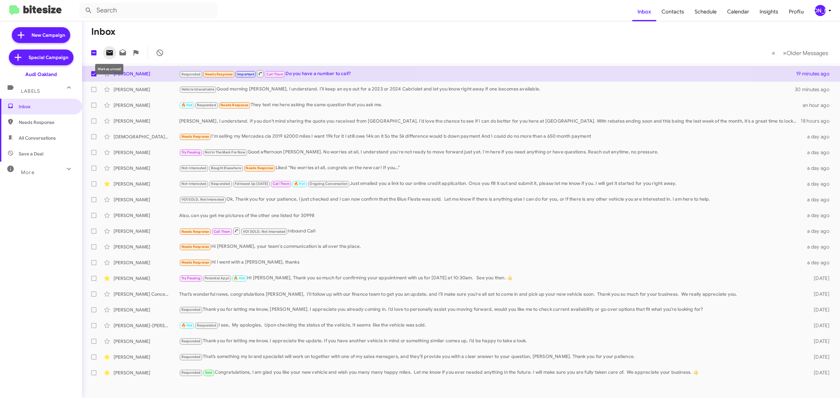
click at [111, 51] on icon at bounding box center [109, 52] width 7 height 5
click at [329, 118] on div "Pranay, I understand. If you don’t mind sharing the quote you received from Ste…" at bounding box center [494, 121] width 630 height 7
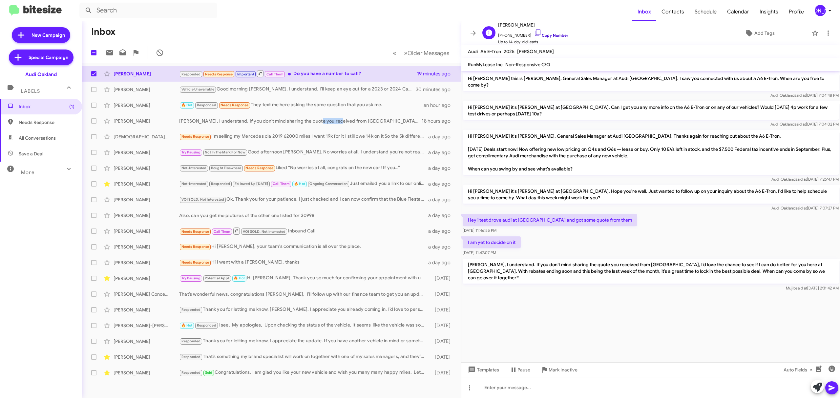
click at [550, 34] on link "Copy Number" at bounding box center [551, 35] width 34 height 5
copy div "received"
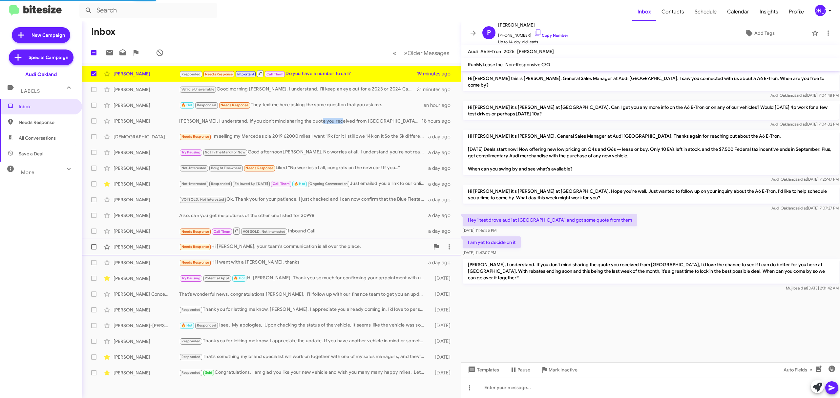
scroll to position [218, 0]
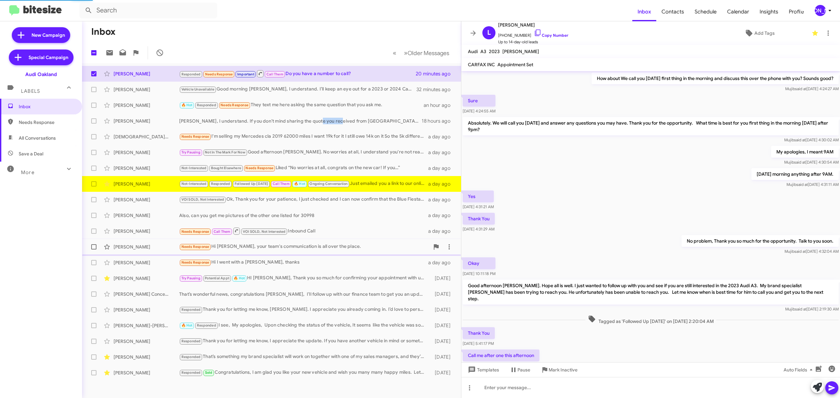
scroll to position [181, 0]
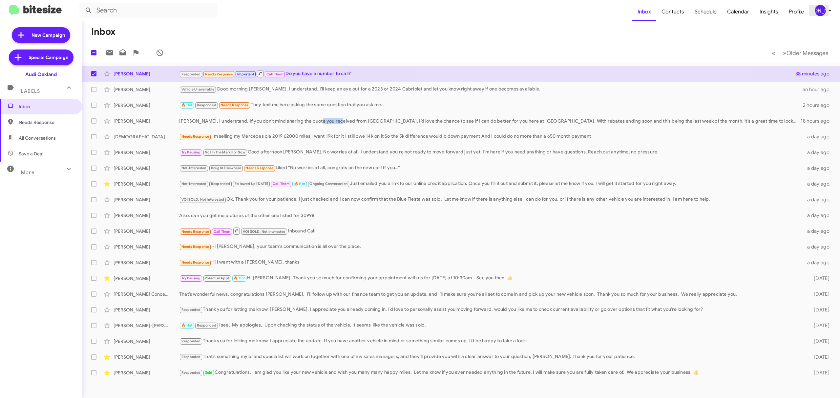
click at [827, 11] on icon at bounding box center [830, 11] width 8 height 8
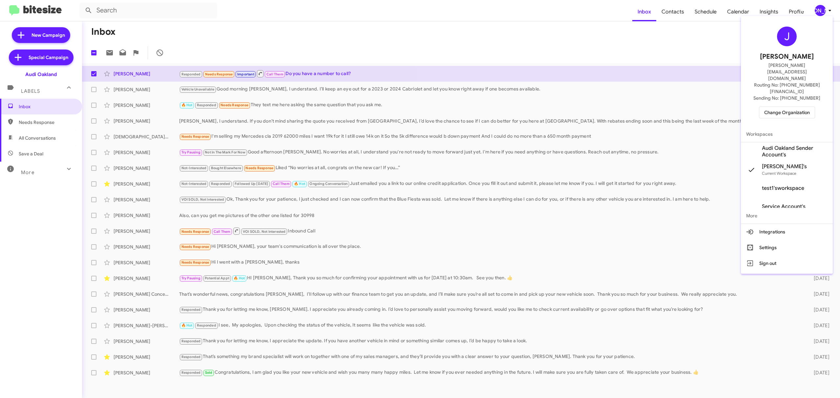
click at [341, 89] on div at bounding box center [420, 199] width 840 height 398
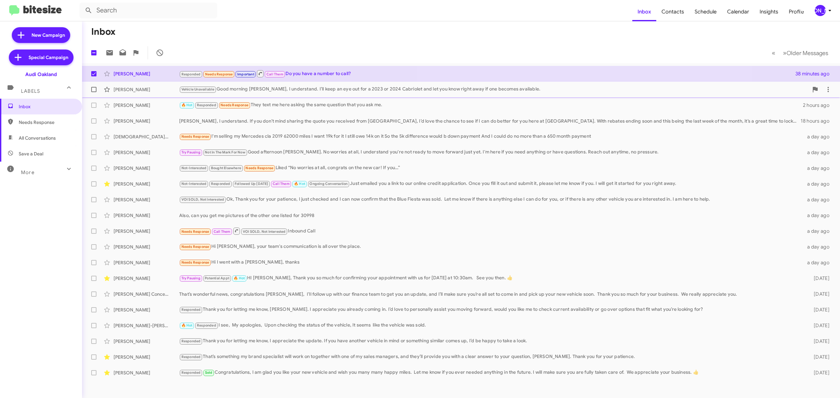
click at [360, 90] on div "Vehicle Unavailable Good morning Richard, I understand. I’ll keep an eye out fo…" at bounding box center [494, 90] width 630 height 8
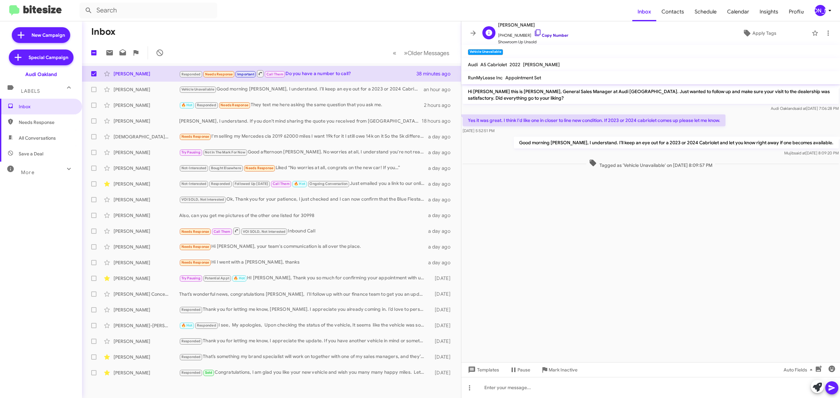
click at [545, 34] on link "Copy Number" at bounding box center [551, 35] width 34 height 5
click at [821, 11] on div "[PERSON_NAME]" at bounding box center [820, 10] width 11 height 11
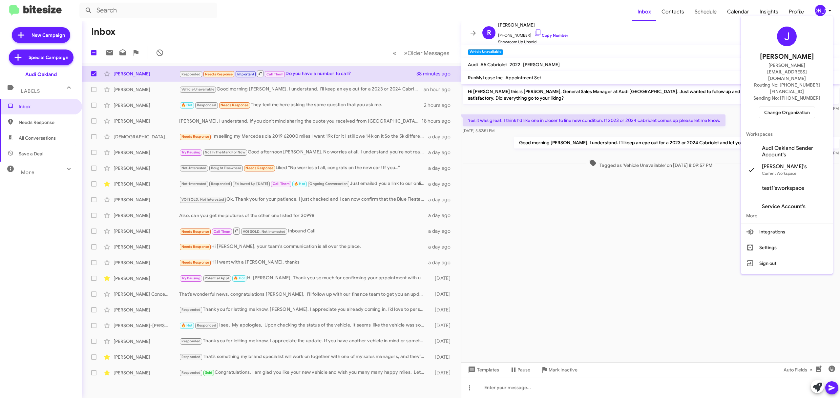
click at [788, 107] on span "Change Organization" at bounding box center [787, 112] width 46 height 11
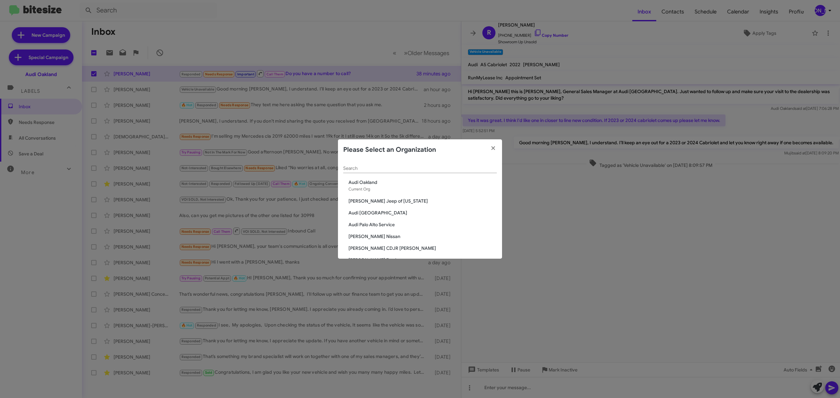
click at [374, 166] on input "Search" at bounding box center [420, 168] width 154 height 5
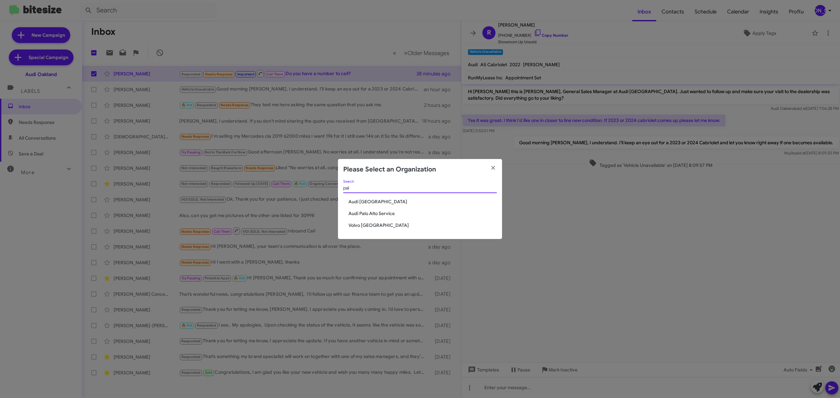
type input "pal"
click at [373, 167] on h2 "Please Select an Organization" at bounding box center [389, 169] width 93 height 11
click at [369, 200] on span "Audi [GEOGRAPHIC_DATA]" at bounding box center [423, 202] width 148 height 7
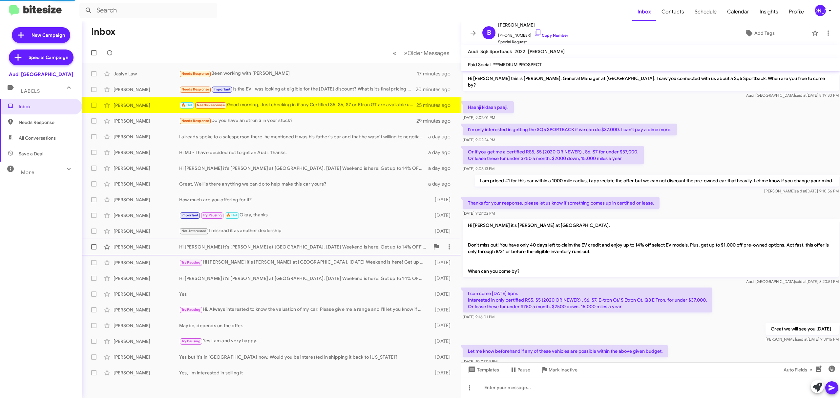
scroll to position [145, 0]
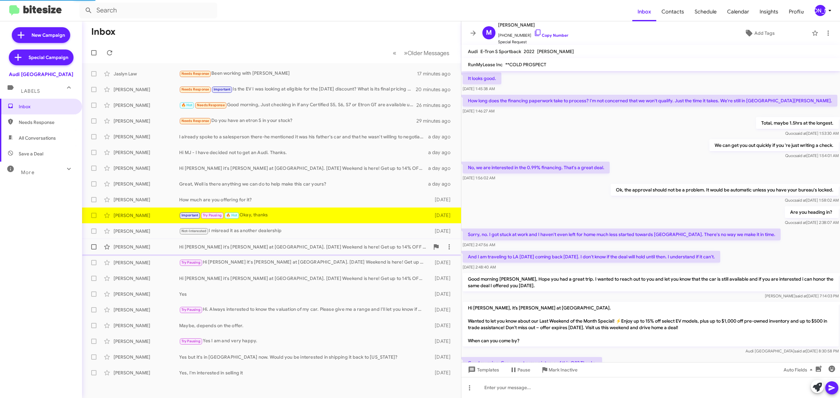
scroll to position [260, 0]
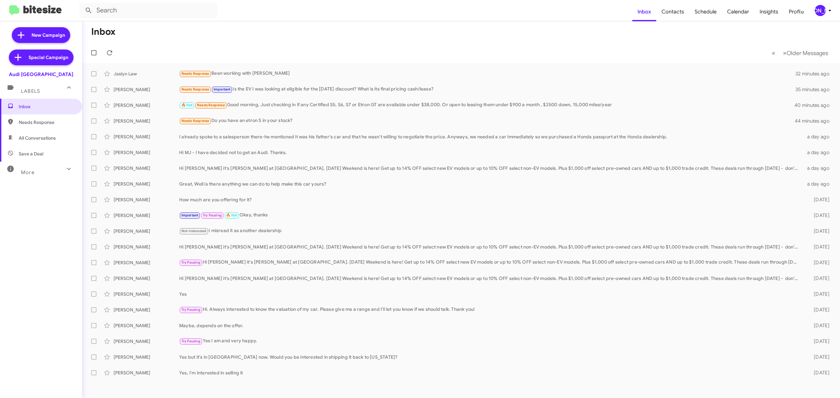
click at [822, 10] on div "[PERSON_NAME]" at bounding box center [820, 10] width 11 height 11
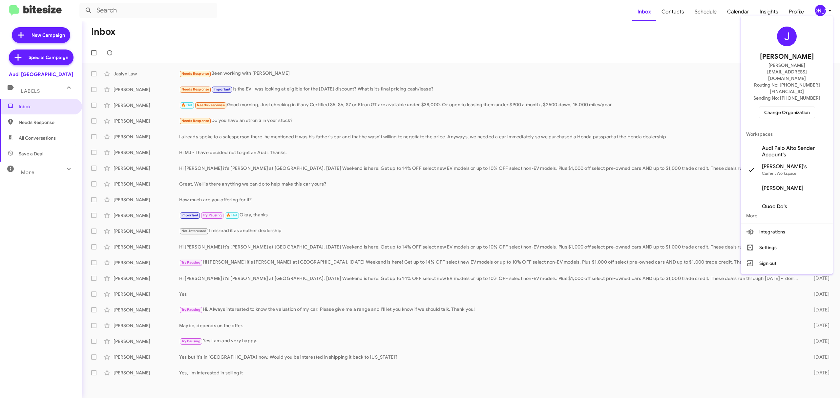
click at [783, 107] on span "Change Organization" at bounding box center [787, 112] width 46 height 11
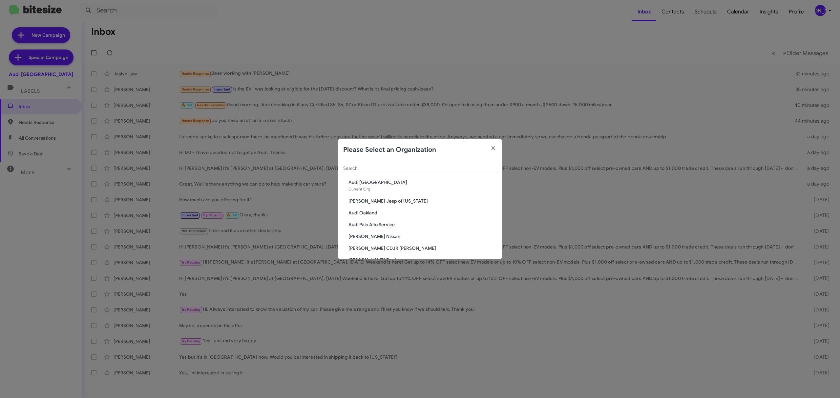
click at [434, 171] on input "Search" at bounding box center [420, 168] width 154 height 5
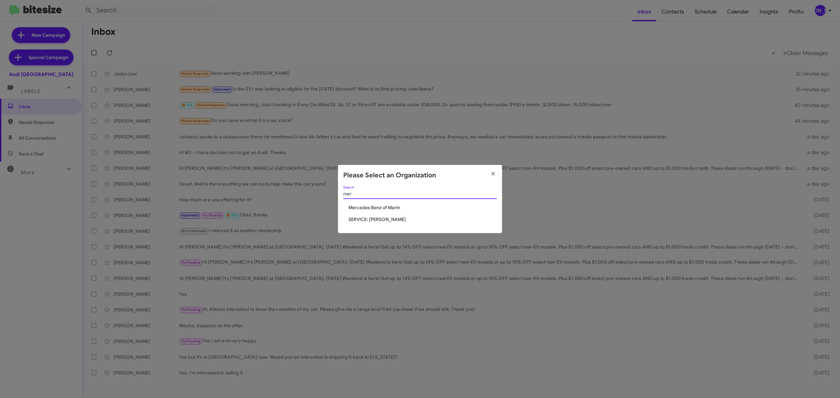
type input "mer"
click at [389, 209] on span "Mercedes Benz of Marin" at bounding box center [423, 207] width 148 height 7
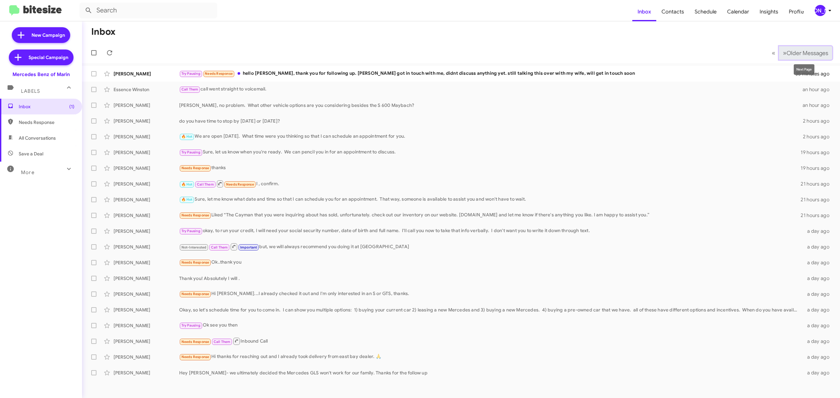
click at [810, 56] on span "Older Messages" at bounding box center [808, 53] width 42 height 7
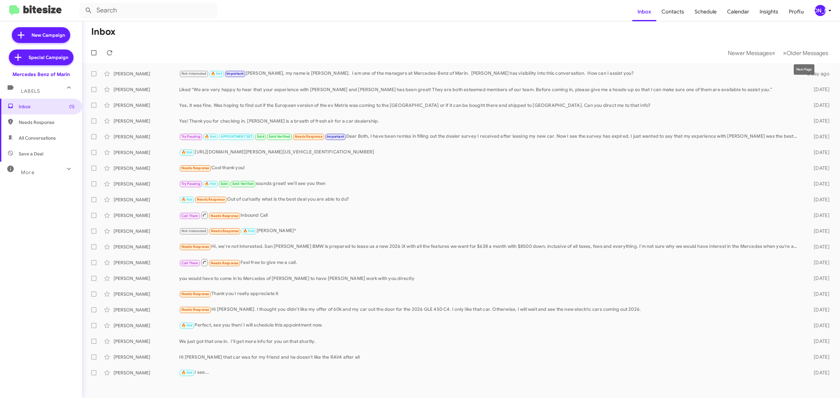
click at [548, 38] on mat-toolbar-row "Inbox" at bounding box center [461, 31] width 758 height 21
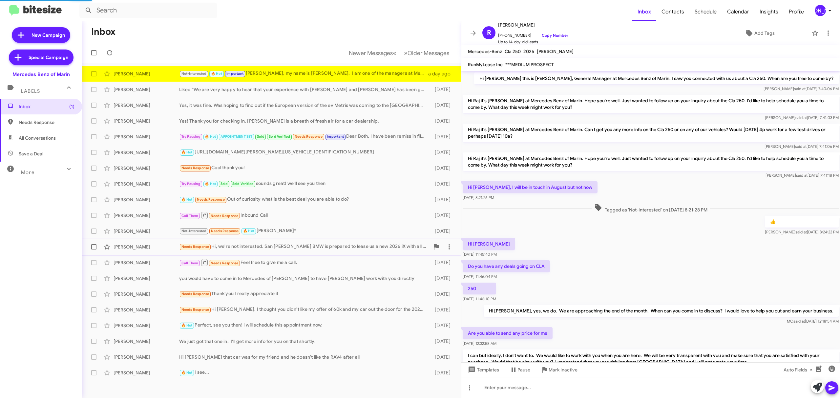
scroll to position [108, 0]
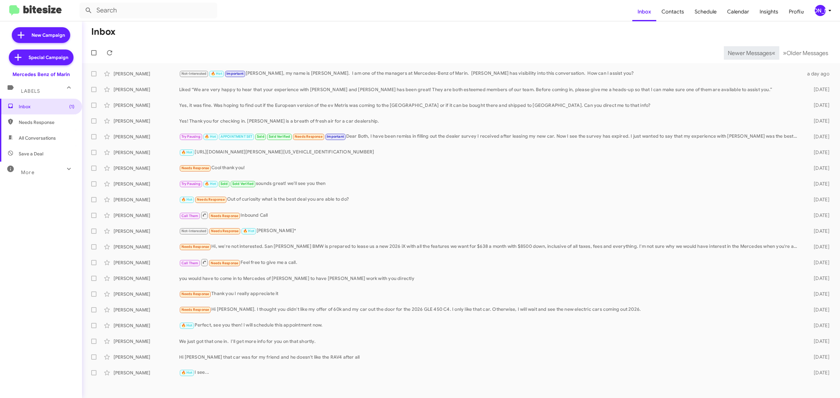
click at [745, 53] on span "Newer Messages" at bounding box center [750, 53] width 44 height 7
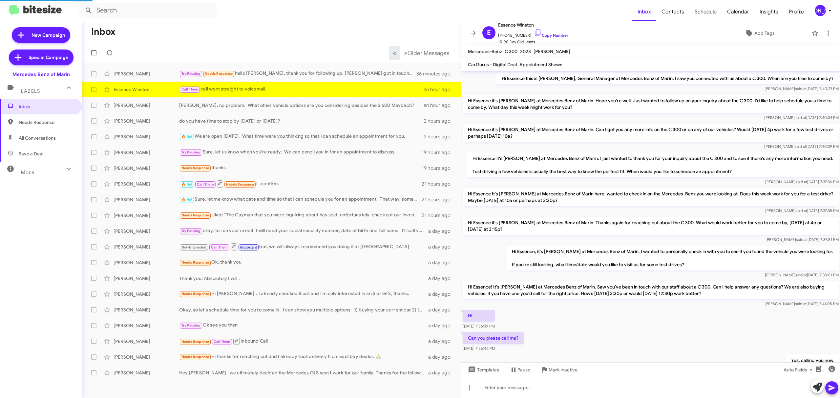
scroll to position [29, 0]
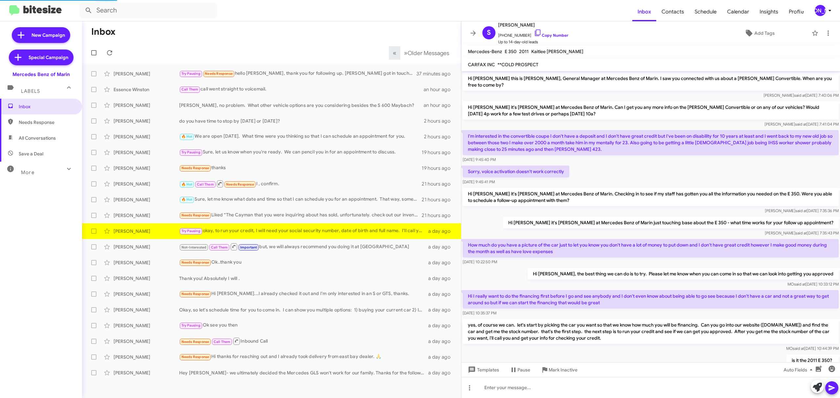
scroll to position [103, 0]
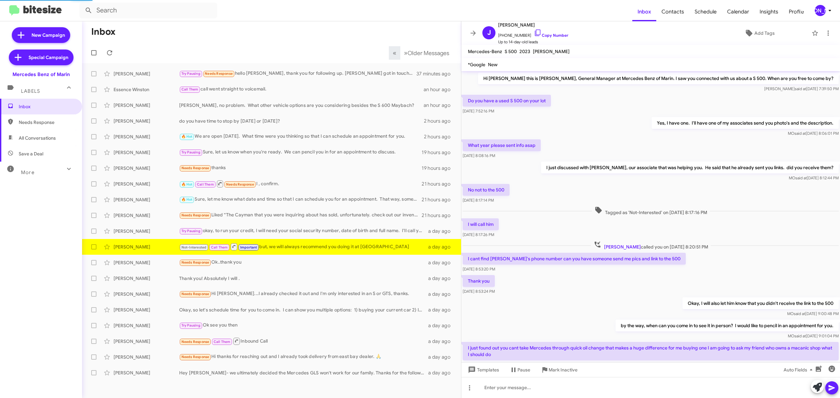
scroll to position [52, 0]
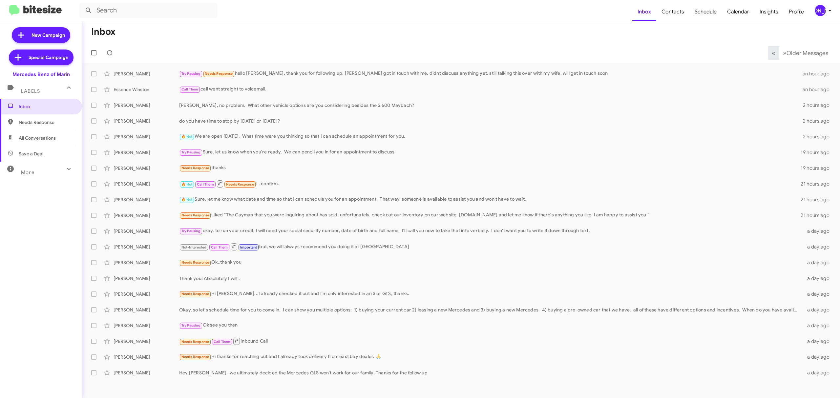
click at [821, 13] on div "[PERSON_NAME]" at bounding box center [820, 10] width 11 height 11
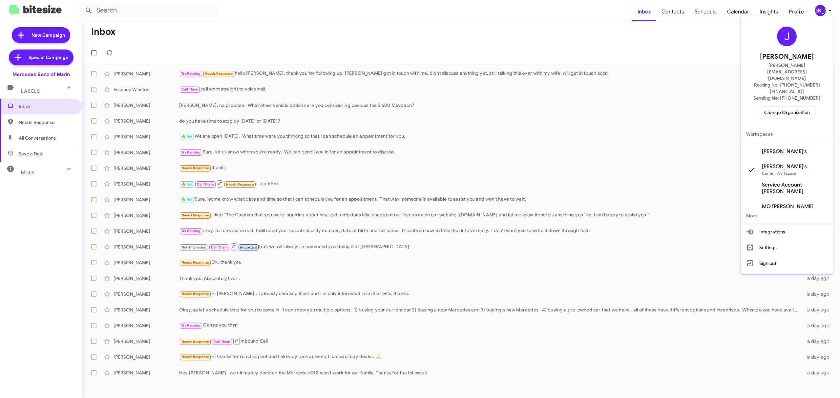
click at [788, 107] on span "Change Organization" at bounding box center [787, 112] width 46 height 11
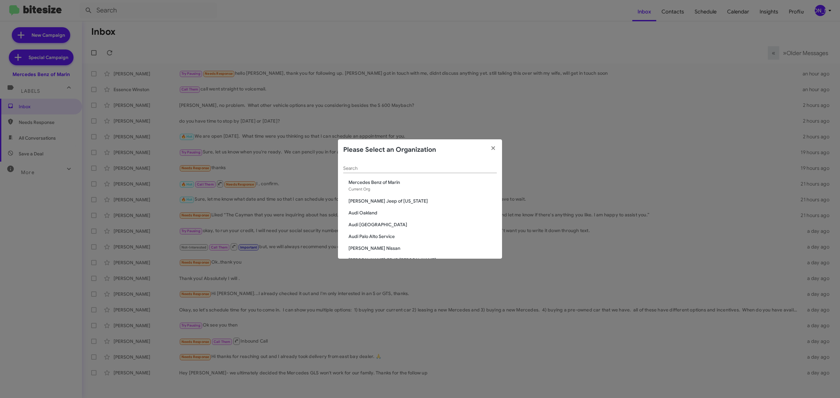
click at [430, 175] on div "Search" at bounding box center [420, 169] width 154 height 19
click at [430, 172] on div "Search" at bounding box center [420, 166] width 154 height 13
click at [430, 167] on input "Search" at bounding box center [420, 168] width 154 height 5
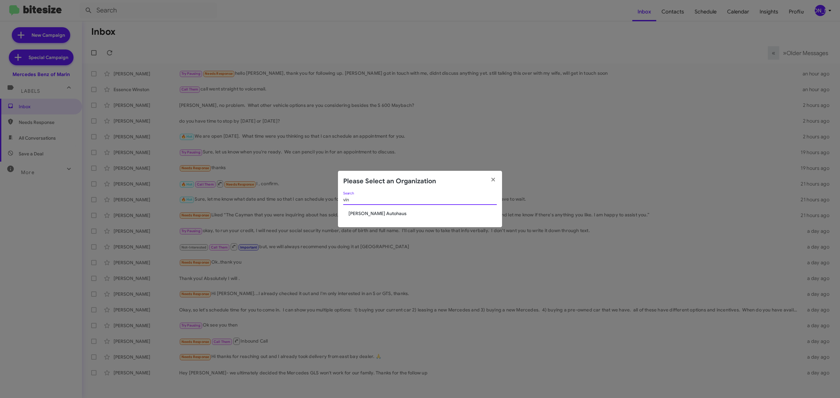
type input "vin"
click at [367, 214] on span "[PERSON_NAME] Autohaus" at bounding box center [423, 213] width 148 height 7
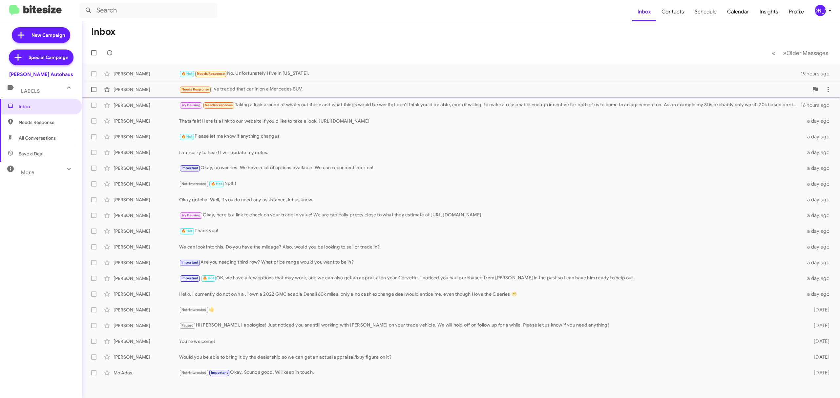
click at [97, 90] on label at bounding box center [93, 89] width 13 height 13
click at [94, 92] on input "checkbox" at bounding box center [94, 92] width 0 height 0
checkbox input "true"
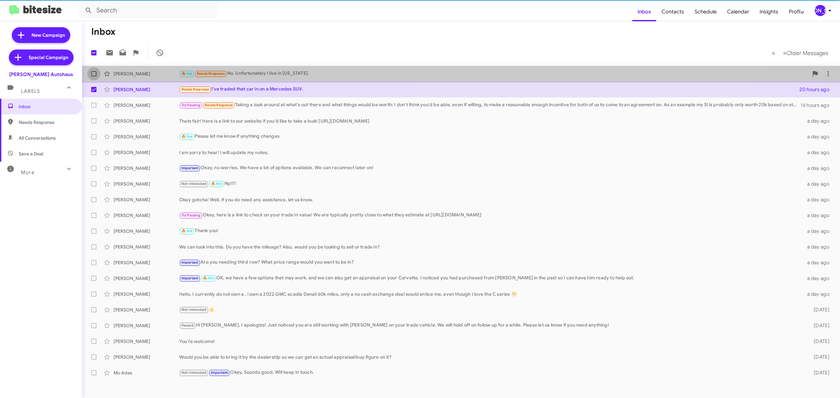
click at [96, 72] on span at bounding box center [93, 73] width 5 height 5
click at [94, 76] on input "checkbox" at bounding box center [94, 76] width 0 height 0
checkbox input "true"
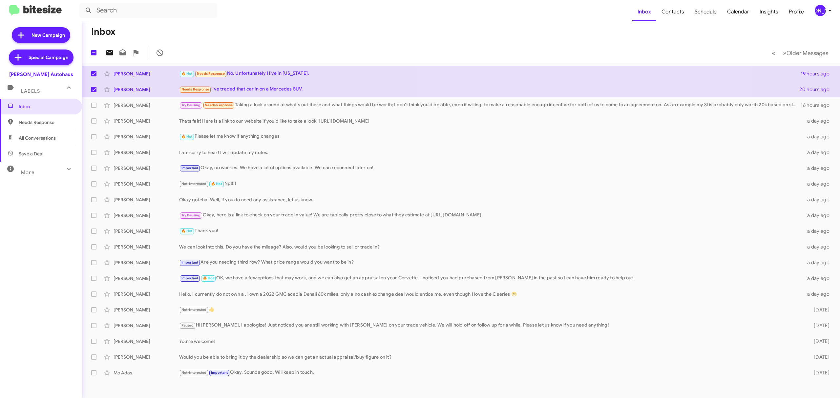
click at [109, 53] on icon at bounding box center [110, 53] width 8 height 8
click at [823, 11] on div "[PERSON_NAME]" at bounding box center [820, 10] width 11 height 11
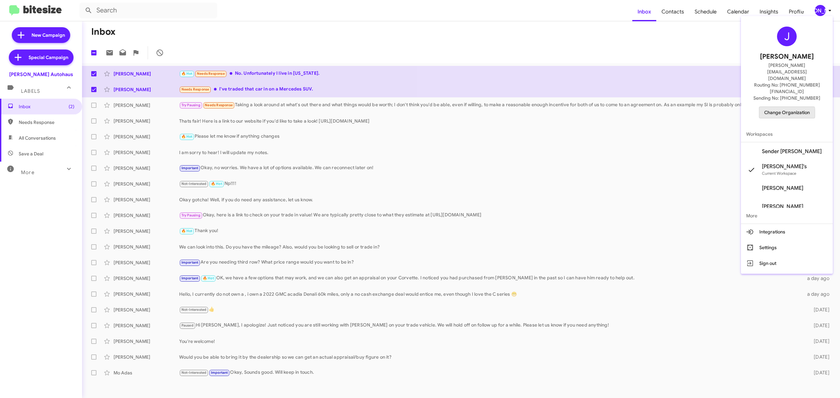
click at [786, 107] on span "Change Organization" at bounding box center [787, 112] width 46 height 11
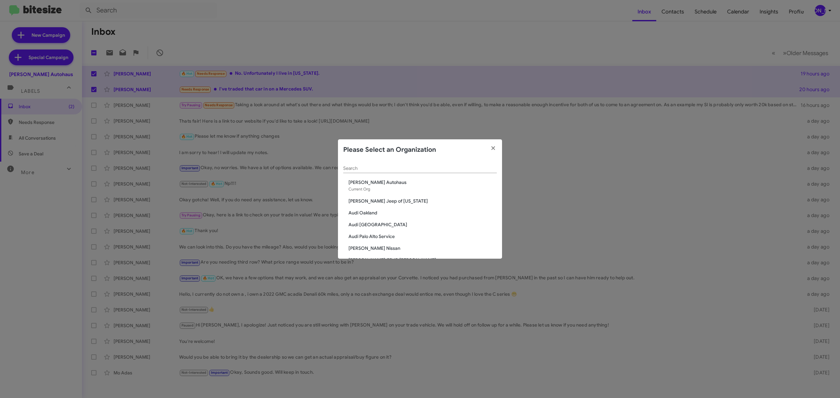
click at [409, 172] on div "Search" at bounding box center [420, 166] width 154 height 13
click at [410, 172] on div "Search" at bounding box center [420, 166] width 154 height 13
click at [415, 168] on input "Search" at bounding box center [420, 168] width 154 height 5
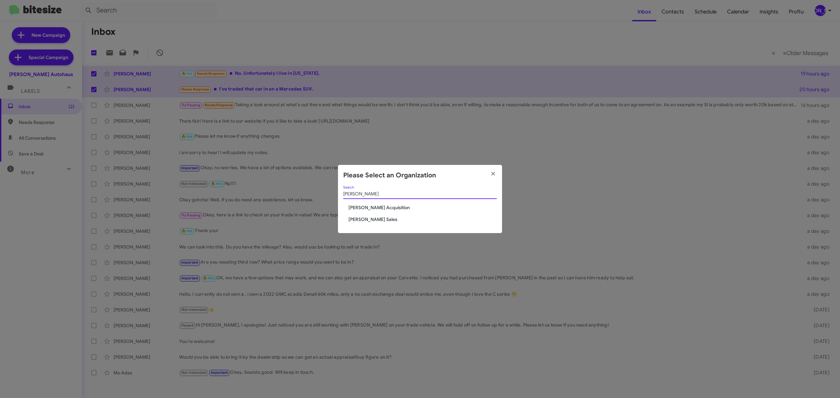
type input "tony"
click at [378, 223] on span "[PERSON_NAME] Sales" at bounding box center [423, 219] width 148 height 7
click at [379, 221] on span "[PERSON_NAME] Sales" at bounding box center [423, 219] width 148 height 7
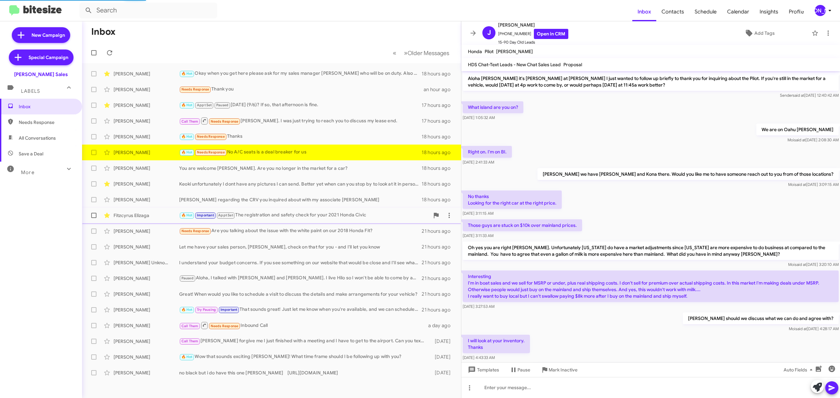
scroll to position [210, 0]
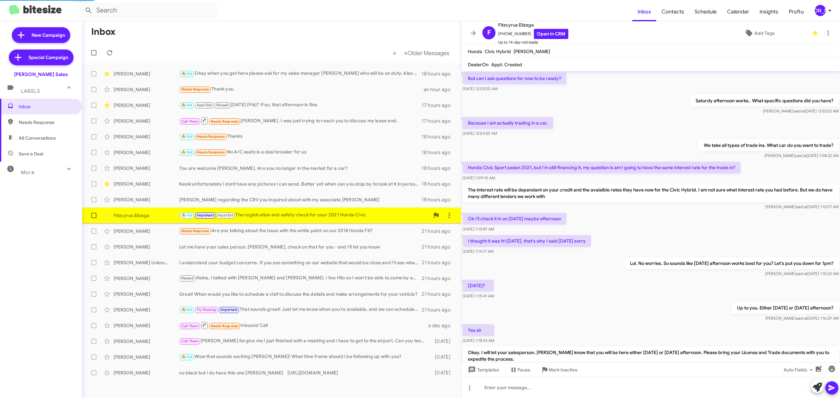
scroll to position [179, 0]
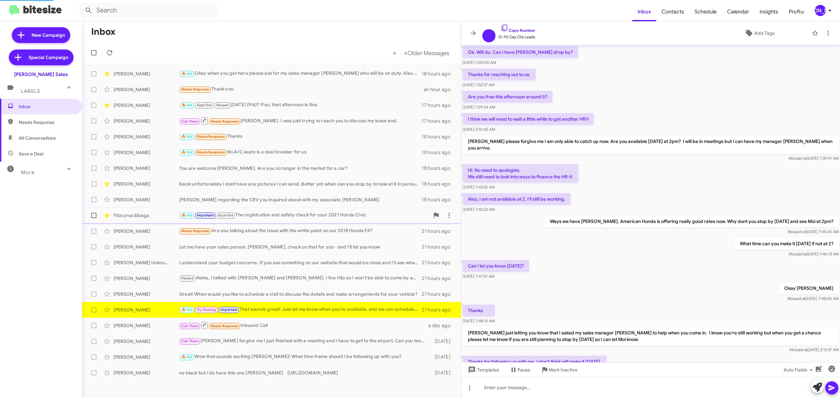
scroll to position [188, 0]
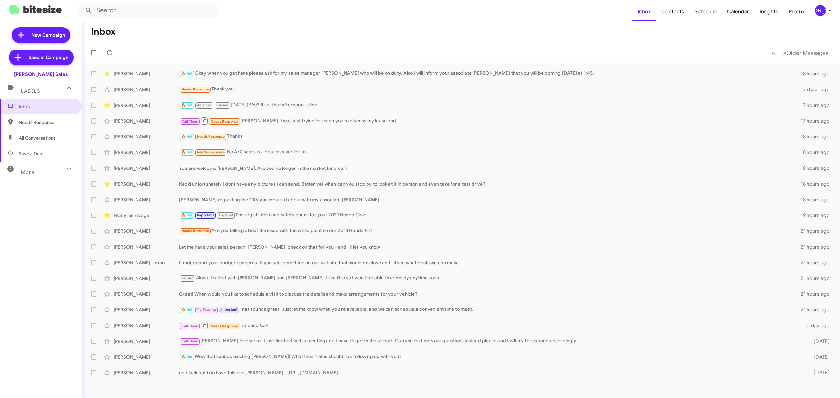
drag, startPoint x: 514, startPoint y: 44, endPoint x: 447, endPoint y: 38, distance: 67.2
click at [447, 38] on mat-toolbar-row "Inbox" at bounding box center [461, 31] width 758 height 21
click at [822, 14] on div "[PERSON_NAME]" at bounding box center [820, 10] width 11 height 11
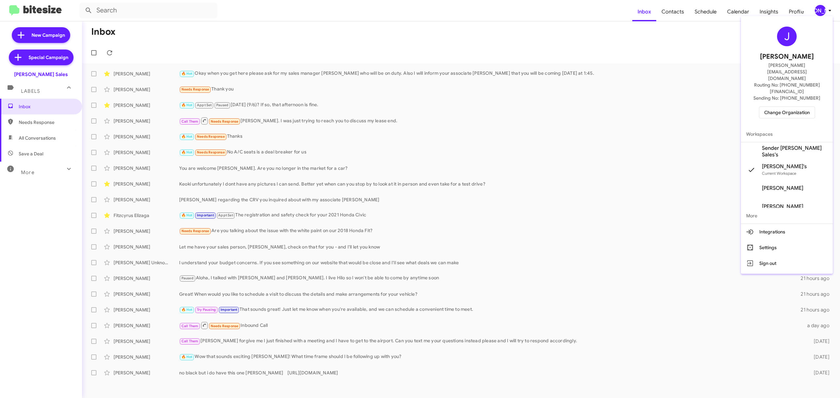
click at [776, 107] on span "Change Organization" at bounding box center [787, 112] width 46 height 11
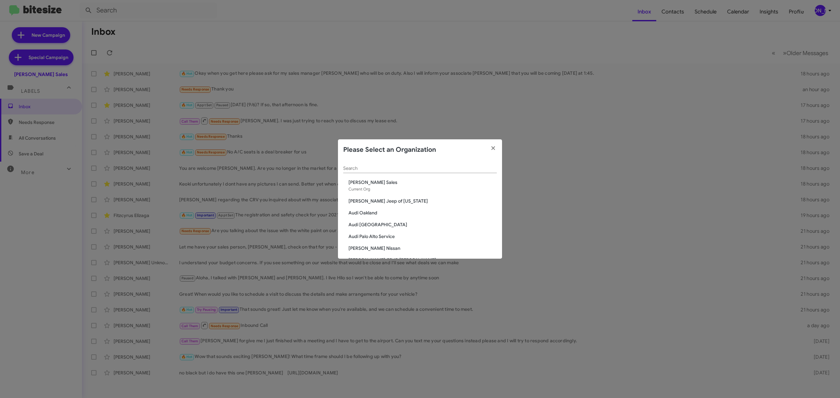
click at [426, 168] on input "Search" at bounding box center [420, 168] width 154 height 5
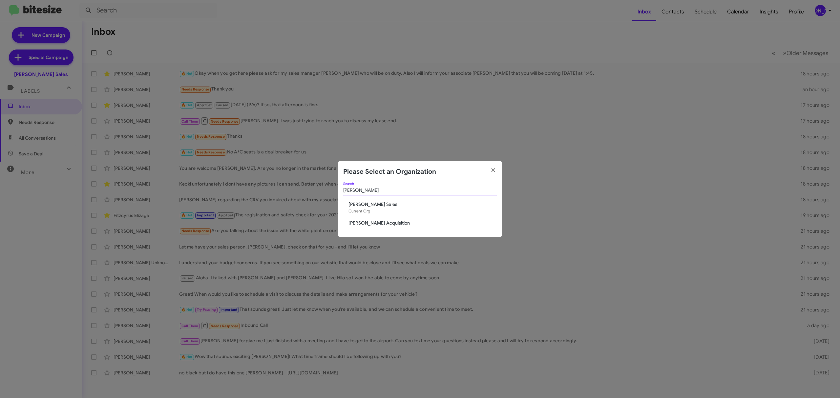
type input "tony ho"
click at [426, 168] on h2 "Please Select an Organization" at bounding box center [389, 172] width 93 height 11
click at [389, 221] on span "[PERSON_NAME] Acquisition" at bounding box center [423, 223] width 148 height 7
click at [387, 224] on span "[PERSON_NAME] Acquisition" at bounding box center [423, 223] width 148 height 7
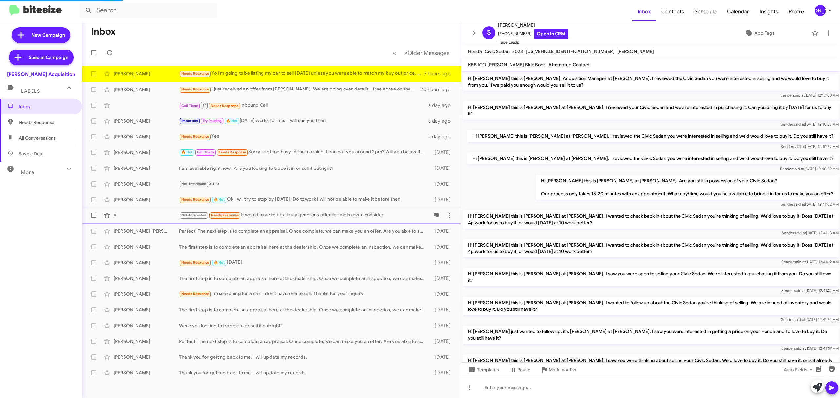
scroll to position [96, 0]
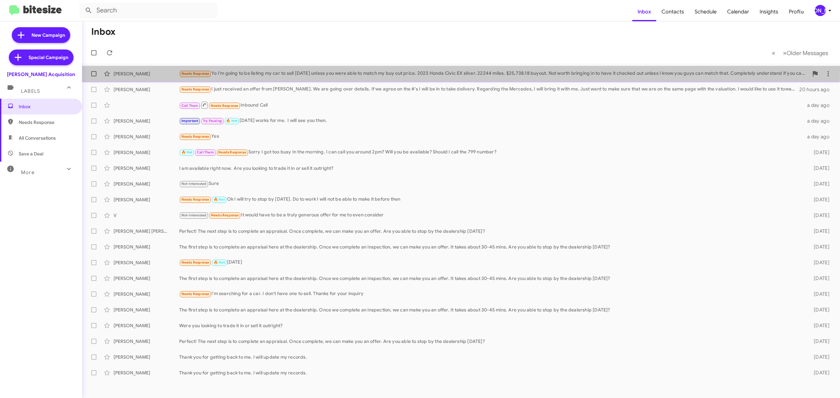
click at [254, 70] on div "Needs Response Yo I'm going to be listing my car to sell [DATE] unless you were…" at bounding box center [494, 74] width 630 height 8
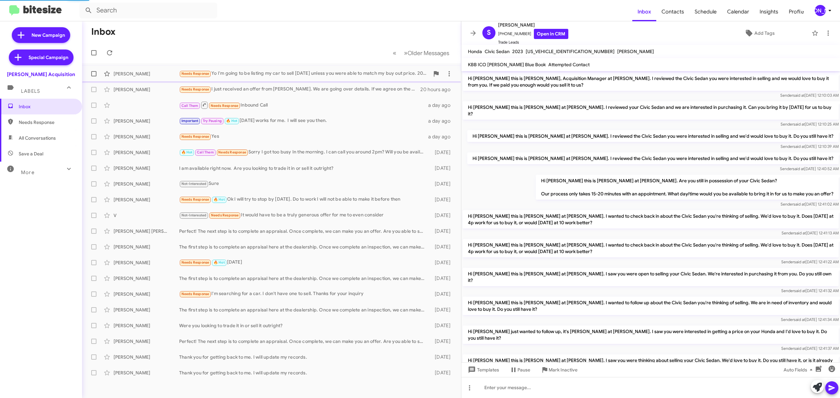
scroll to position [96, 0]
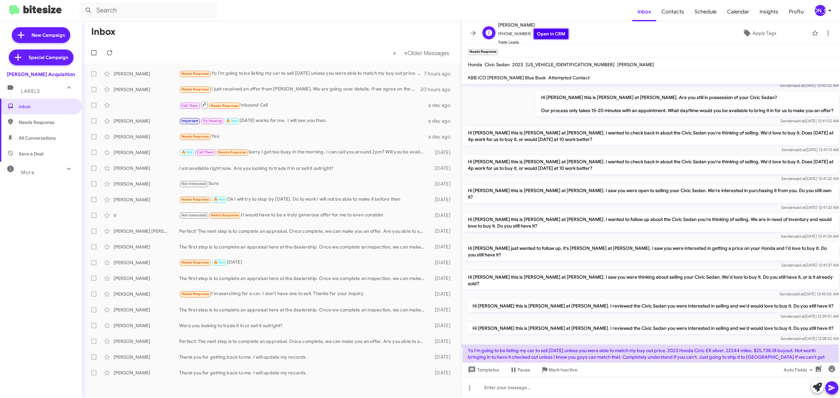
click at [538, 36] on link "Open in CRM" at bounding box center [551, 34] width 34 height 10
click at [826, 11] on icon at bounding box center [830, 11] width 8 height 8
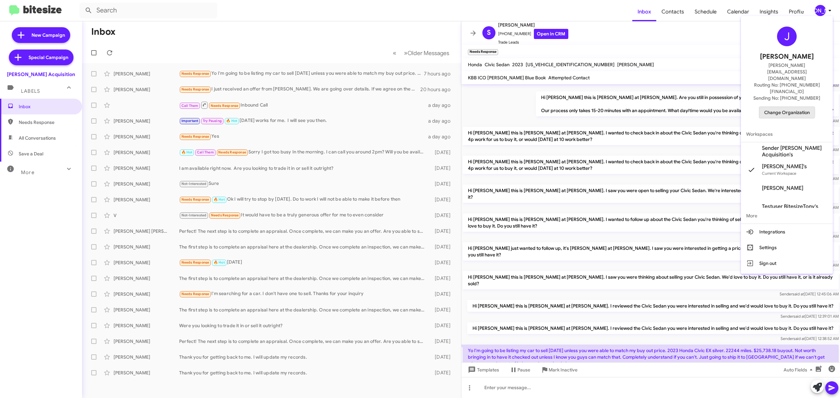
click at [778, 107] on span "Change Organization" at bounding box center [787, 112] width 46 height 11
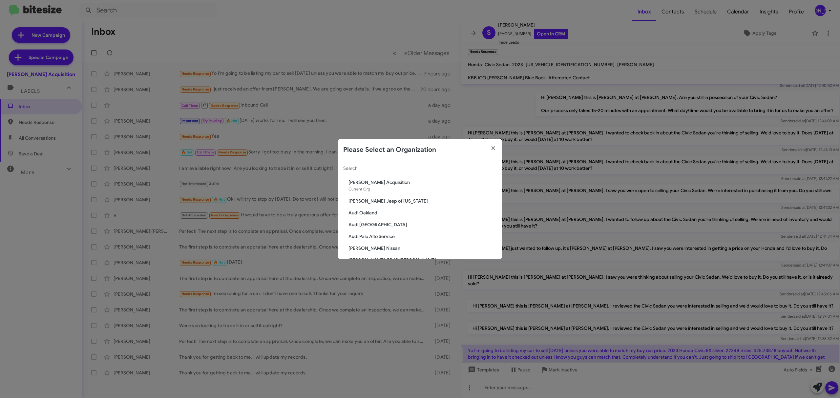
click at [443, 168] on input "Search" at bounding box center [420, 168] width 154 height 5
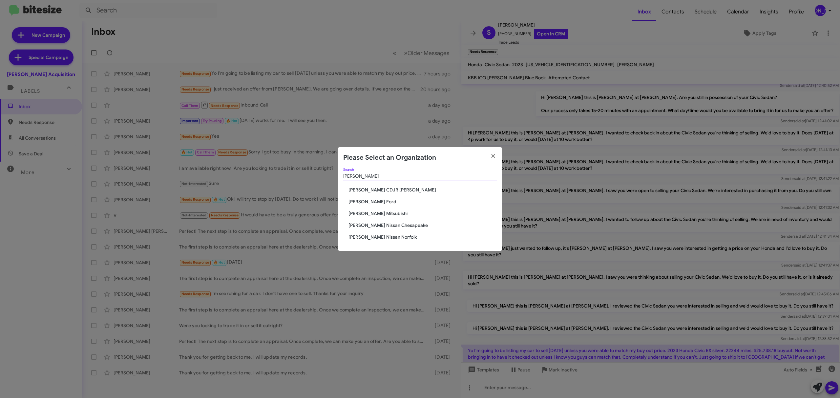
type input "banis"
click at [357, 201] on span "[PERSON_NAME] Ford" at bounding box center [423, 202] width 148 height 7
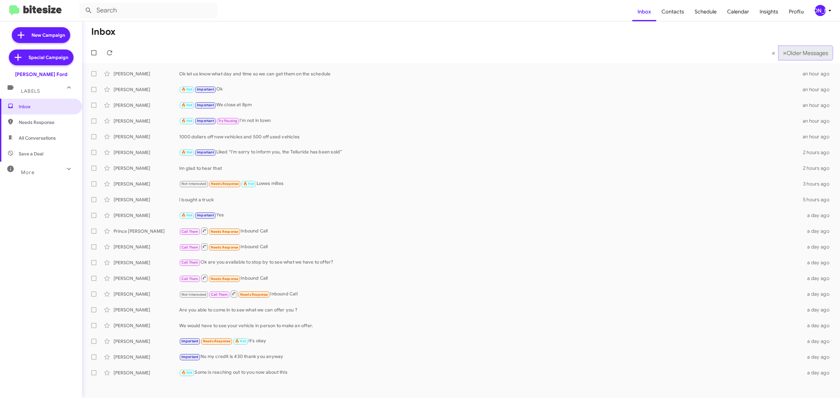
click at [801, 51] on span "Older Messages" at bounding box center [808, 53] width 42 height 7
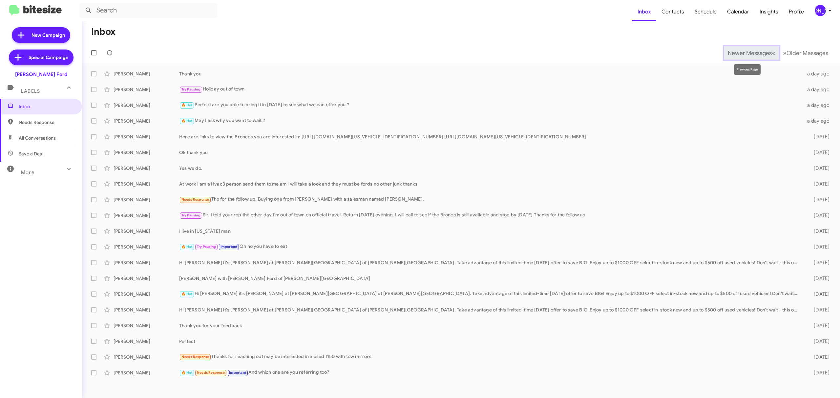
click at [748, 53] on span "Newer Messages" at bounding box center [750, 53] width 44 height 7
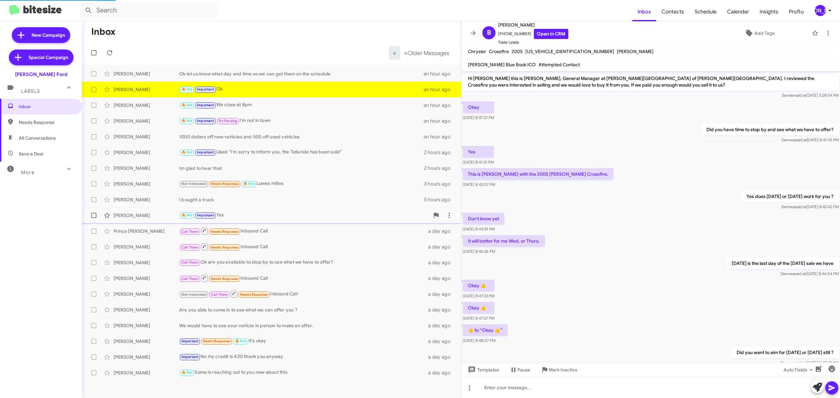
scroll to position [122, 0]
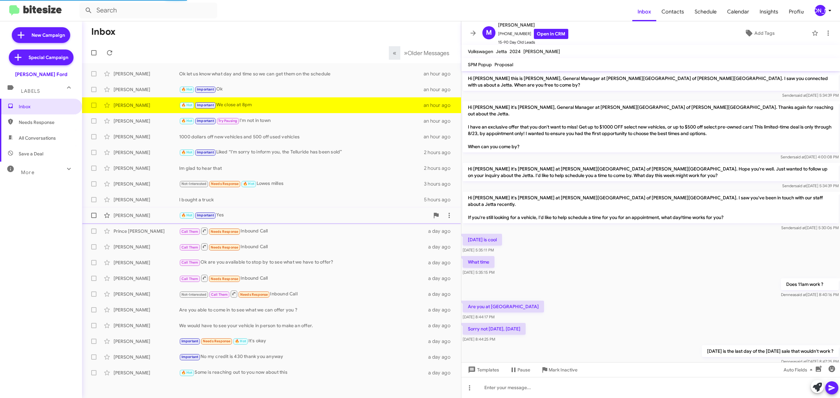
scroll to position [118, 0]
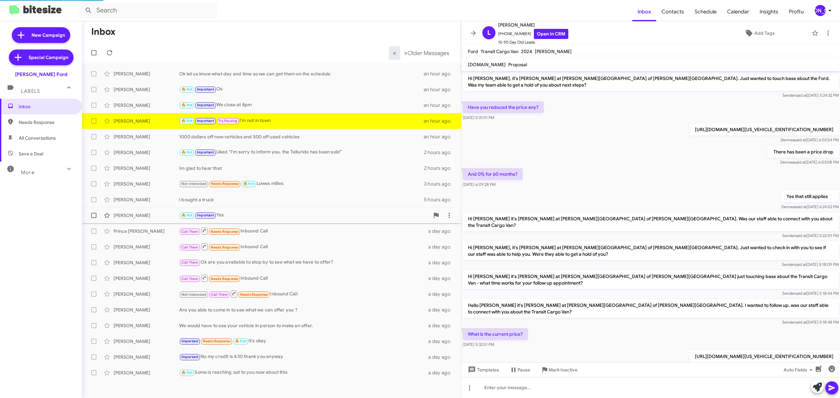
scroll to position [221, 0]
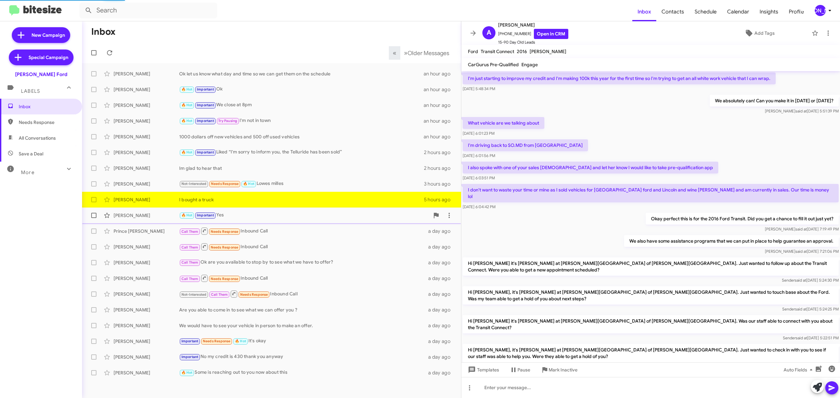
scroll to position [234, 0]
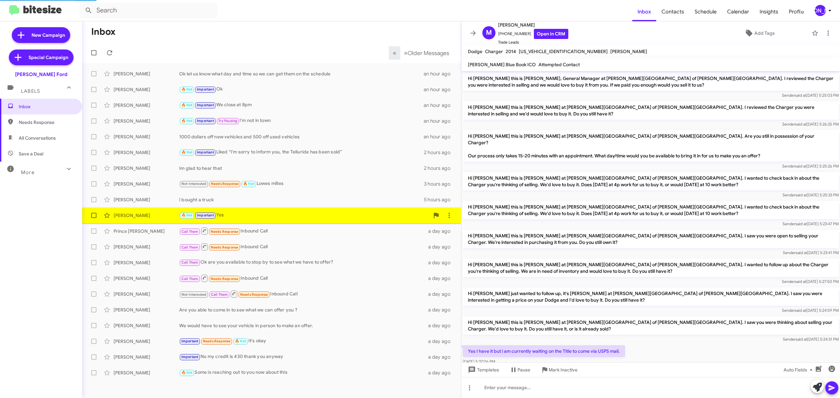
scroll to position [247, 0]
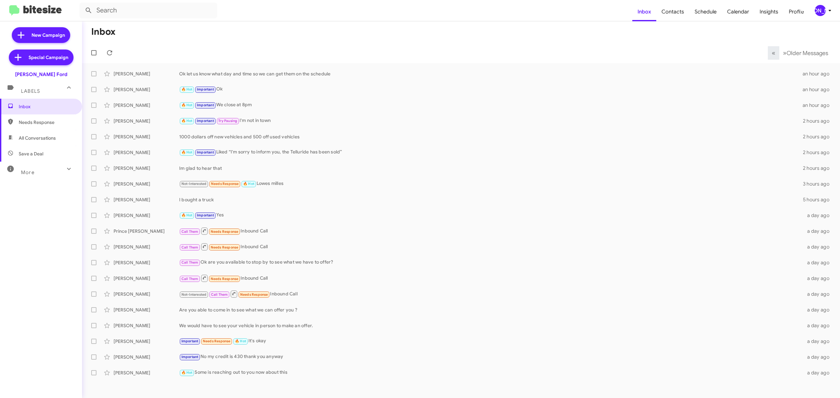
click at [822, 11] on div "[PERSON_NAME]" at bounding box center [820, 10] width 11 height 11
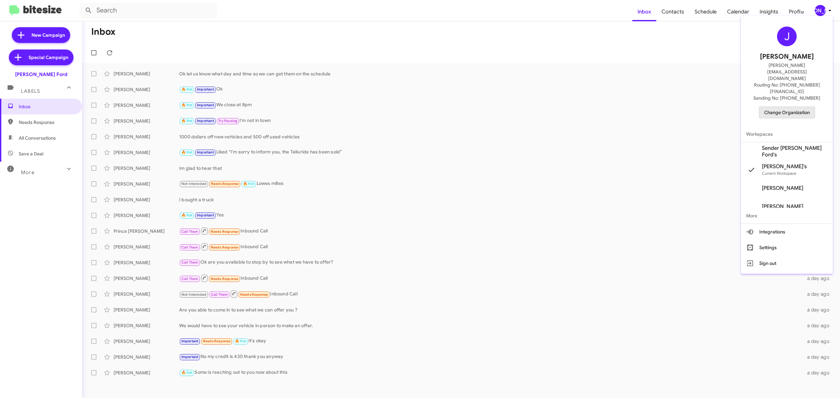
click at [790, 107] on span "Change Organization" at bounding box center [787, 112] width 46 height 11
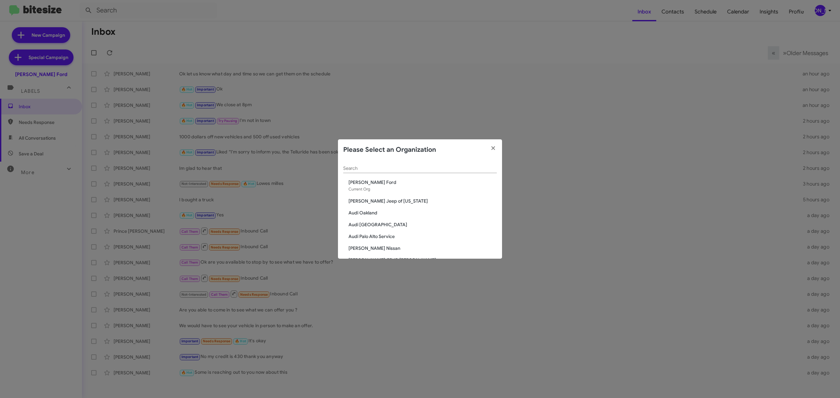
click at [404, 171] on input "Search" at bounding box center [420, 168] width 154 height 5
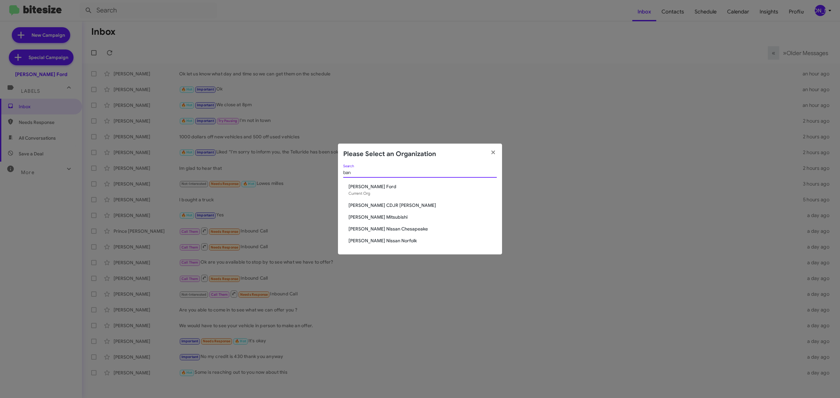
type input "ban"
click at [381, 205] on span "[PERSON_NAME] CDJR [PERSON_NAME]" at bounding box center [423, 205] width 148 height 7
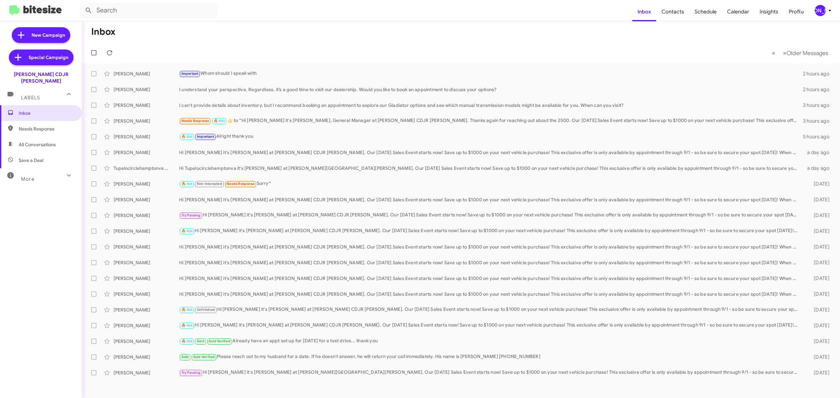
click at [823, 15] on div "[PERSON_NAME]" at bounding box center [820, 10] width 11 height 11
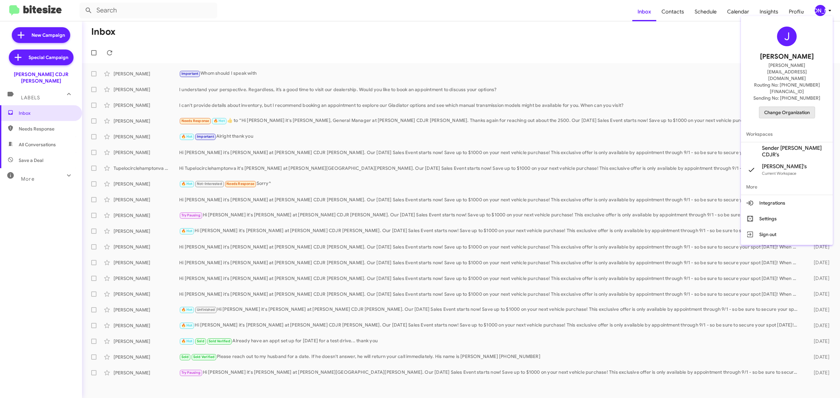
click at [783, 107] on span "Change Organization" at bounding box center [787, 112] width 46 height 11
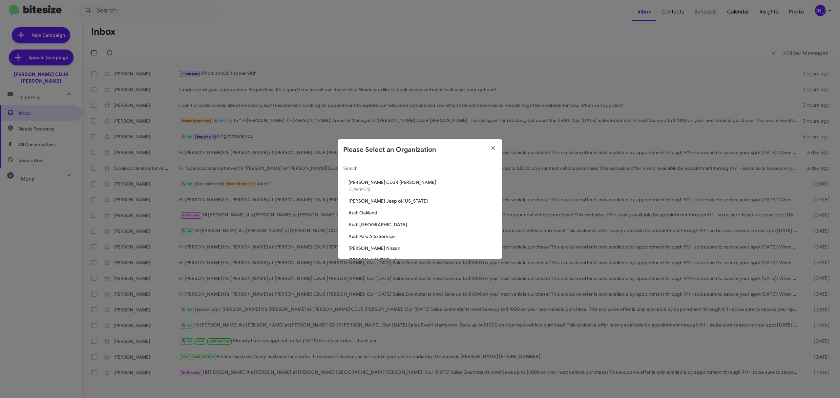
click at [430, 168] on input "Search" at bounding box center [420, 168] width 154 height 5
type input "che"
click at [399, 188] on div "che Search Banister Nissan Chesapeake Chevrolet of Baltimore Chevrolet of Bowie…" at bounding box center [420, 209] width 164 height 98
click at [399, 185] on span "[PERSON_NAME] Nissan Chesapeake" at bounding box center [423, 182] width 148 height 7
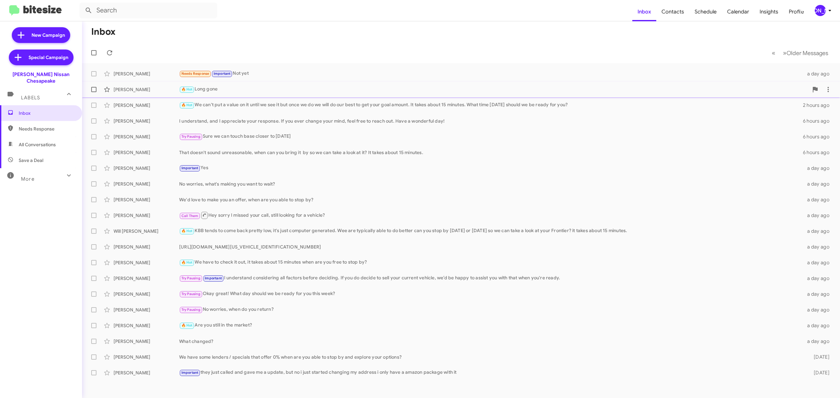
click at [97, 89] on label at bounding box center [93, 89] width 13 height 13
click at [94, 92] on input "checkbox" at bounding box center [94, 92] width 0 height 0
checkbox input "true"
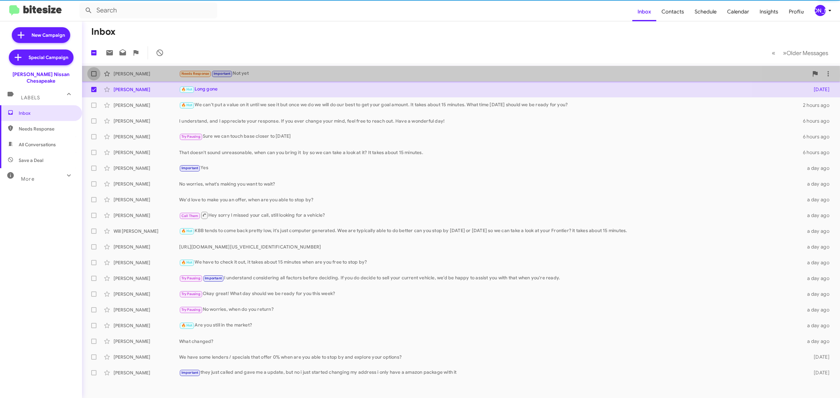
click at [92, 74] on span at bounding box center [93, 73] width 5 height 5
click at [94, 76] on input "checkbox" at bounding box center [94, 76] width 0 height 0
checkbox input "true"
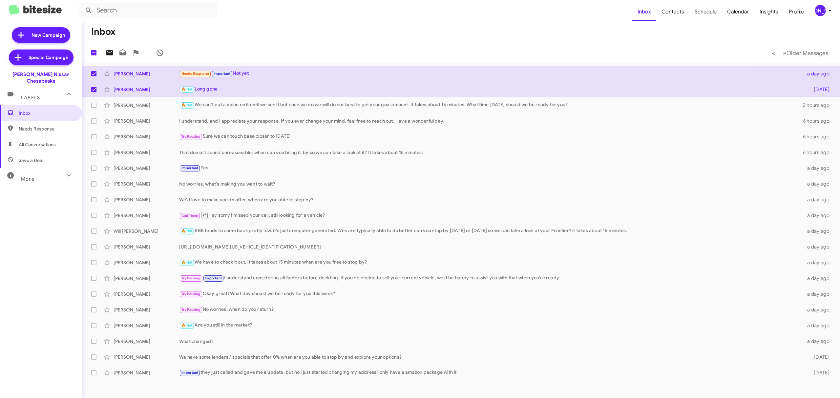
click at [106, 53] on icon at bounding box center [109, 52] width 7 height 5
click at [831, 13] on icon at bounding box center [830, 11] width 8 height 8
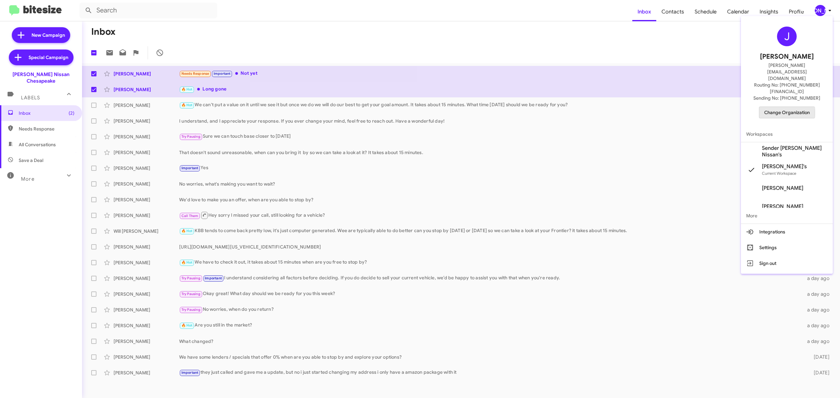
click at [784, 107] on span "Change Organization" at bounding box center [787, 112] width 46 height 11
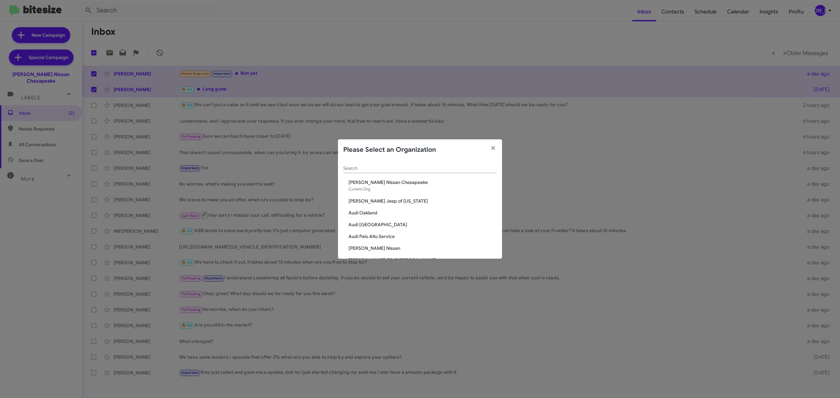
click at [395, 160] on div "Please Select an Organization" at bounding box center [420, 149] width 164 height 21
click at [389, 167] on input "Search" at bounding box center [420, 168] width 154 height 5
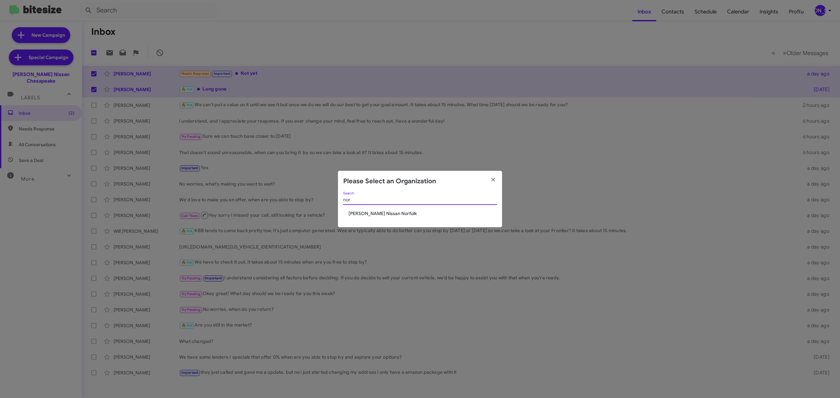
type input "nor"
click at [392, 215] on span "[PERSON_NAME] Nissan Norfolk" at bounding box center [423, 213] width 148 height 7
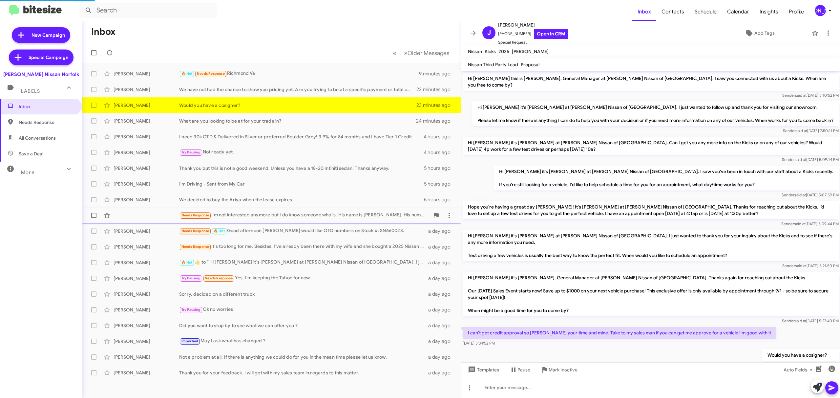
scroll to position [16, 0]
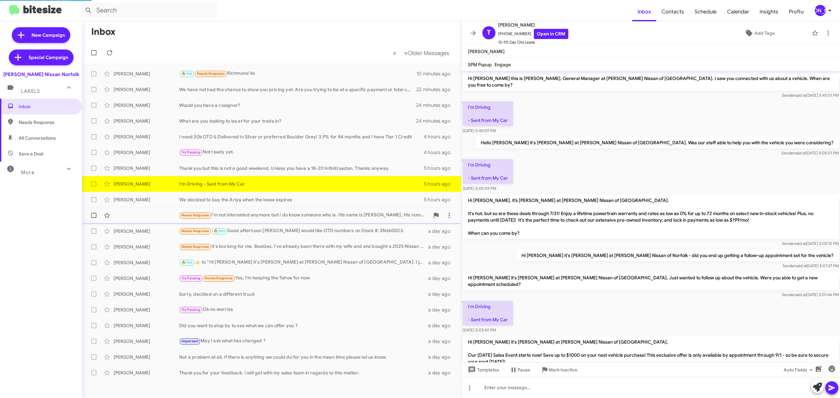
scroll to position [40, 0]
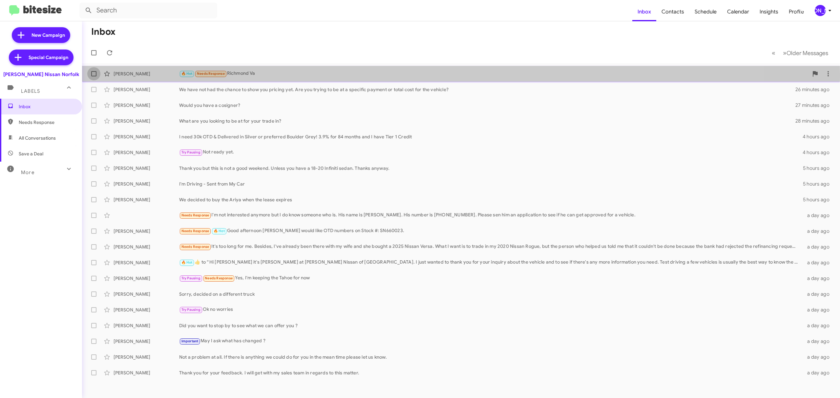
click at [94, 74] on span at bounding box center [93, 73] width 5 height 5
click at [94, 76] on input "checkbox" at bounding box center [94, 76] width 0 height 0
checkbox input "true"
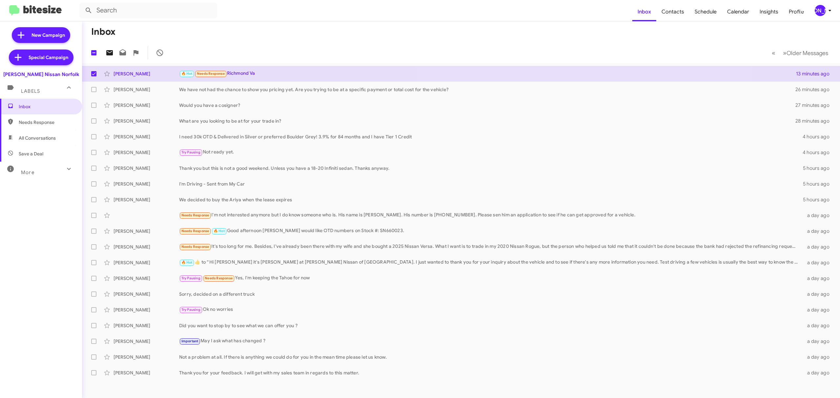
click at [111, 54] on icon at bounding box center [109, 52] width 7 height 5
click at [824, 13] on div "[PERSON_NAME]" at bounding box center [820, 10] width 11 height 11
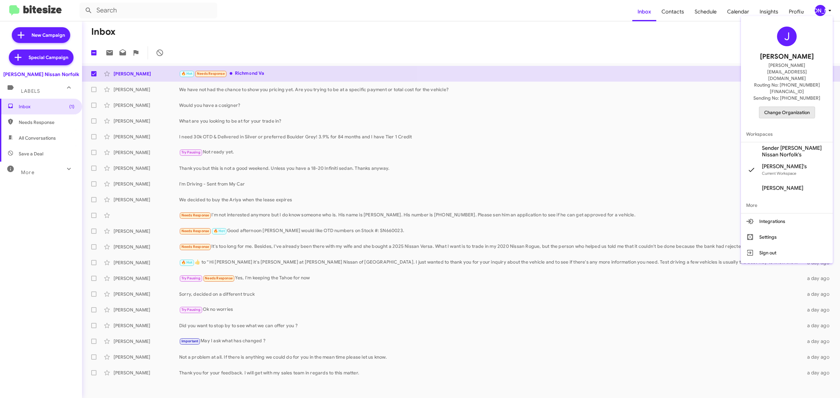
click at [784, 107] on span "Change Organization" at bounding box center [787, 112] width 46 height 11
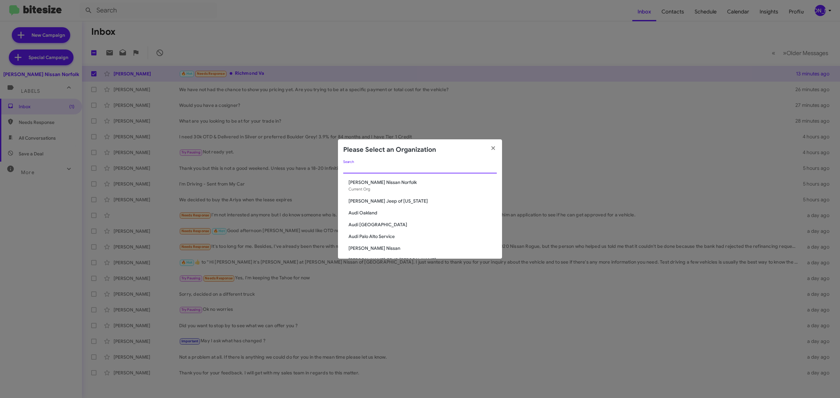
click at [449, 170] on input "Search" at bounding box center [420, 168] width 154 height 5
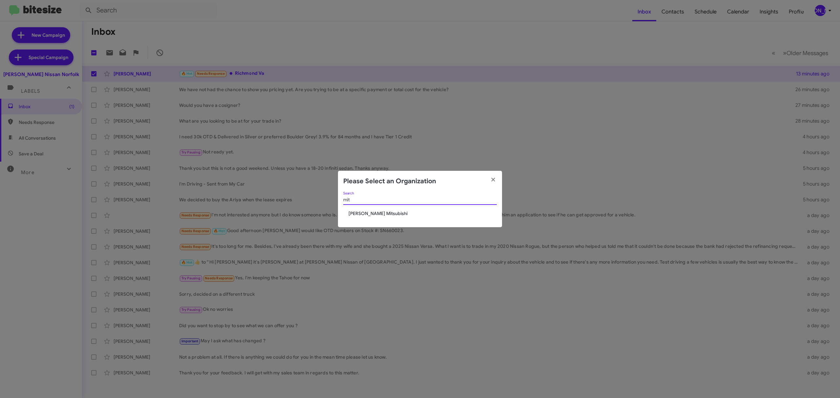
type input "mit"
click at [384, 213] on span "[PERSON_NAME] Mitsubishi" at bounding box center [423, 213] width 148 height 7
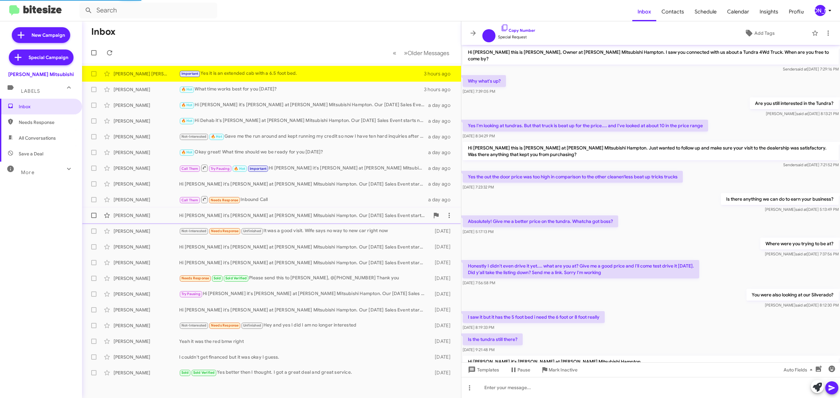
scroll to position [207, 0]
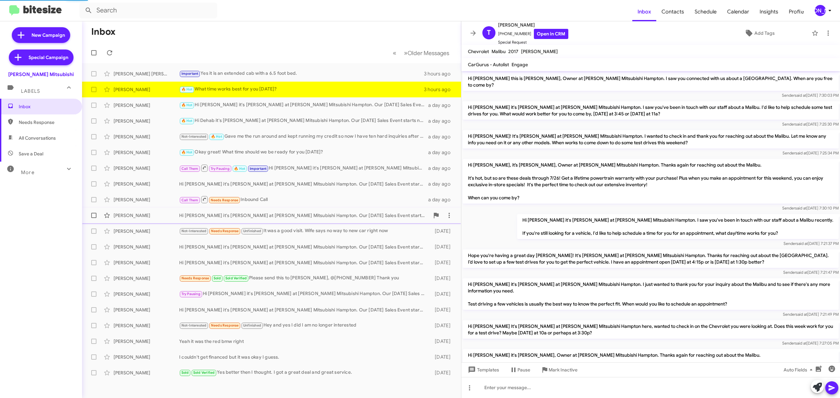
scroll to position [90, 0]
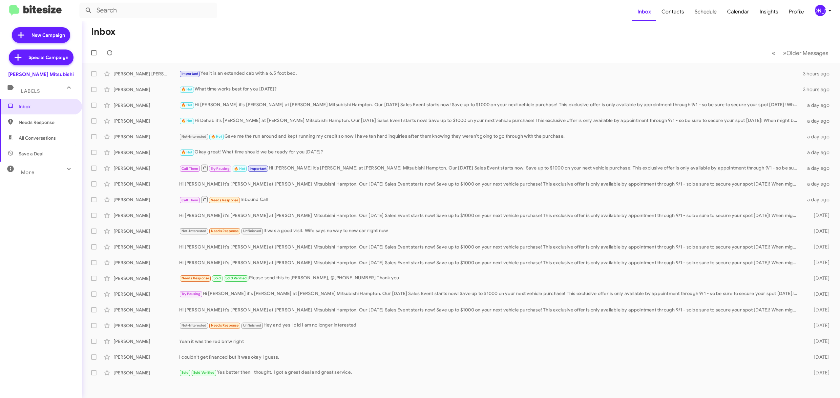
click at [827, 12] on icon at bounding box center [830, 11] width 8 height 8
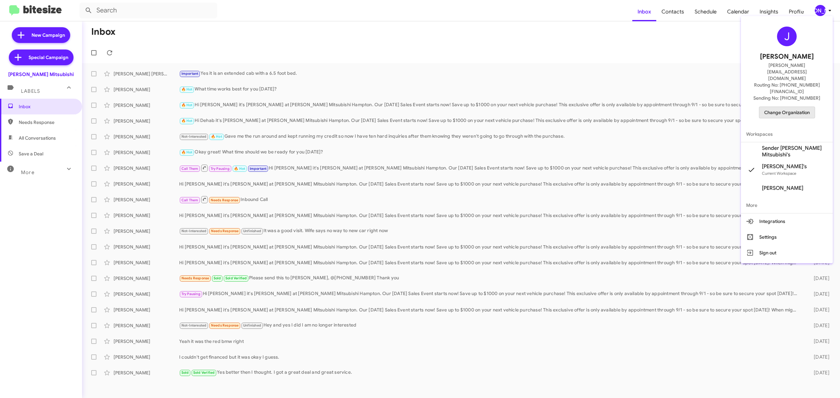
click at [788, 107] on span "Change Organization" at bounding box center [787, 112] width 46 height 11
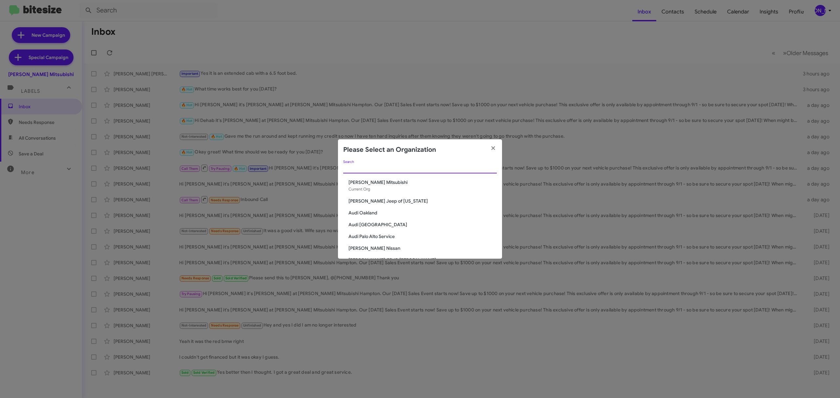
click at [392, 167] on input "Search" at bounding box center [420, 168] width 154 height 5
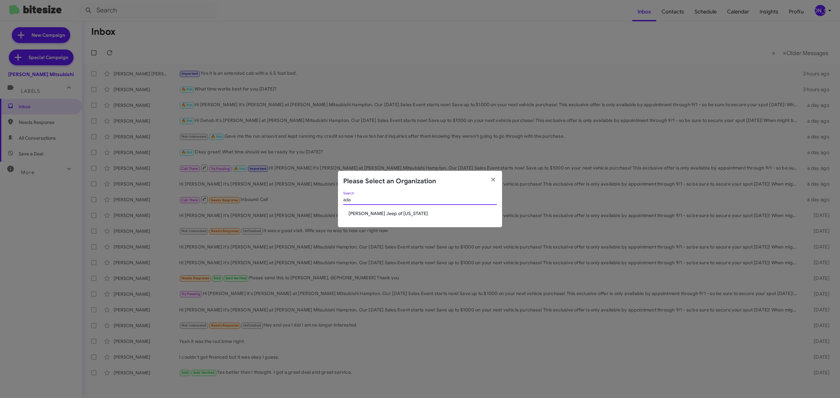
type input "ada"
click at [389, 214] on span "[PERSON_NAME] Jeep of [US_STATE]" at bounding box center [423, 213] width 148 height 7
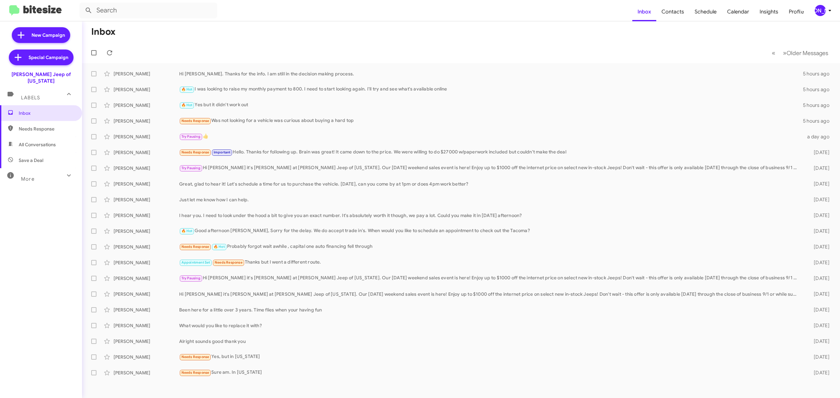
click at [824, 7] on div "[PERSON_NAME]" at bounding box center [820, 10] width 11 height 11
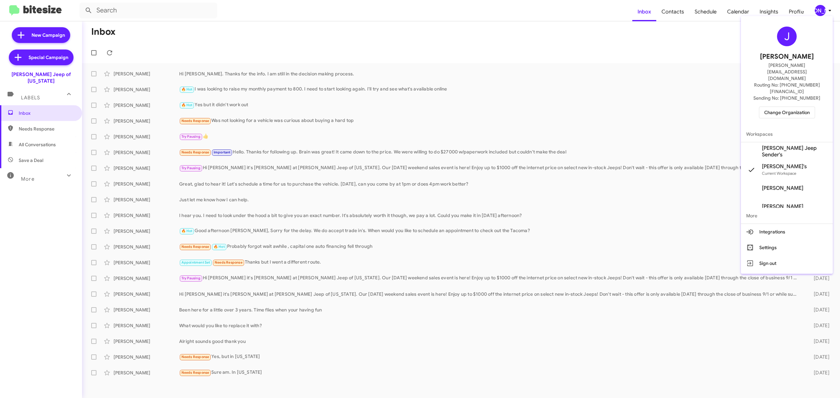
click at [771, 107] on span "Change Organization" at bounding box center [787, 112] width 46 height 11
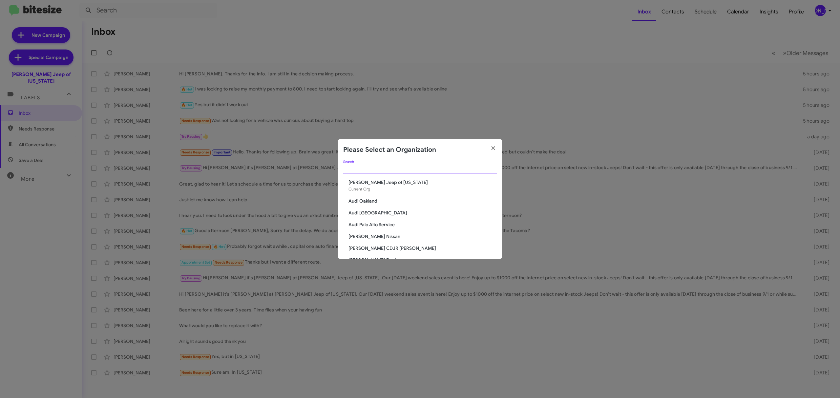
click at [431, 166] on input "Search" at bounding box center [420, 168] width 154 height 5
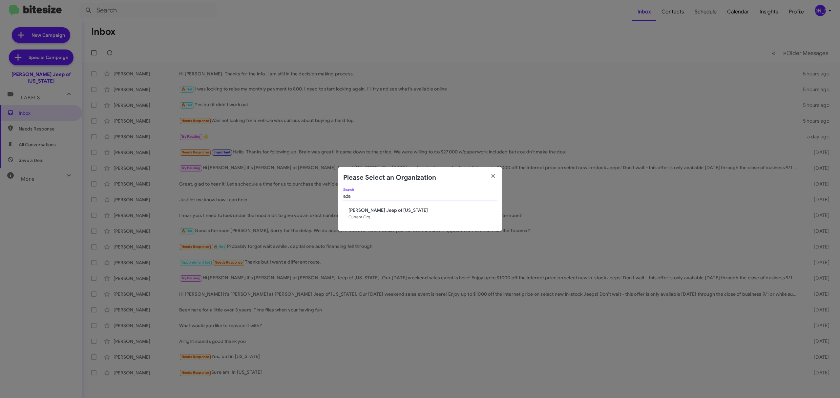
type input "ada"
click at [387, 211] on span "[PERSON_NAME] Jeep of [US_STATE]" at bounding box center [423, 210] width 148 height 7
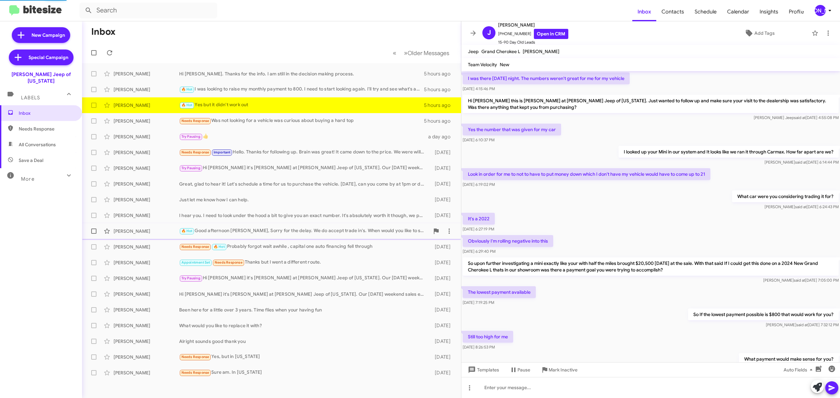
scroll to position [201, 0]
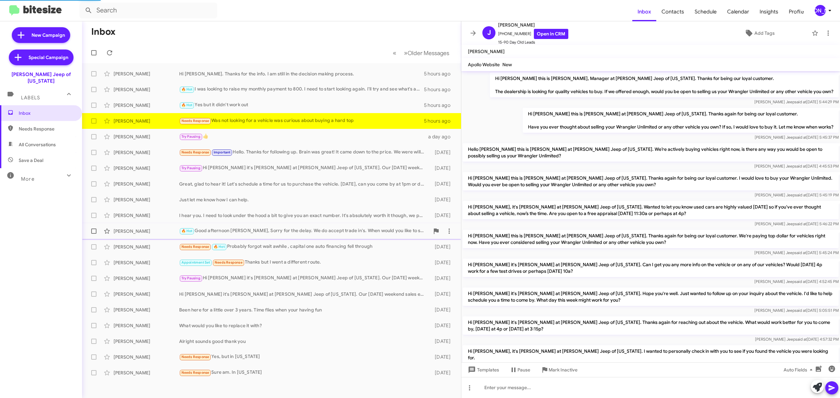
scroll to position [129, 0]
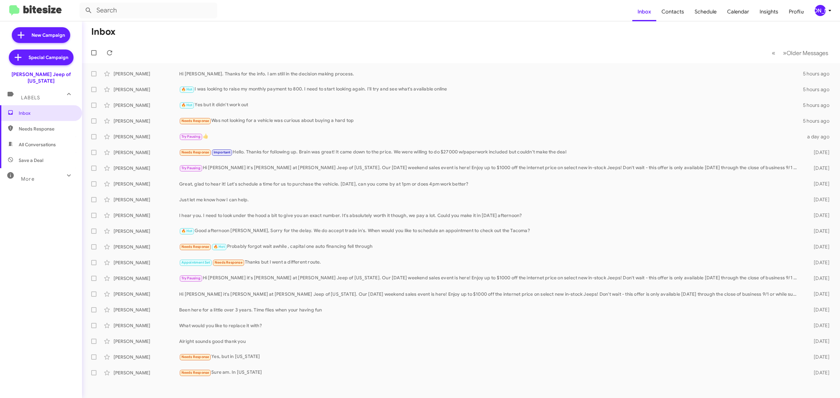
click at [822, 8] on div "[PERSON_NAME]" at bounding box center [820, 10] width 11 height 11
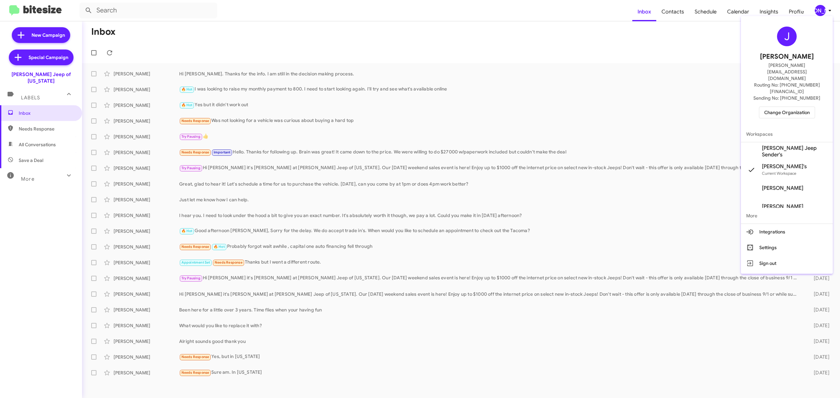
click at [787, 107] on span "Change Organization" at bounding box center [787, 112] width 46 height 11
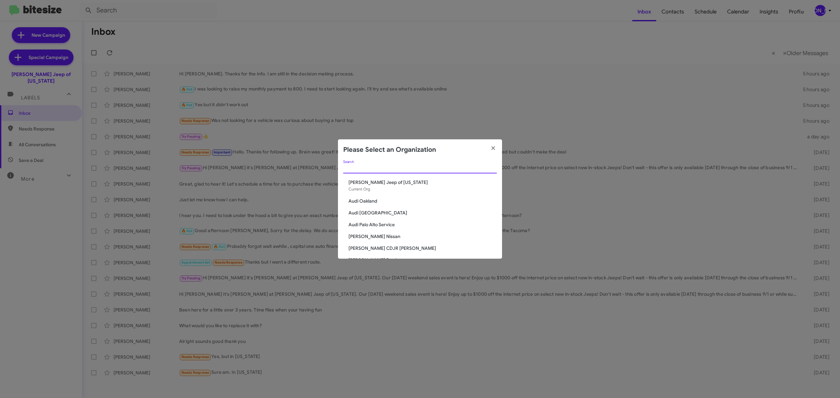
click at [395, 166] on input "Search" at bounding box center [420, 168] width 154 height 5
type input "c"
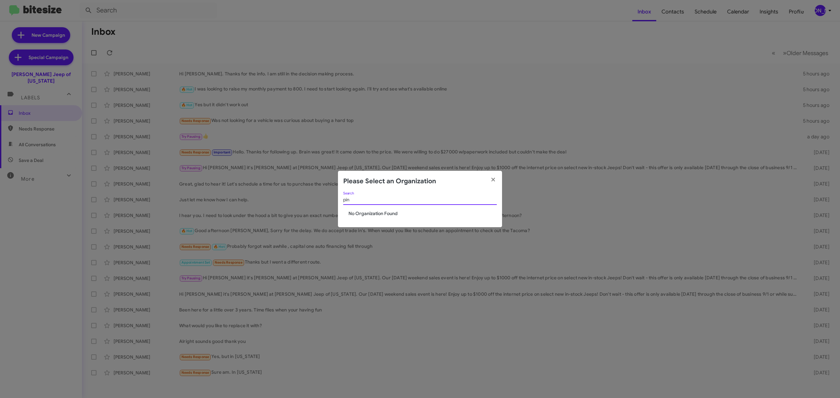
type input "pine"
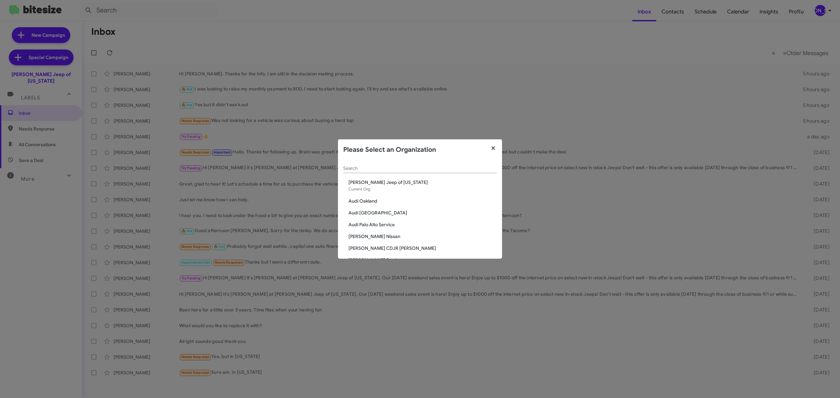
click at [494, 147] on icon "button" at bounding box center [493, 148] width 4 height 4
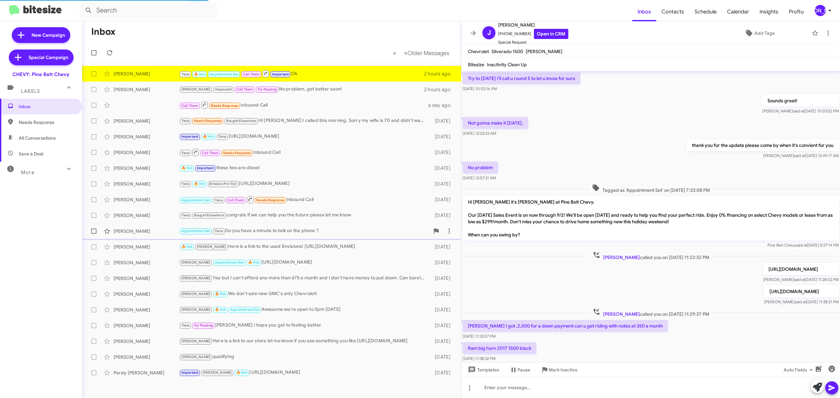
scroll to position [213, 0]
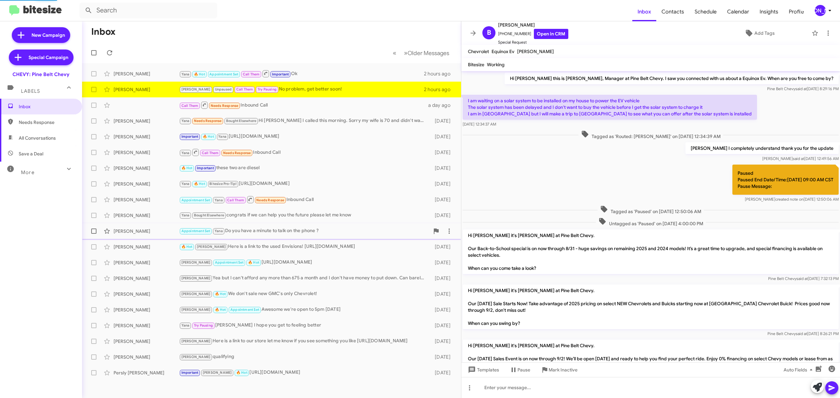
scroll to position [102, 0]
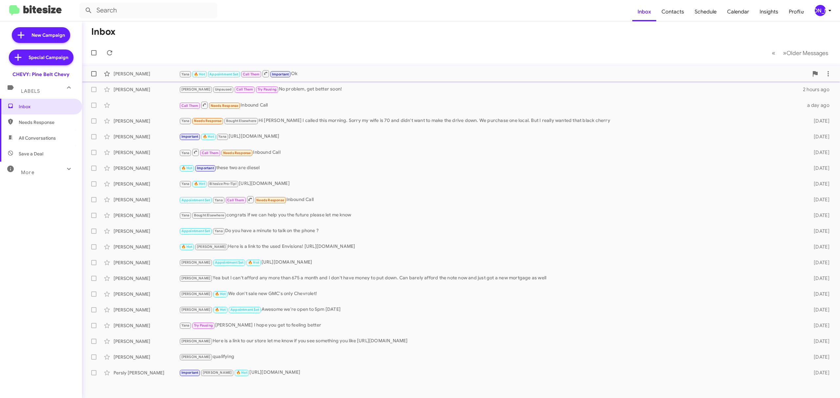
click at [95, 73] on span at bounding box center [93, 73] width 5 height 5
click at [94, 76] on input "checkbox" at bounding box center [94, 76] width 0 height 0
checkbox input "true"
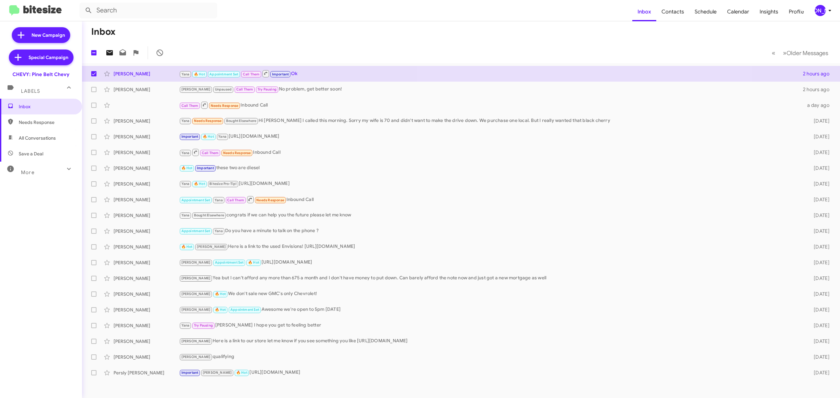
click at [109, 53] on icon at bounding box center [109, 52] width 7 height 5
